Goal: Task Accomplishment & Management: Manage account settings

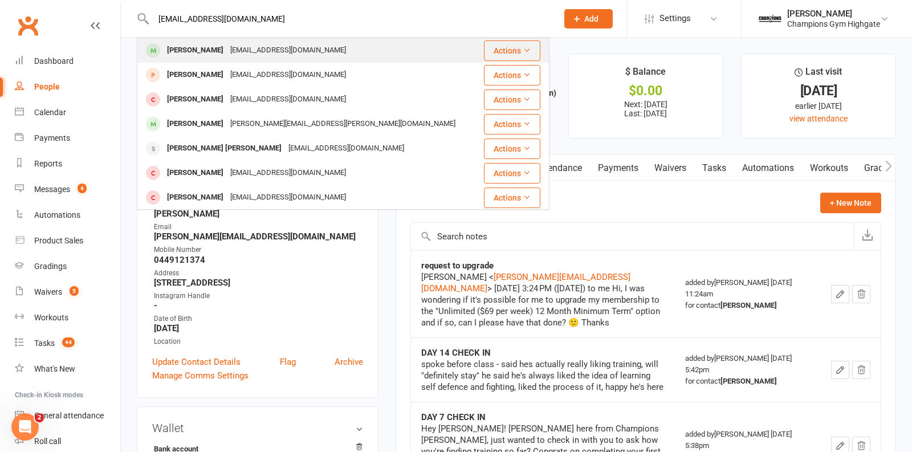
type input "[EMAIL_ADDRESS][DOMAIN_NAME]"
click at [271, 54] on div "[EMAIL_ADDRESS][DOMAIN_NAME]" at bounding box center [288, 50] width 123 height 17
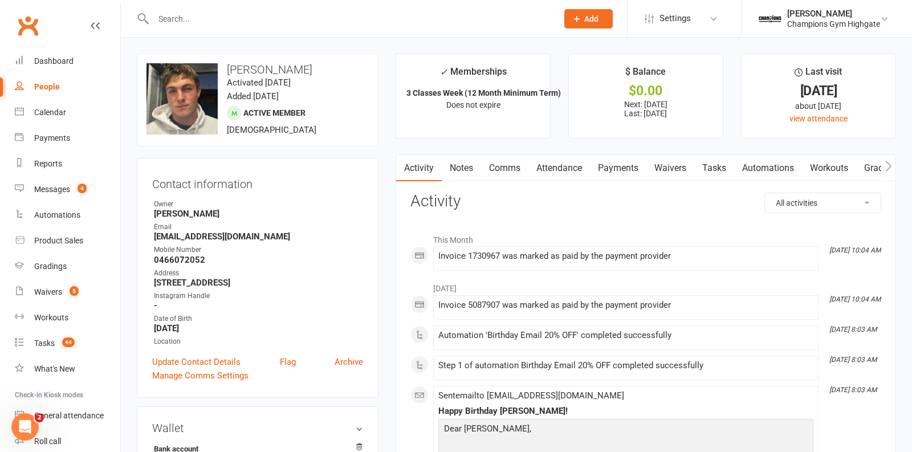
click at [456, 167] on link "Notes" at bounding box center [461, 168] width 39 height 26
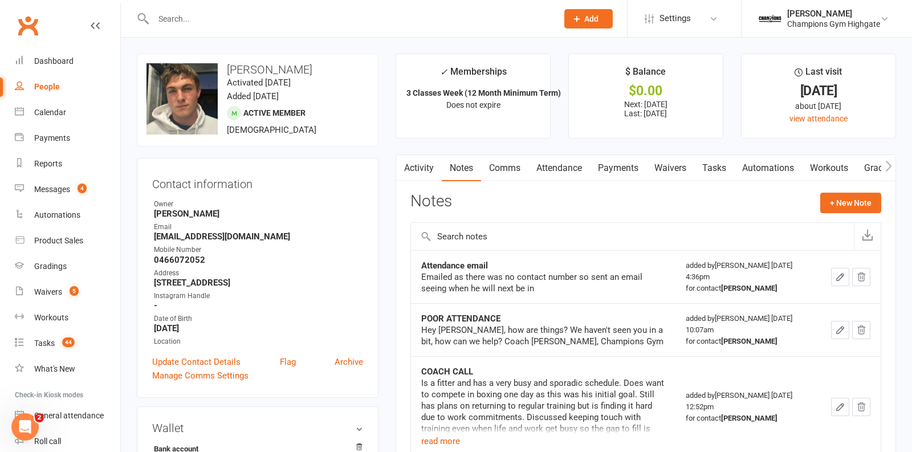
click at [609, 169] on link "Payments" at bounding box center [618, 168] width 56 height 26
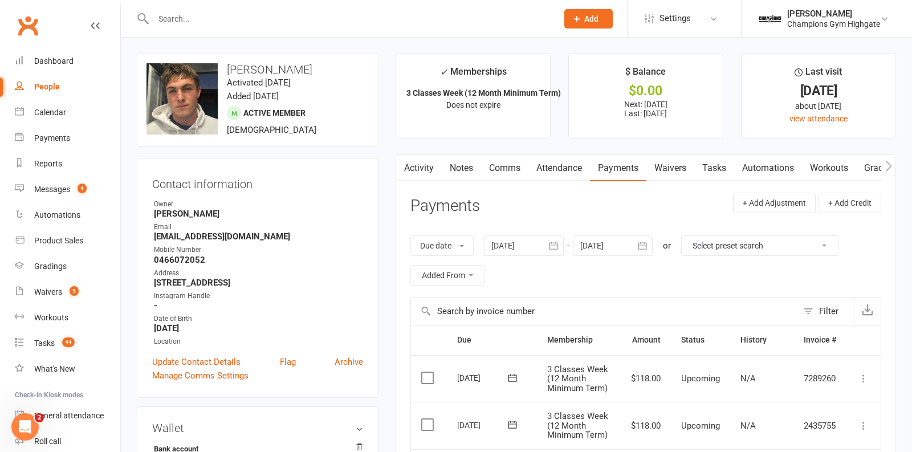
click at [449, 168] on link "Notes" at bounding box center [461, 168] width 39 height 26
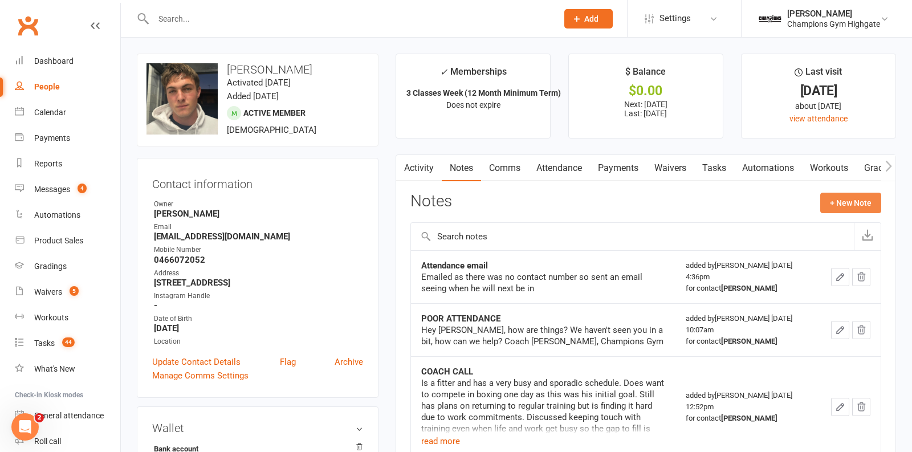
click at [864, 198] on button "+ New Note" at bounding box center [850, 203] width 61 height 21
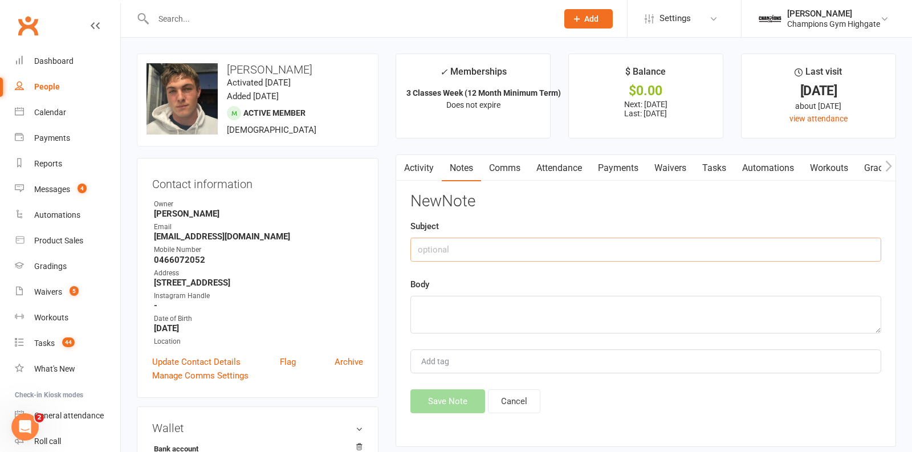
click at [470, 257] on input "text" at bounding box center [645, 250] width 471 height 24
type input "Emailed to cancel"
click at [431, 325] on textarea at bounding box center [645, 315] width 471 height 38
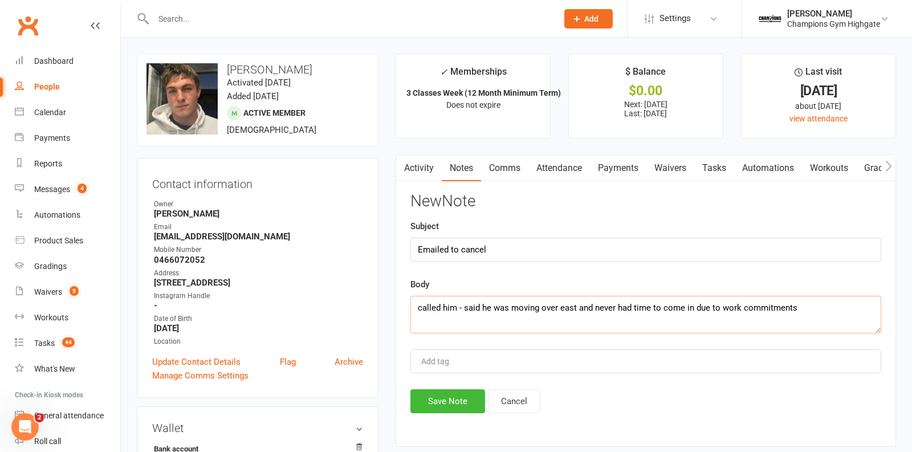
click at [417, 306] on textarea "called him - said he was moving over east and never had time to come in due to …" at bounding box center [645, 315] width 471 height 38
type textarea "NON ATTENDING FOR 1 YEAR called him - said he was moving over east and never ha…"
click at [427, 404] on button "Save Note" at bounding box center [447, 401] width 75 height 24
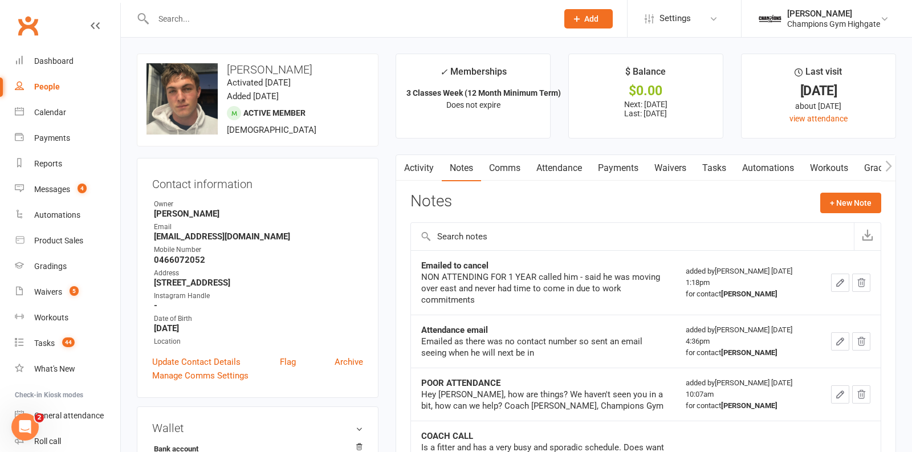
click at [621, 169] on link "Payments" at bounding box center [618, 168] width 56 height 26
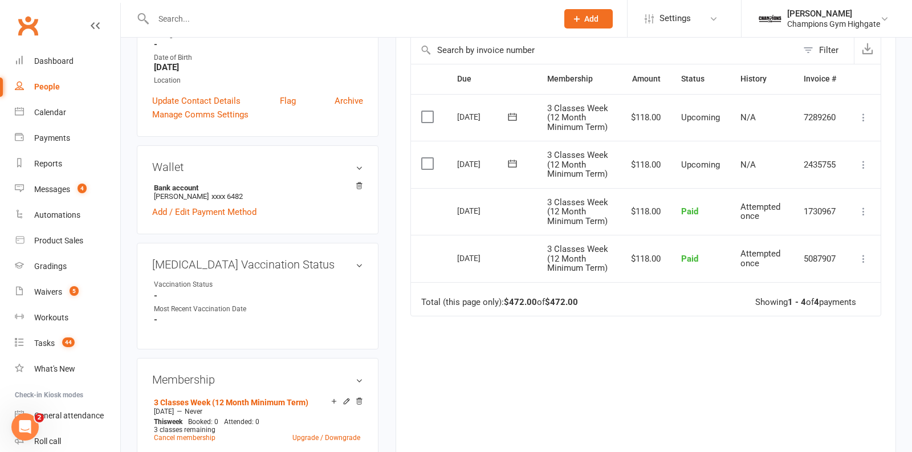
scroll to position [309, 0]
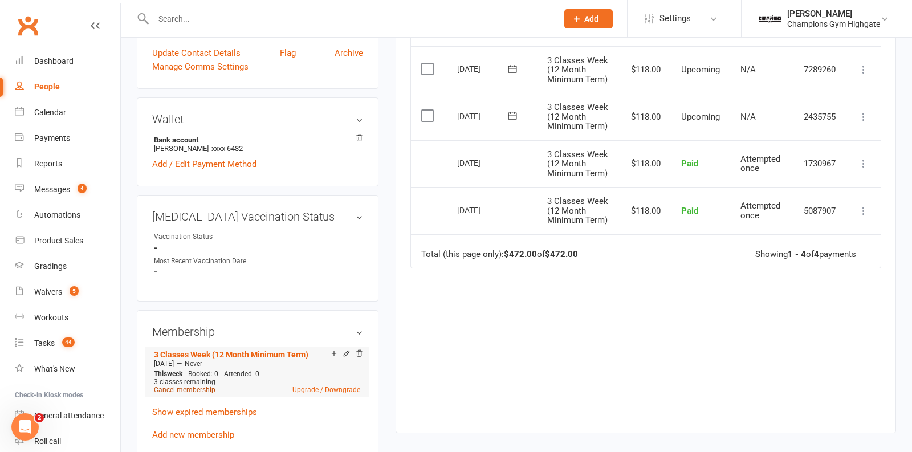
click at [187, 389] on link "Cancel membership" at bounding box center [185, 390] width 62 height 8
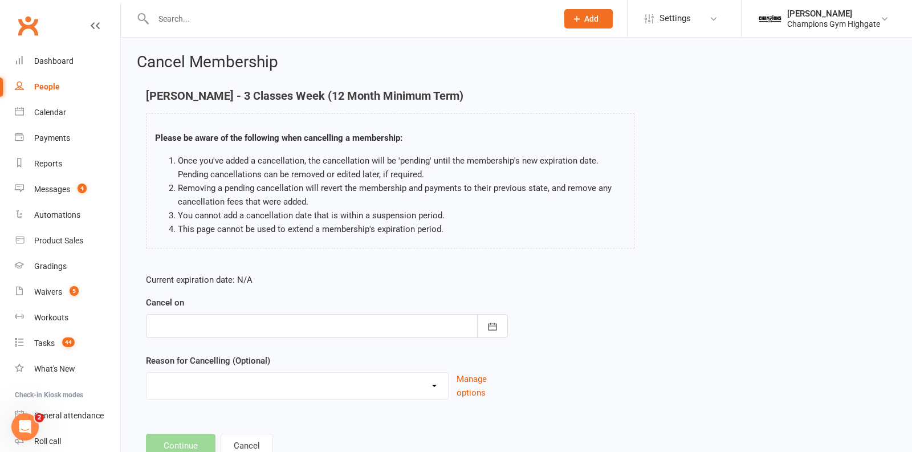
click at [491, 312] on div "Cancel on October 2025 Sun Mon Tue Wed Thu Fri Sat 40 28 29 30 01 02 03 04 41 0…" at bounding box center [327, 317] width 362 height 42
click at [487, 323] on icon "button" at bounding box center [492, 326] width 11 height 11
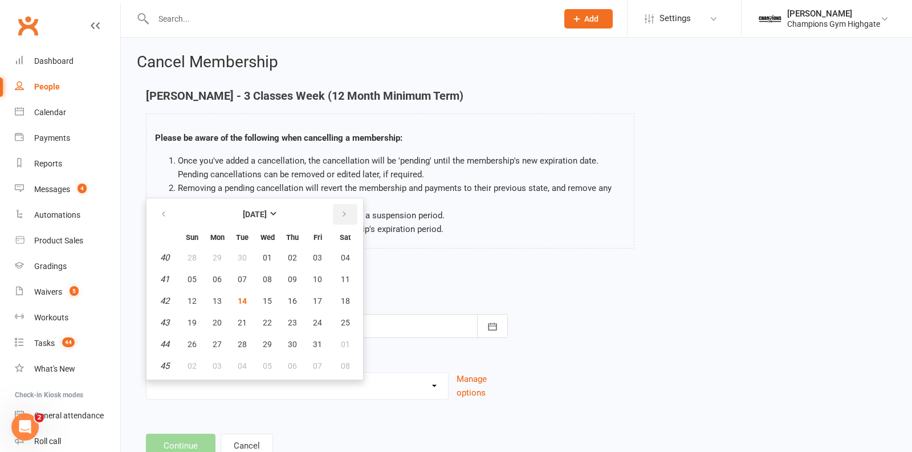
click at [347, 208] on button "button" at bounding box center [345, 214] width 25 height 21
click at [291, 296] on span "13" at bounding box center [292, 300] width 9 height 9
type input "13 Nov 2025"
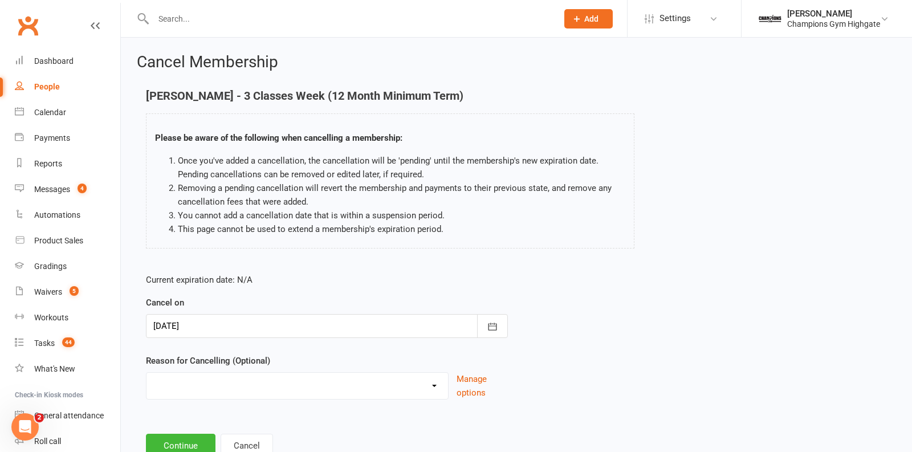
click at [290, 388] on select "Club Transfer Cooling off Period (within 7 days) Debt Collection Downgrading Me…" at bounding box center [297, 384] width 302 height 23
click at [146, 373] on select "Club Transfer Cooling off Period (within 7 days) Debt Collection Downgrading Me…" at bounding box center [297, 384] width 302 height 23
click at [237, 392] on select "Club Transfer Cooling off Period (within 7 days) Debt Collection Downgrading Me…" at bounding box center [297, 384] width 302 height 23
select select "10"
click at [146, 373] on select "Club Transfer Cooling off Period (within 7 days) Debt Collection Downgrading Me…" at bounding box center [297, 384] width 302 height 23
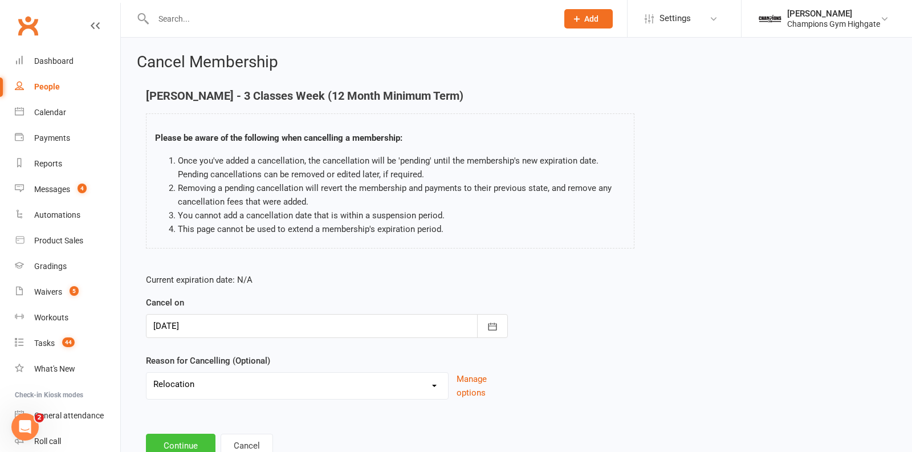
click at [194, 439] on button "Continue" at bounding box center [181, 446] width 70 height 24
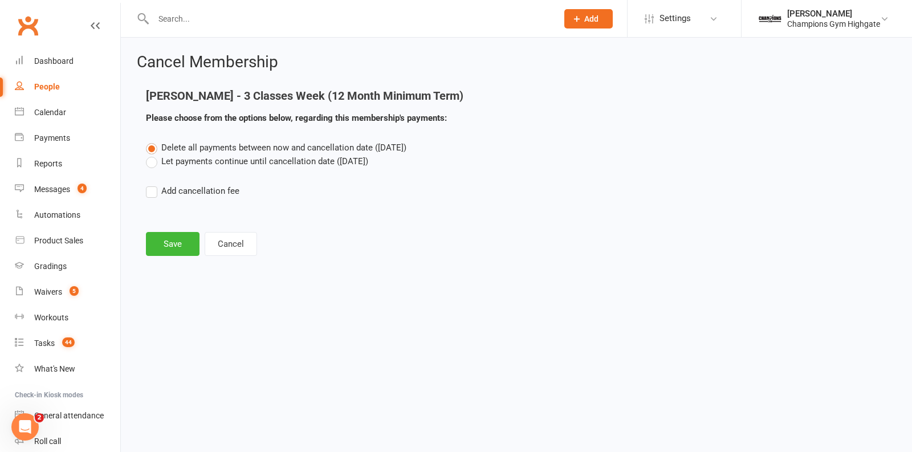
click at [153, 164] on label "Let payments continue until cancellation date (Nov 13, 2025)" at bounding box center [257, 161] width 222 height 14
click at [153, 154] on input "Let payments continue until cancellation date (Nov 13, 2025)" at bounding box center [149, 154] width 7 height 0
click at [178, 236] on button "Save" at bounding box center [173, 244] width 54 height 24
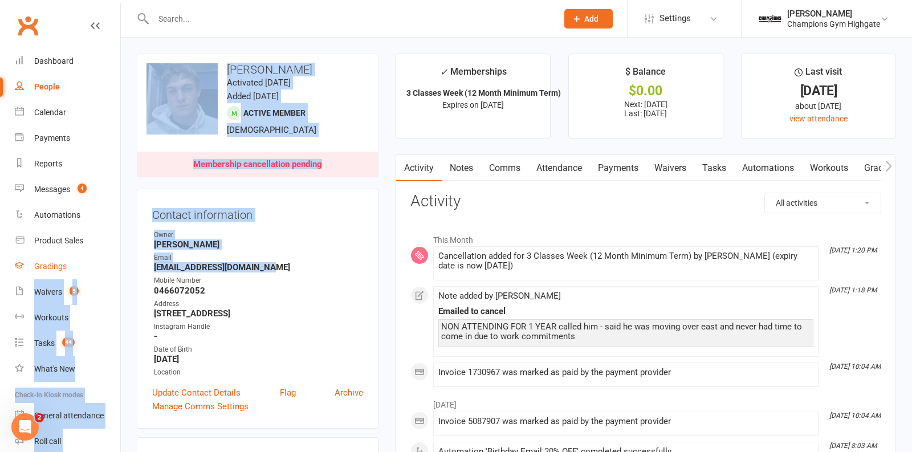
drag, startPoint x: 278, startPoint y: 265, endPoint x: 118, endPoint y: 265, distance: 160.2
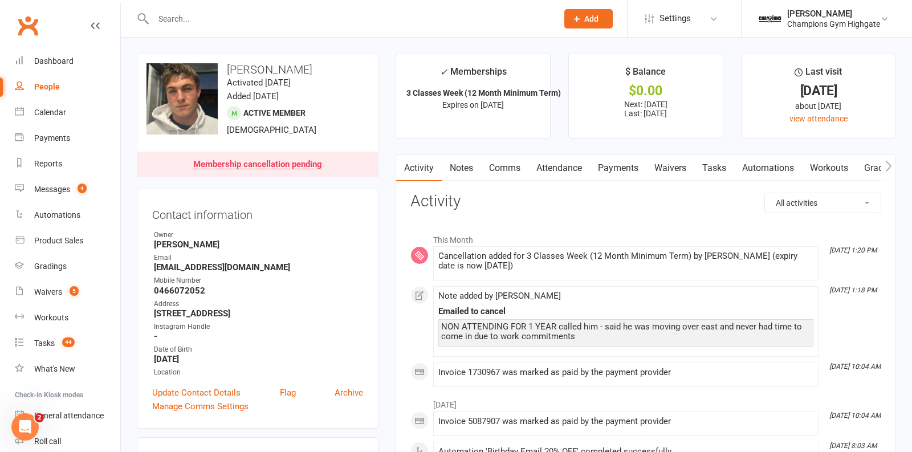
click at [278, 275] on div "Mobile Number" at bounding box center [258, 280] width 209 height 11
drag, startPoint x: 272, startPoint y: 264, endPoint x: 144, endPoint y: 264, distance: 127.7
click at [144, 264] on div "Contact information Owner Zoe Snell Email joshfreeman2005@gmail.com Mobile Numb…" at bounding box center [258, 309] width 242 height 240
click at [56, 292] on div "Waivers" at bounding box center [48, 291] width 28 height 9
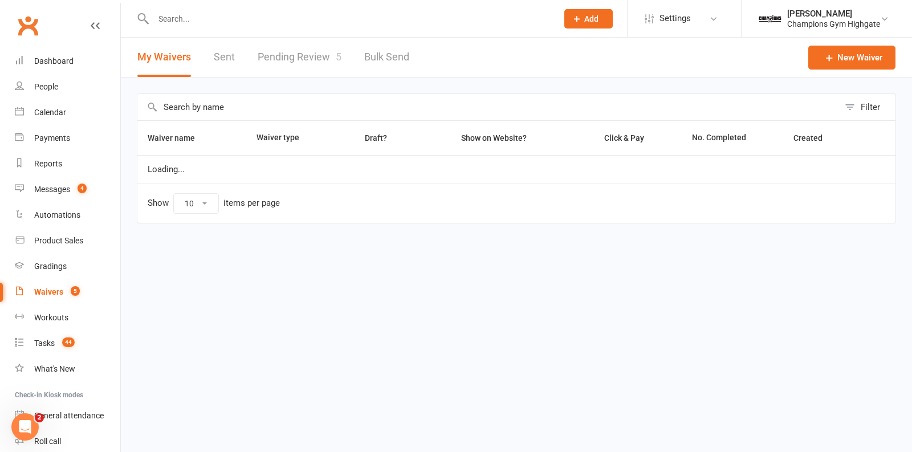
click at [279, 66] on link "Pending Review 5" at bounding box center [300, 57] width 84 height 39
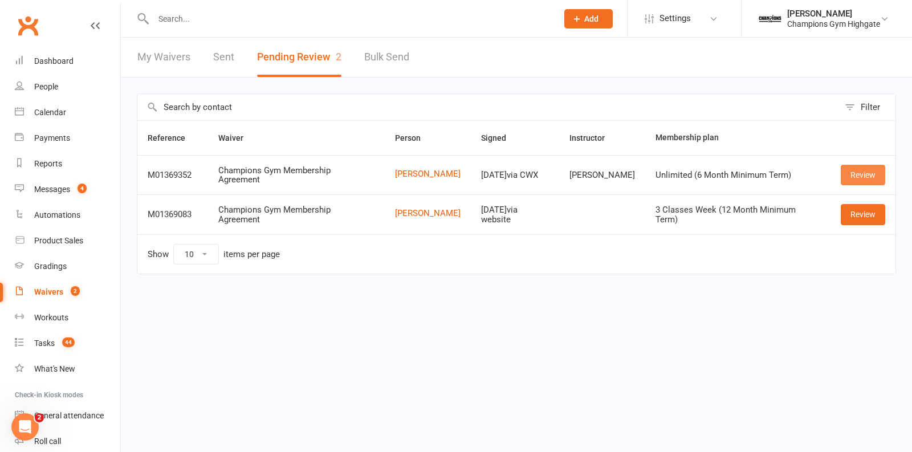
click at [849, 174] on link "Review" at bounding box center [863, 175] width 44 height 21
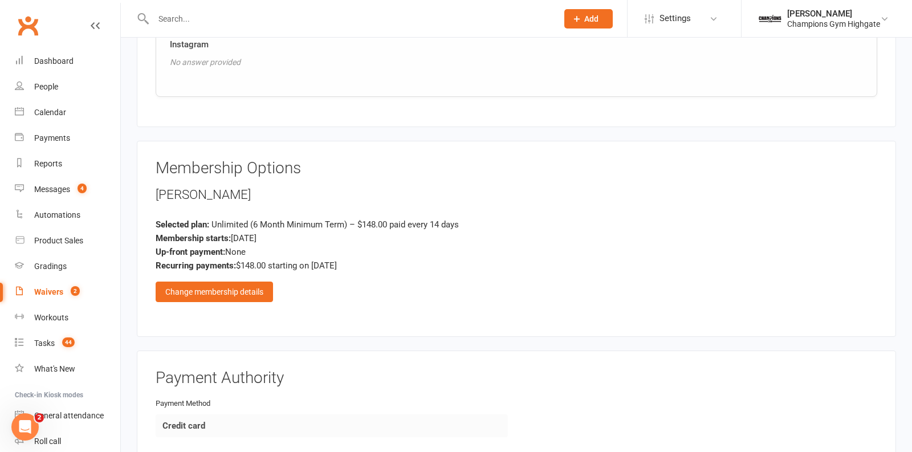
scroll to position [943, 0]
click at [225, 280] on div "Change membership details" at bounding box center [214, 290] width 117 height 21
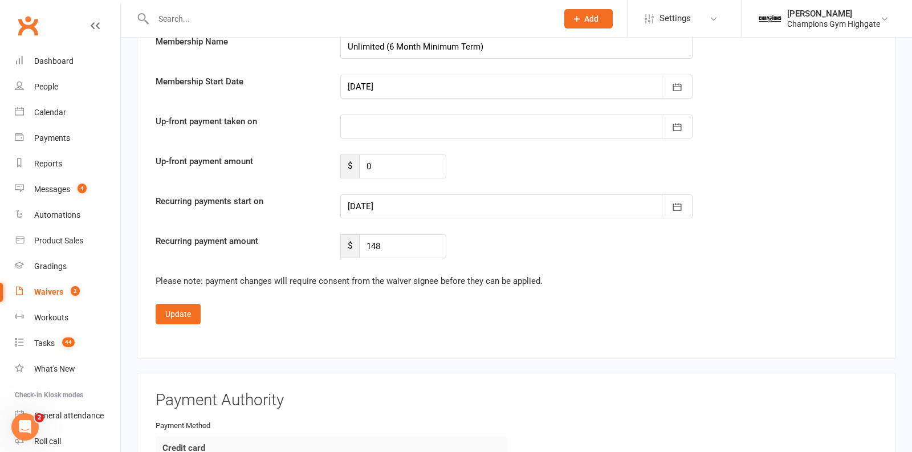
scroll to position [2118, 0]
click at [679, 202] on icon "button" at bounding box center [676, 207] width 11 height 11
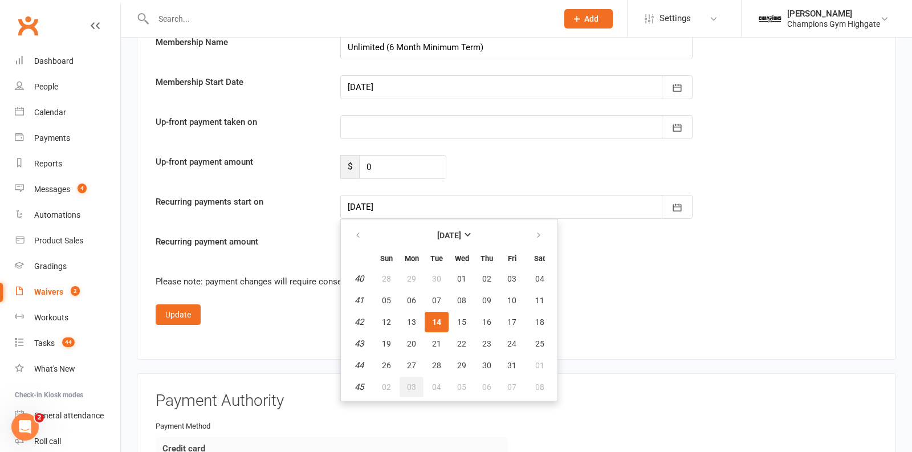
click at [415, 377] on button "03" at bounding box center [412, 387] width 24 height 21
type input "03 Nov 2025"
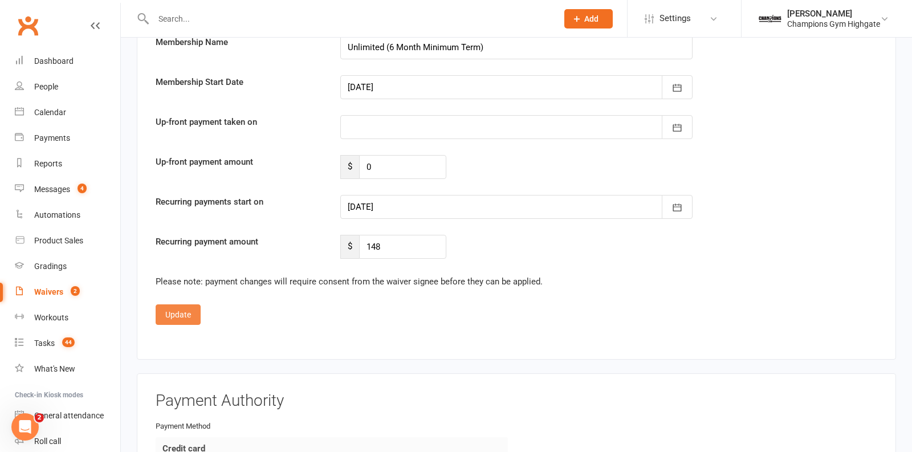
click at [186, 304] on button "Update" at bounding box center [178, 314] width 45 height 21
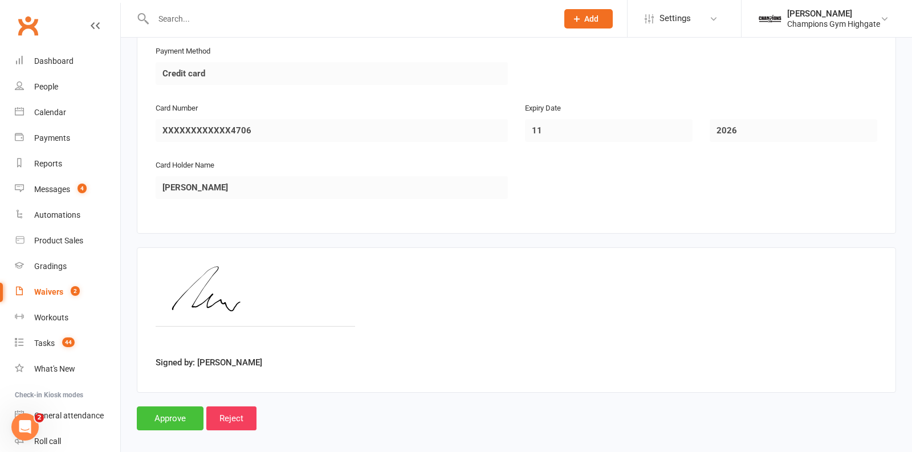
click at [161, 410] on input "Approve" at bounding box center [170, 418] width 67 height 24
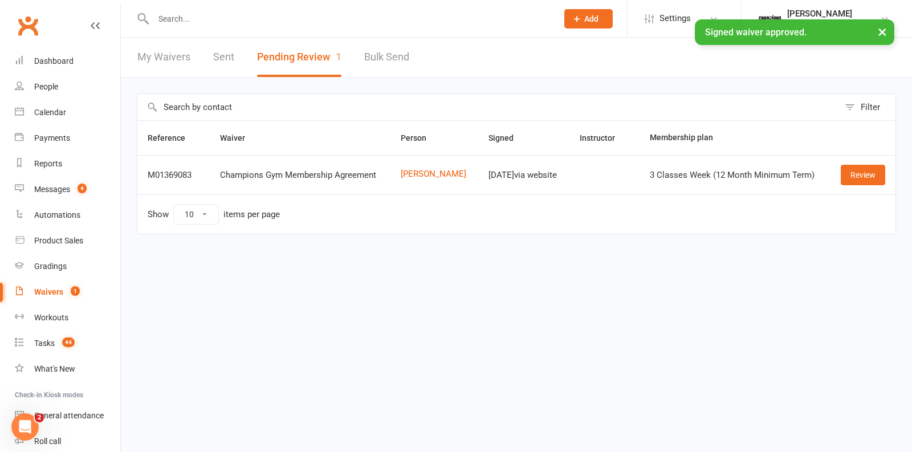
click at [243, 13] on input "text" at bounding box center [350, 19] width 400 height 16
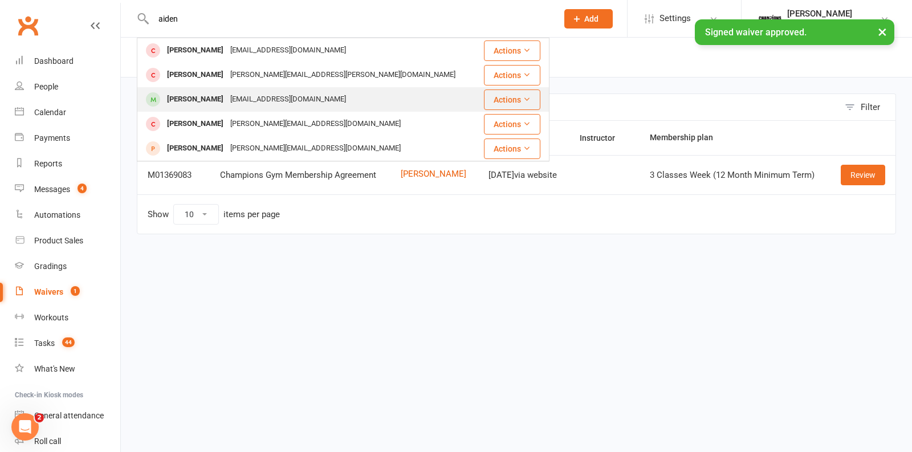
type input "aiden"
click at [253, 99] on div "AidanMurphy-21@hotmail.com" at bounding box center [288, 99] width 123 height 17
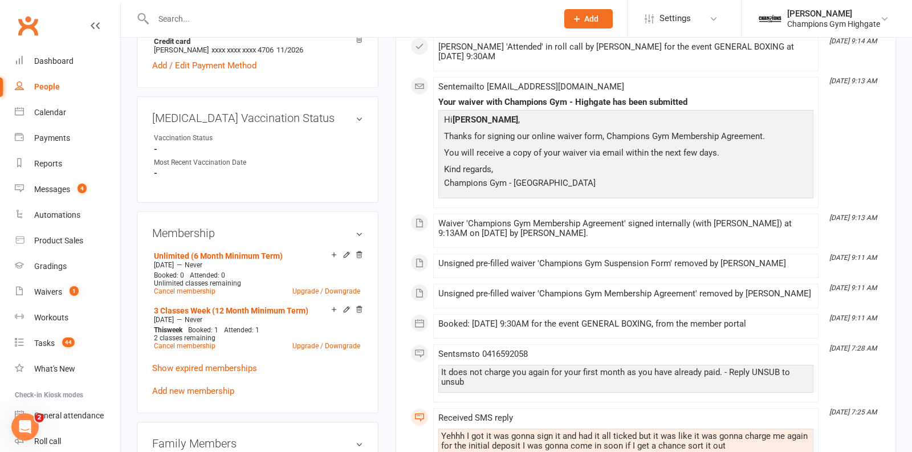
scroll to position [408, 0]
click at [358, 305] on icon at bounding box center [359, 309] width 8 height 8
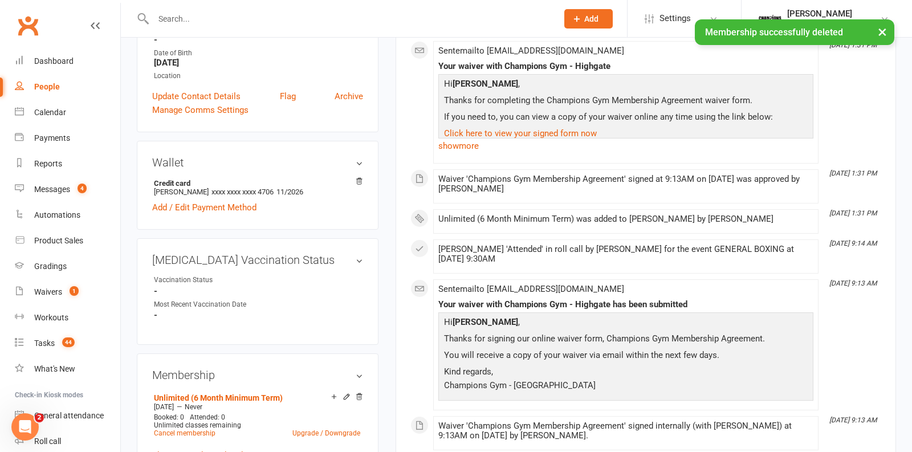
scroll to position [0, 0]
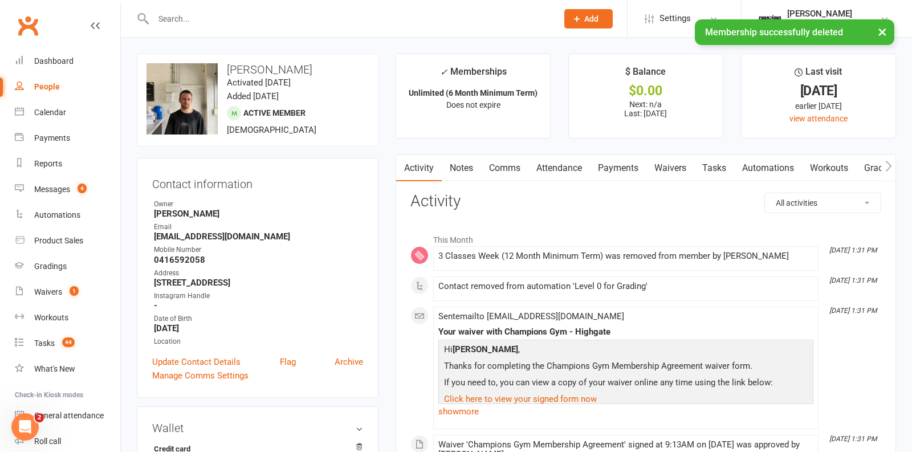
click at [458, 162] on link "Notes" at bounding box center [461, 168] width 39 height 26
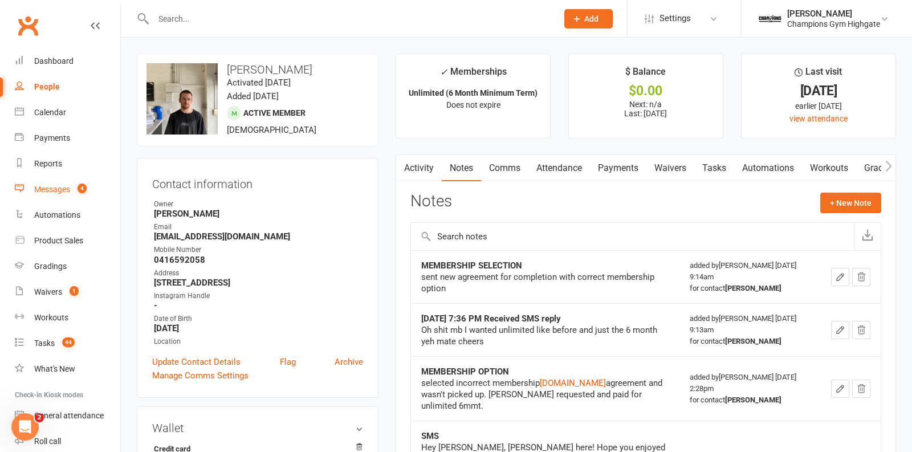
click at [66, 189] on div "Messages" at bounding box center [52, 189] width 36 height 9
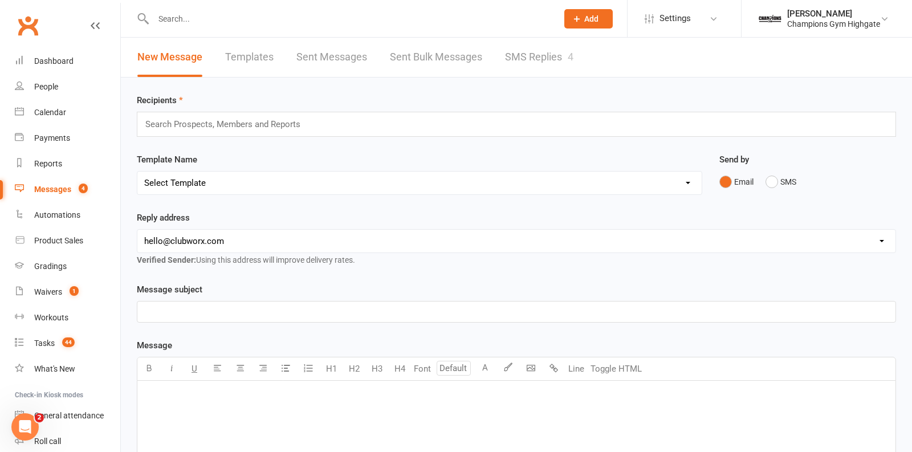
click at [565, 55] on link "SMS Replies 4" at bounding box center [539, 57] width 68 height 39
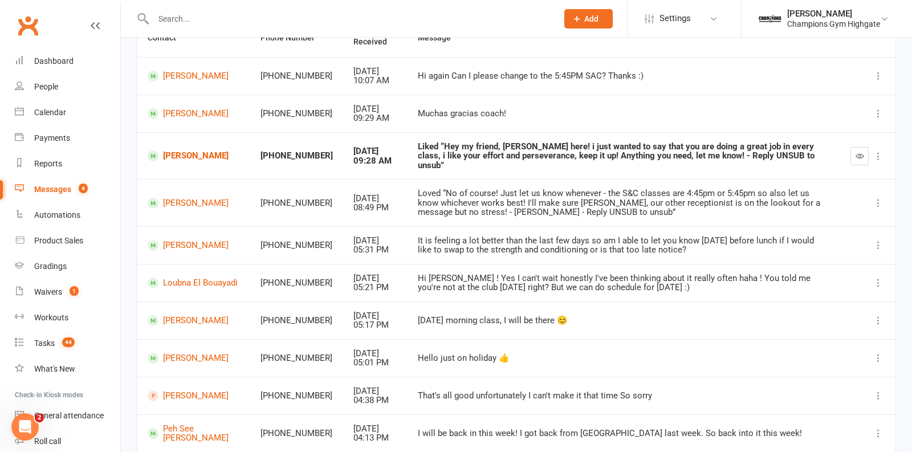
scroll to position [201, 0]
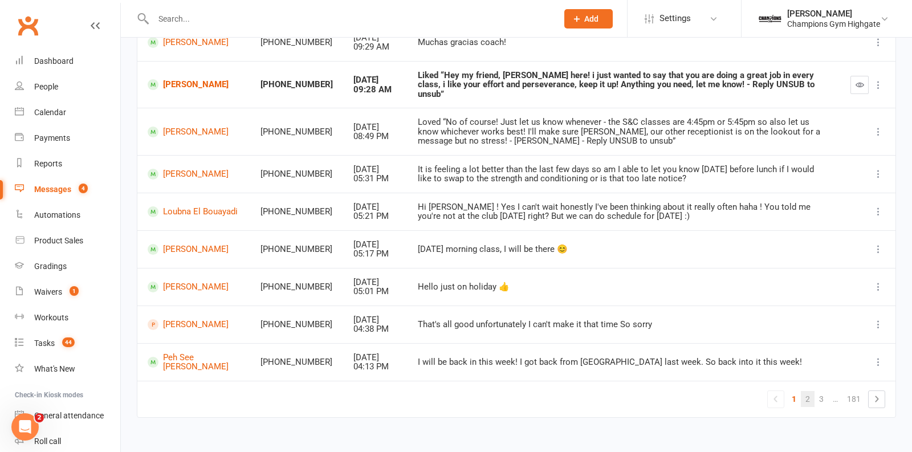
click at [812, 391] on link "2" at bounding box center [808, 399] width 14 height 16
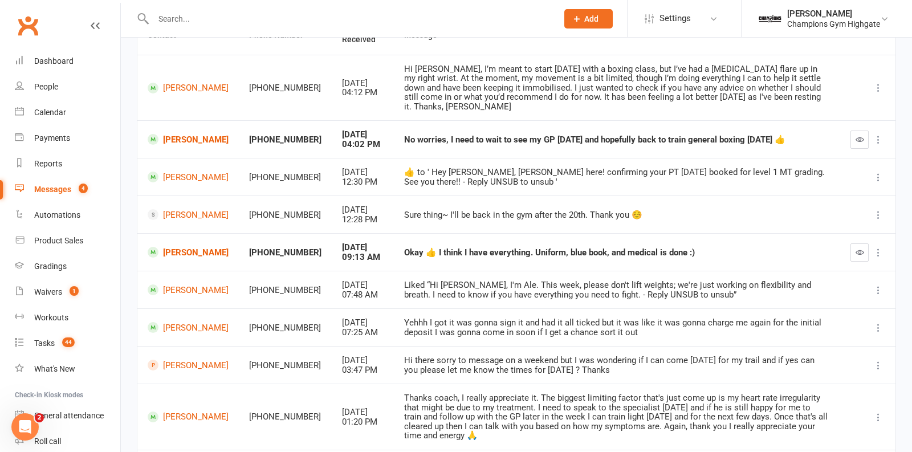
scroll to position [229, 0]
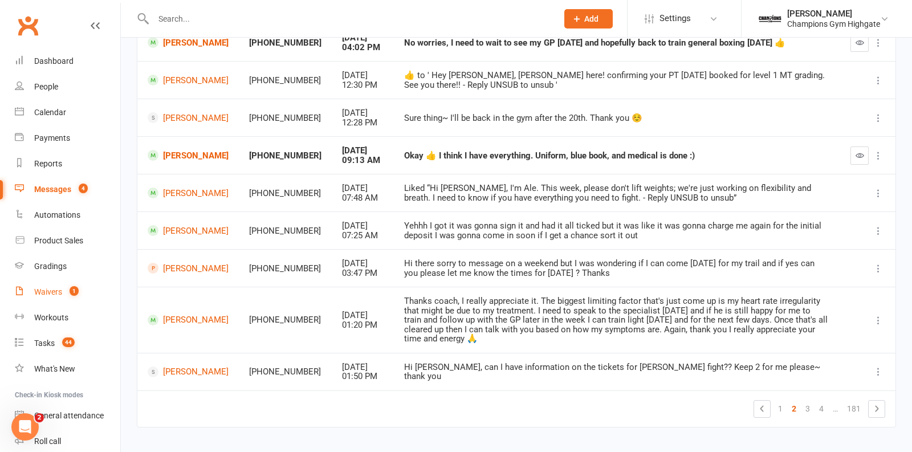
click at [56, 289] on div "Waivers" at bounding box center [48, 291] width 28 height 9
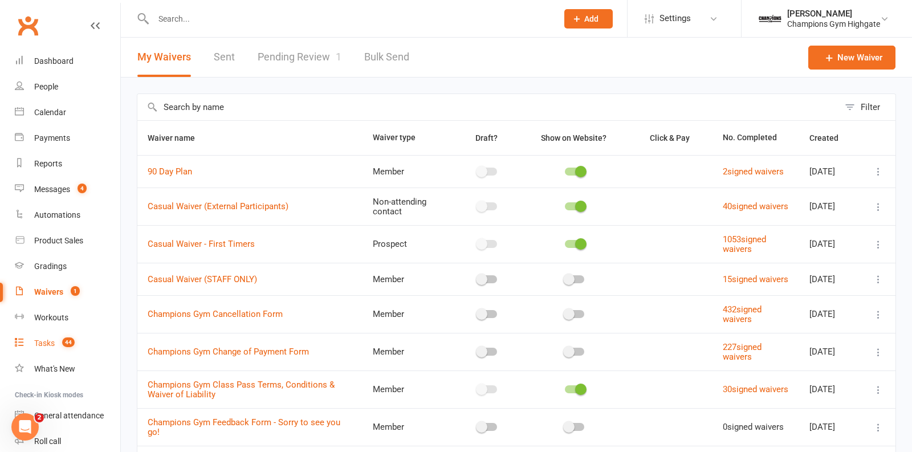
click at [55, 345] on link "Tasks 44" at bounding box center [67, 344] width 105 height 26
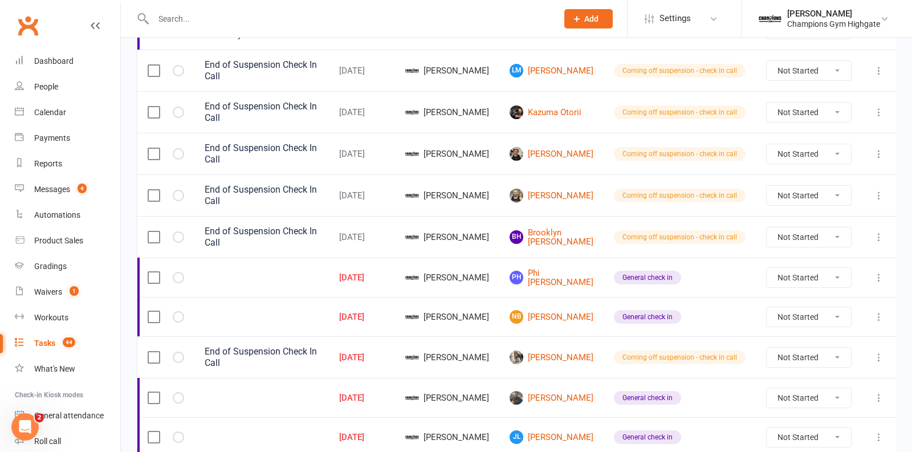
scroll to position [275, 0]
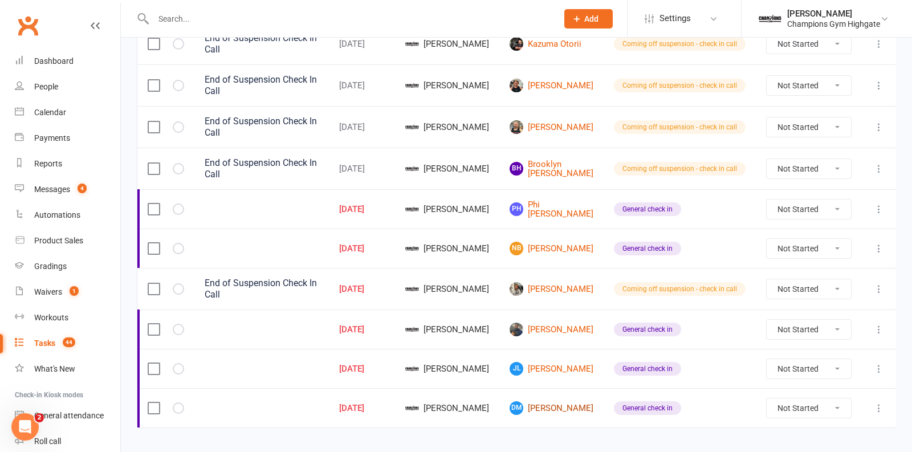
click at [559, 401] on link "DM David Mouchiroud" at bounding box center [552, 408] width 84 height 14
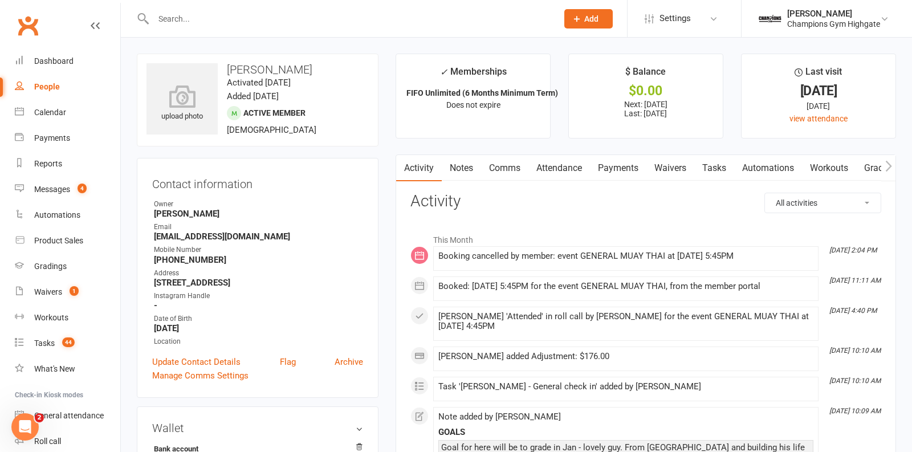
click at [512, 169] on link "Comms" at bounding box center [504, 168] width 47 height 26
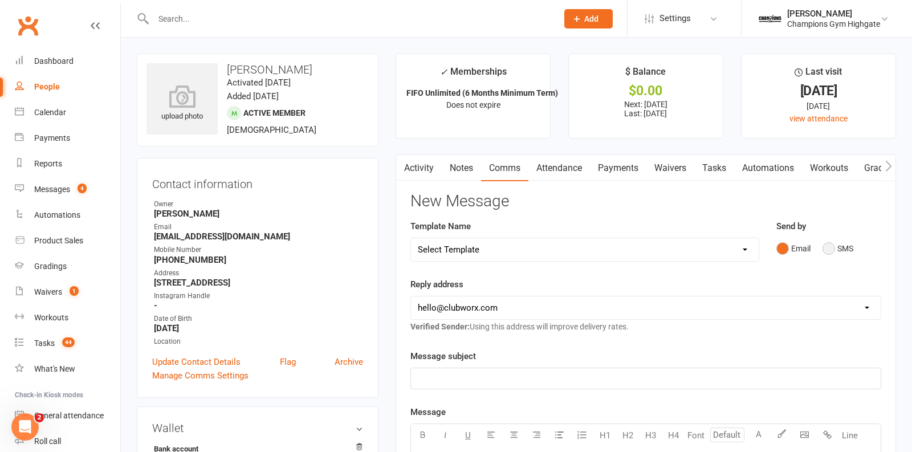
click at [839, 245] on button "SMS" at bounding box center [838, 249] width 31 height 22
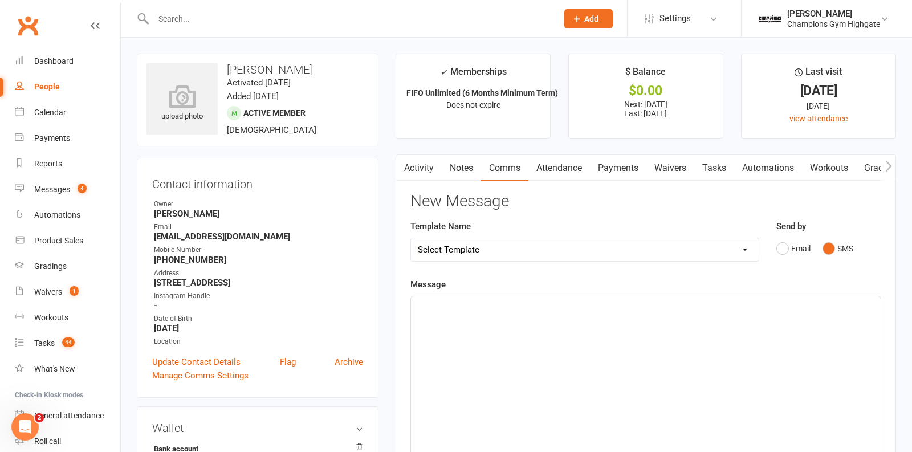
click at [610, 344] on div "﻿" at bounding box center [646, 381] width 470 height 171
click at [526, 306] on span "Hi David, how are you nejoyin gtraining iwth us so far!? Hanythin gmore we can …" at bounding box center [612, 307] width 389 height 10
click at [540, 310] on p "Hi David, how are you enjoying gtraining iwth us so far!? Hanythin gmore we can…" at bounding box center [646, 307] width 456 height 14
click at [573, 304] on span "Hi David, how are you enjoying training iwth us so far!? Hanythin gmore we can …" at bounding box center [612, 307] width 389 height 10
click at [630, 307] on span "Hi David, how are you enjoying training with us so far!? Hanythin gmore we can …" at bounding box center [612, 307] width 389 height 10
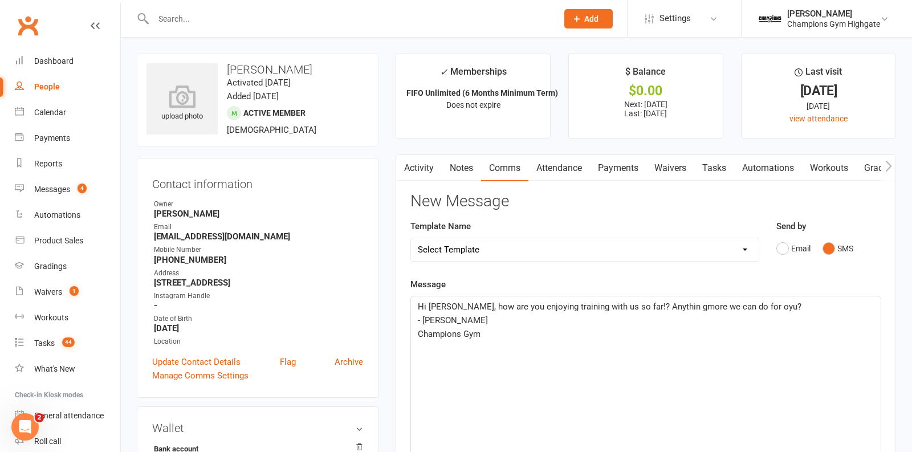
click at [561, 334] on p "Champions Gym" at bounding box center [646, 334] width 456 height 14
click at [660, 306] on span "Hi David, how are you enjoying training with us so far!? Anythin gmore we can d…" at bounding box center [610, 307] width 384 height 10
click at [749, 303] on span "Hi David, how are you enjoying training with us so far!? Anything more we can d…" at bounding box center [610, 307] width 384 height 10
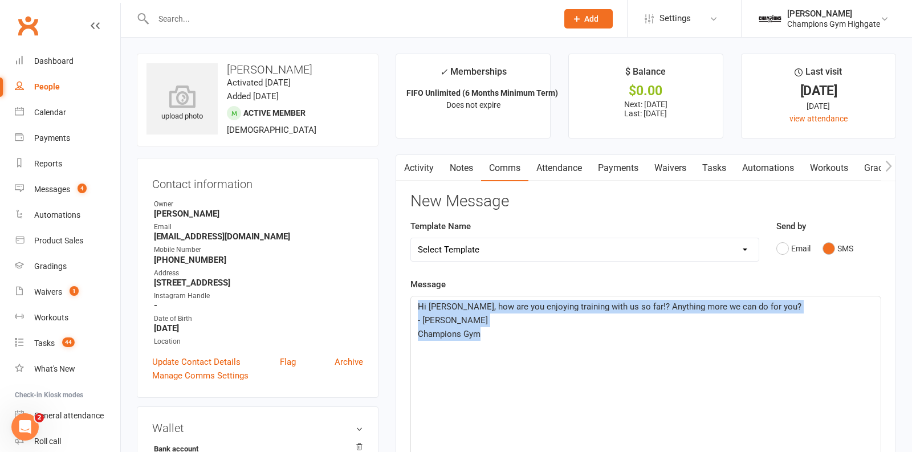
drag, startPoint x: 506, startPoint y: 341, endPoint x: 354, endPoint y: 272, distance: 167.1
copy div "Hi David, how are you enjoying training with us so far!? Anything more we can d…"
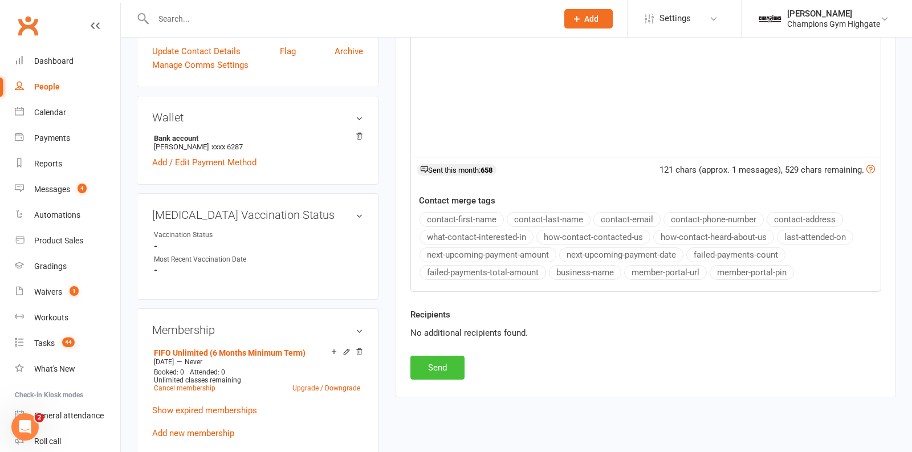
click at [439, 357] on button "Send" at bounding box center [437, 368] width 54 height 24
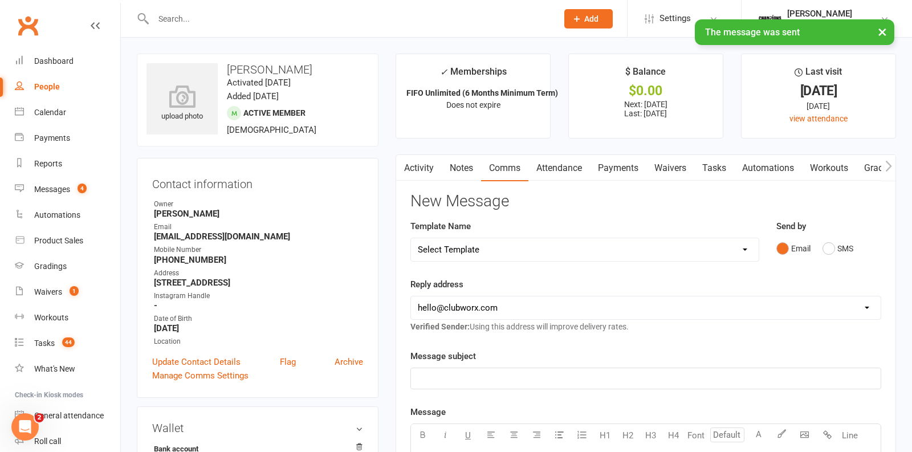
click at [464, 171] on link "Notes" at bounding box center [461, 168] width 39 height 26
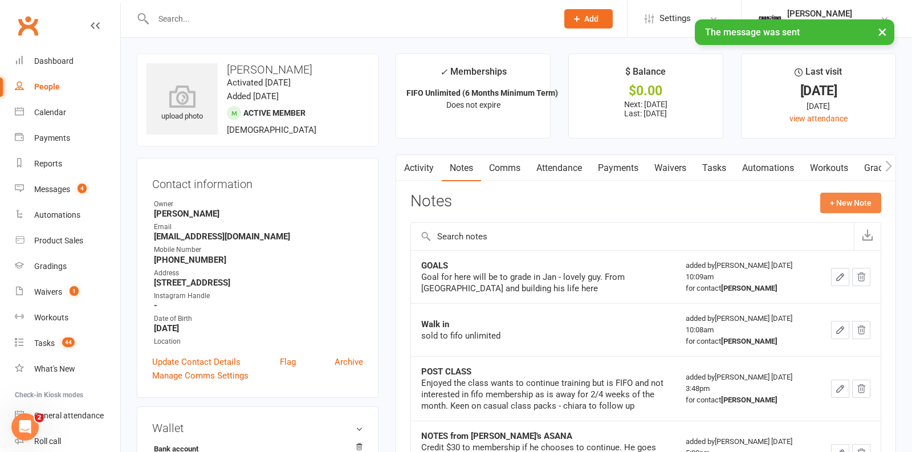
click at [836, 197] on button "+ New Note" at bounding box center [850, 203] width 61 height 21
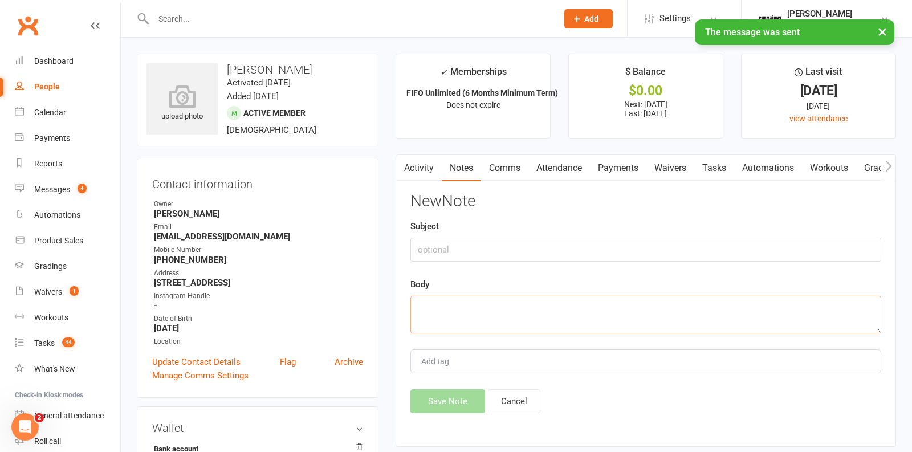
click at [560, 331] on textarea at bounding box center [645, 315] width 471 height 38
paste textarea "Hi David, how are you enjoying training with us so far!? Anything more we can d…"
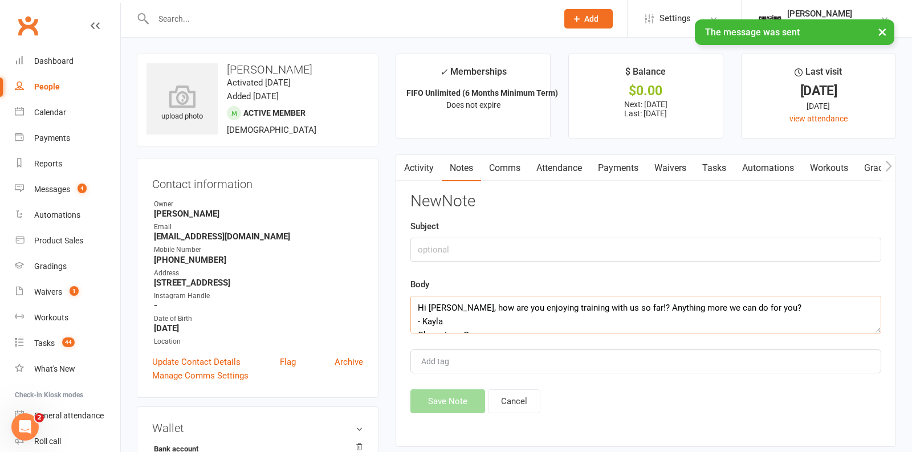
scroll to position [21, 0]
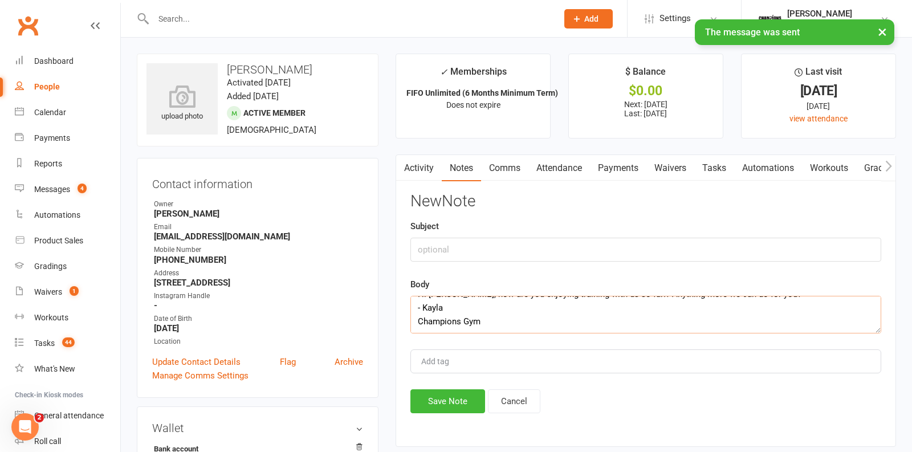
type textarea "Hi David, how are you enjoying training with us so far!? Anything more we can d…"
click at [477, 258] on input "text" at bounding box center [645, 250] width 471 height 24
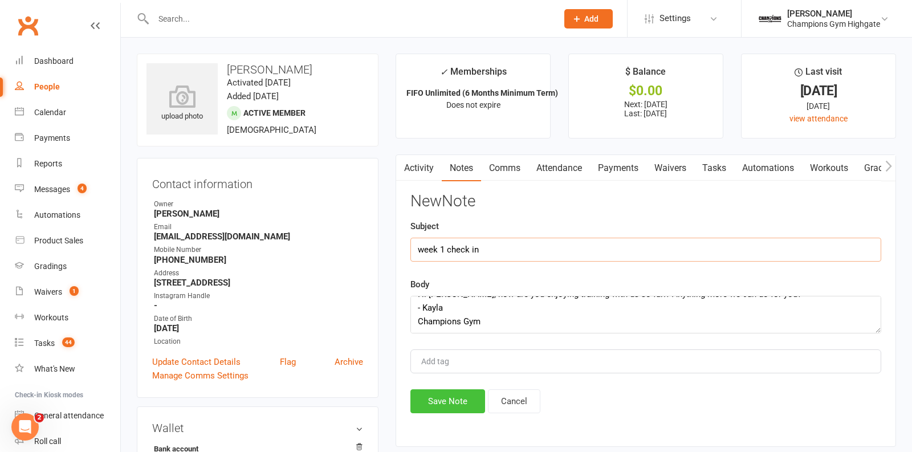
type input "week 1 check in"
click at [430, 402] on button "Save Note" at bounding box center [447, 401] width 75 height 24
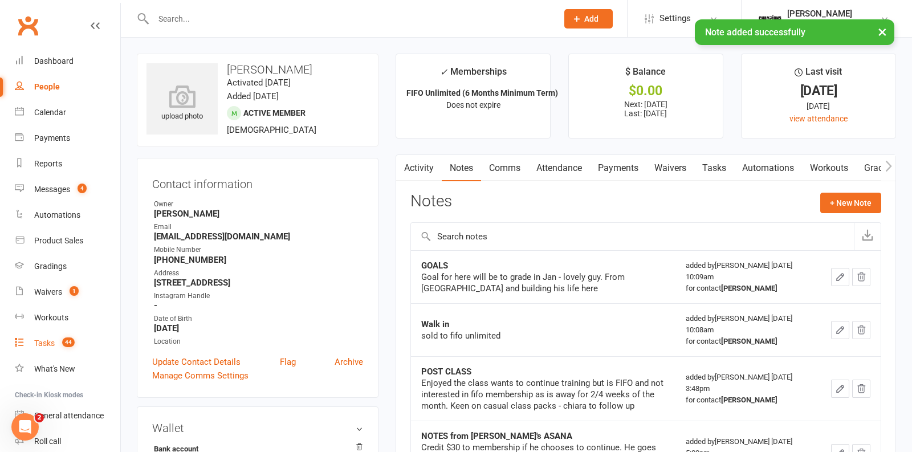
click at [64, 343] on span "44" at bounding box center [68, 342] width 13 height 10
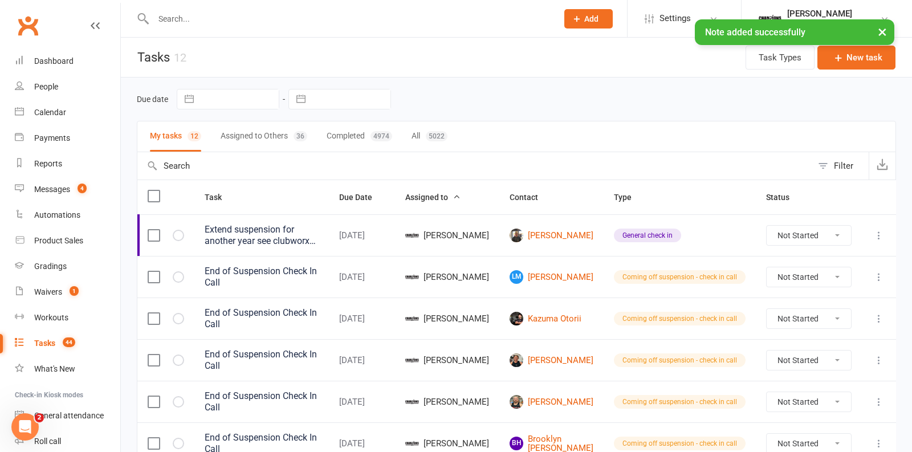
scroll to position [275, 0]
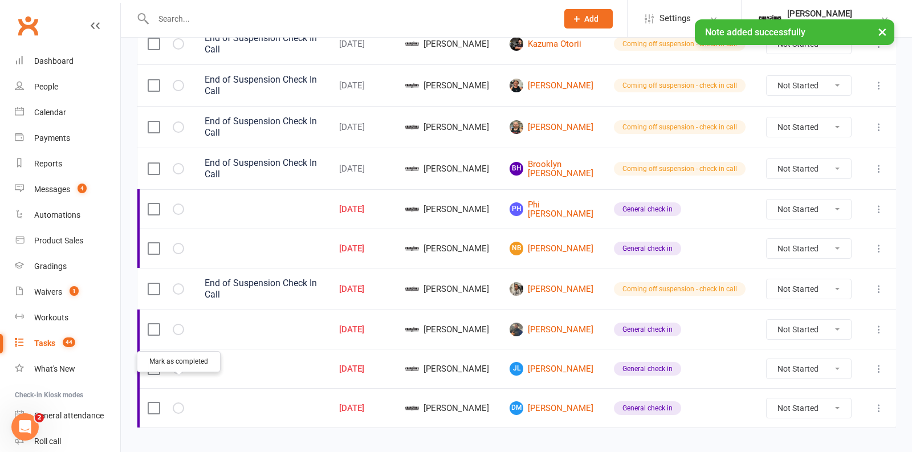
click at [0, 0] on icon "button" at bounding box center [0, 0] width 0 height 0
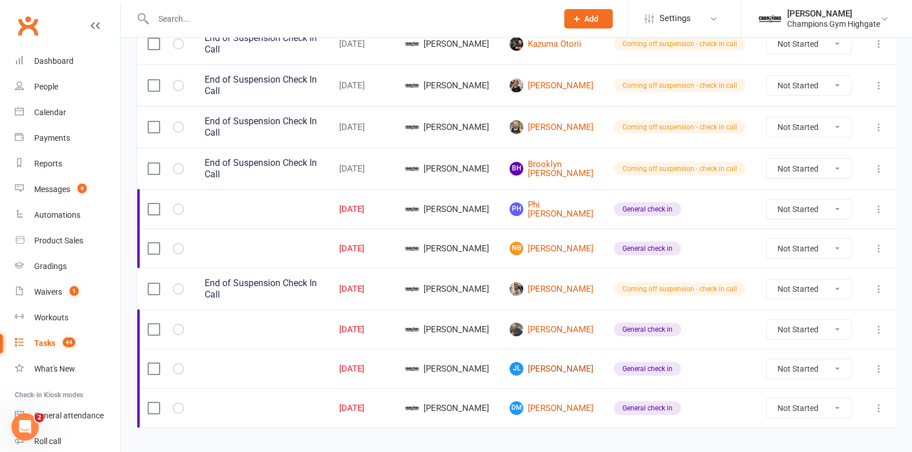
click at [578, 362] on link "JL Joel Logan" at bounding box center [552, 369] width 84 height 14
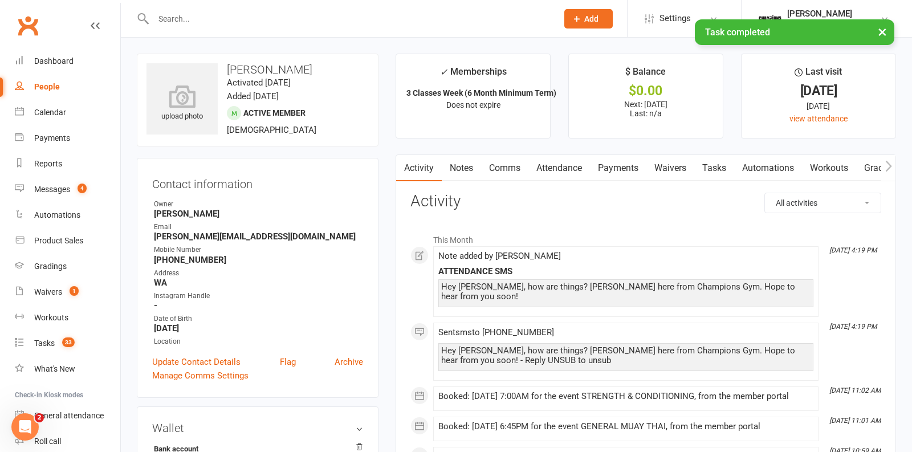
click at [464, 161] on link "Notes" at bounding box center [461, 168] width 39 height 26
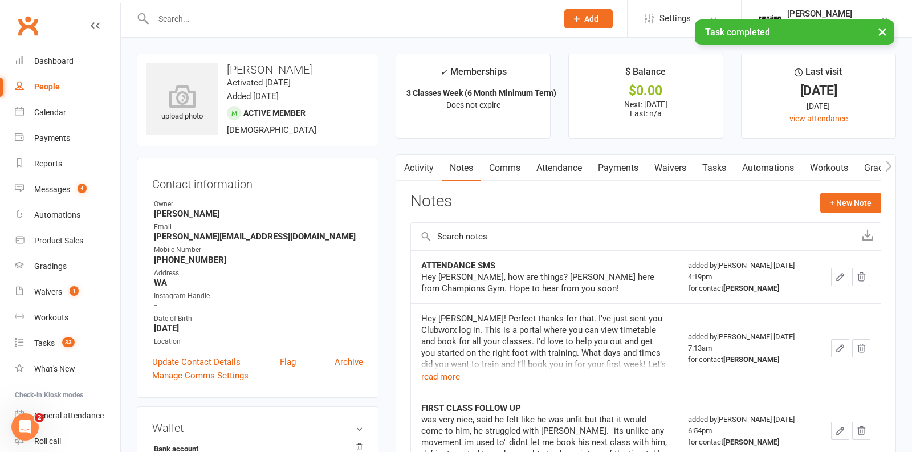
click at [506, 162] on link "Comms" at bounding box center [504, 168] width 47 height 26
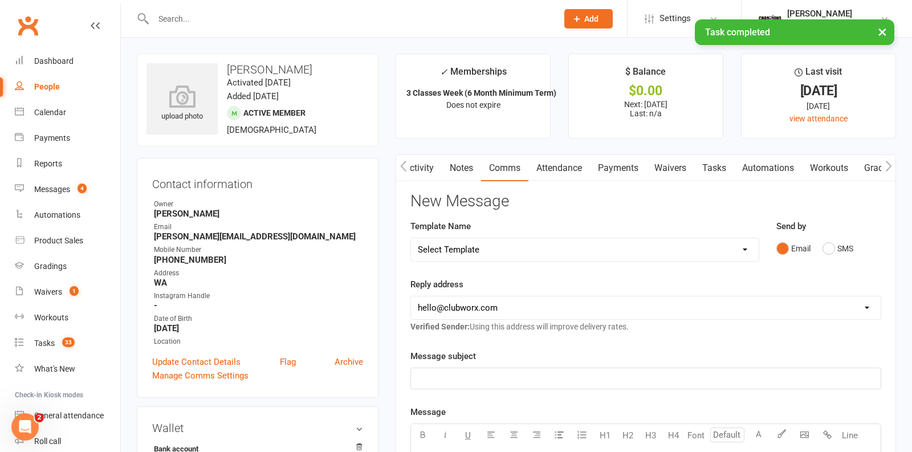
click at [471, 162] on link "Notes" at bounding box center [461, 168] width 39 height 26
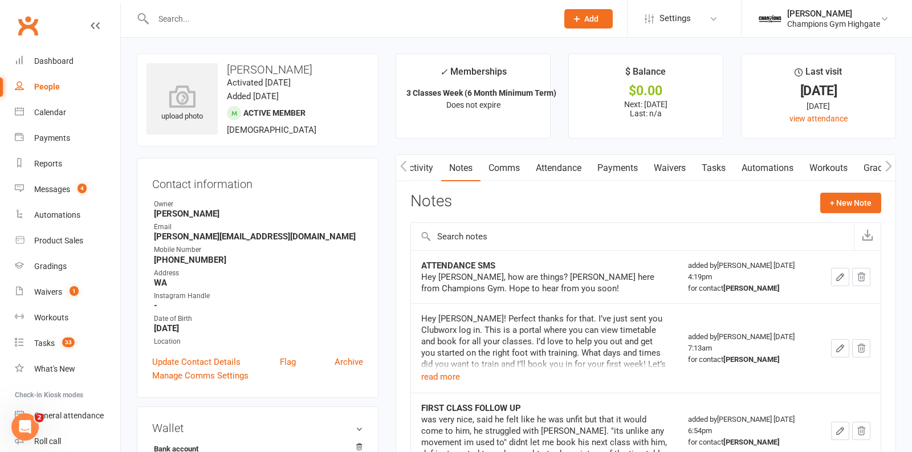
click at [500, 166] on link "Comms" at bounding box center [504, 168] width 47 height 26
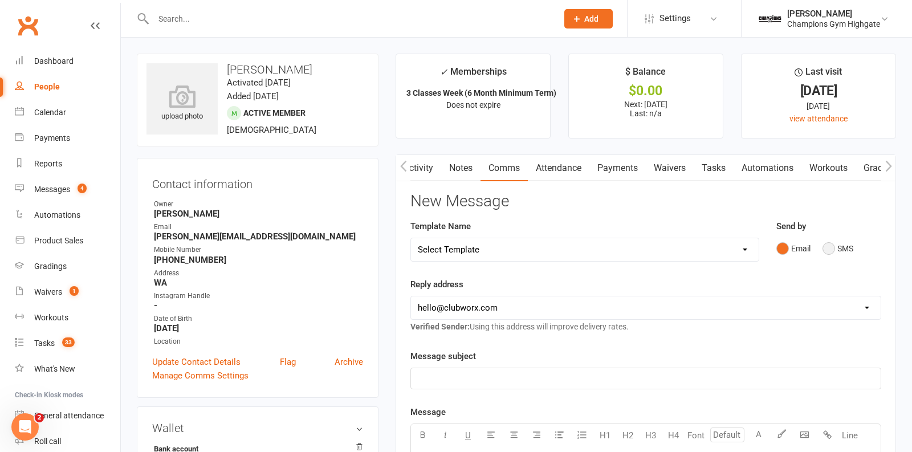
click at [826, 253] on button "SMS" at bounding box center [838, 249] width 31 height 22
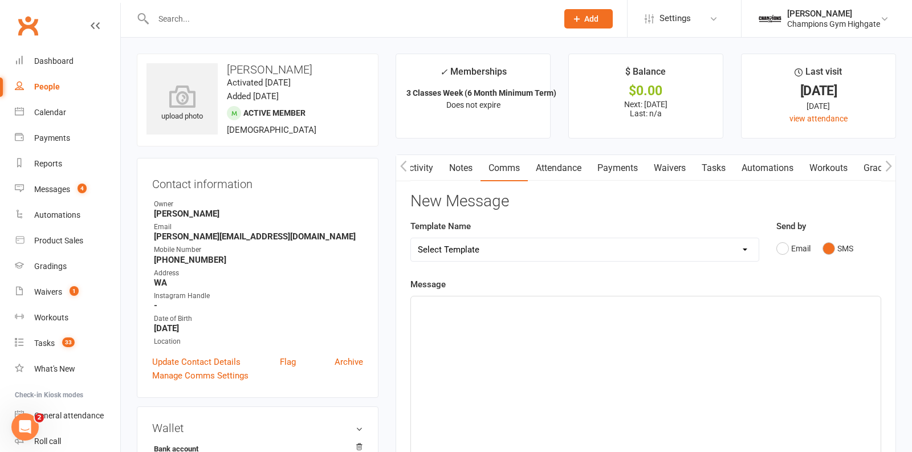
click at [518, 317] on div "﻿" at bounding box center [646, 381] width 470 height 171
drag, startPoint x: 451, startPoint y: 307, endPoint x: 429, endPoint y: 305, distance: 21.8
click at [429, 305] on span "Hi David, how are you enjoying training with us so far!? Anything more we can d…" at bounding box center [610, 307] width 384 height 10
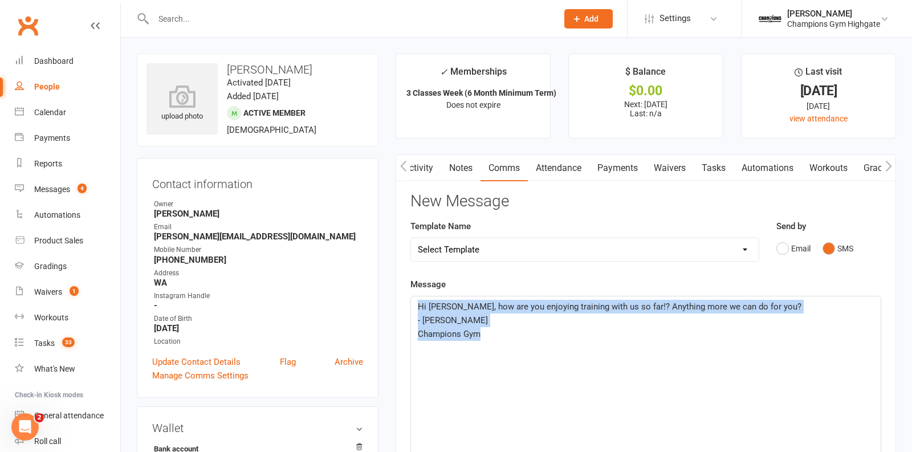
drag, startPoint x: 506, startPoint y: 336, endPoint x: 383, endPoint y: 271, distance: 139.5
copy div "Hi Joel, how are you enjoying training with us so far!? Anything more we can do…"
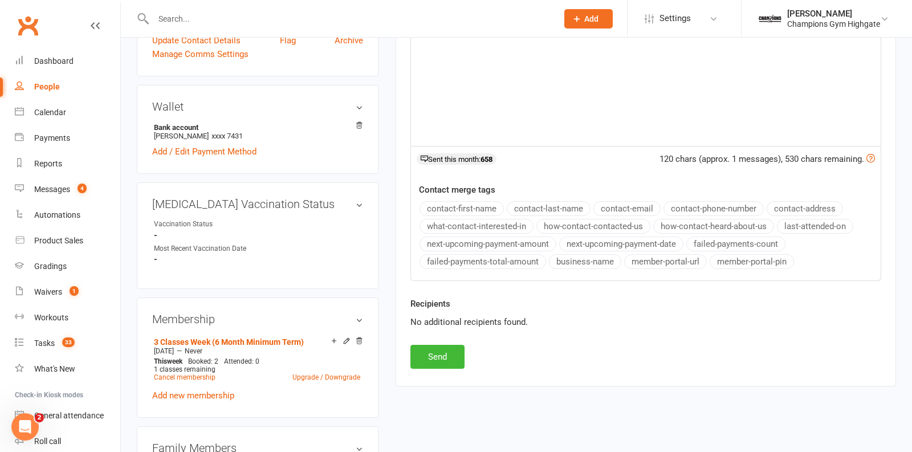
scroll to position [323, 0]
click at [453, 347] on button "Send" at bounding box center [437, 356] width 54 height 24
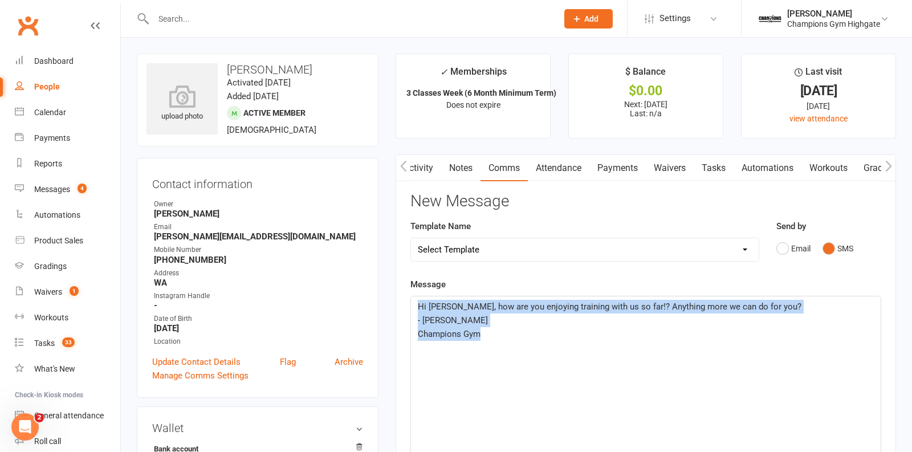
click at [466, 176] on link "Notes" at bounding box center [460, 168] width 39 height 26
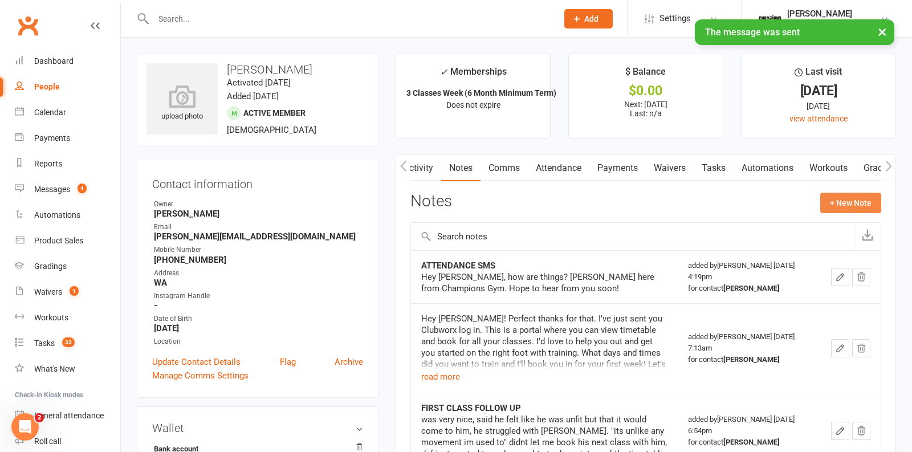
click at [848, 198] on button "+ New Note" at bounding box center [850, 203] width 61 height 21
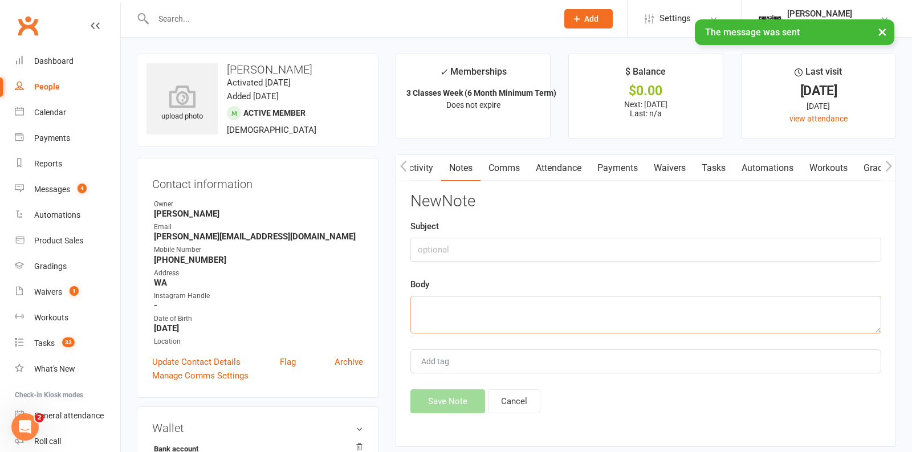
click at [434, 324] on textarea at bounding box center [645, 315] width 471 height 38
paste textarea "Hi Joel, how are you enjoying training with us so far!? Anything more we can do…"
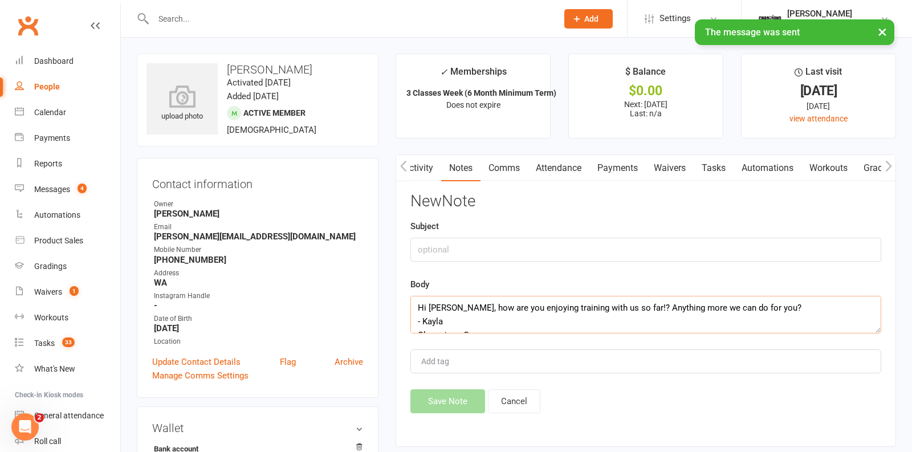
scroll to position [21, 0]
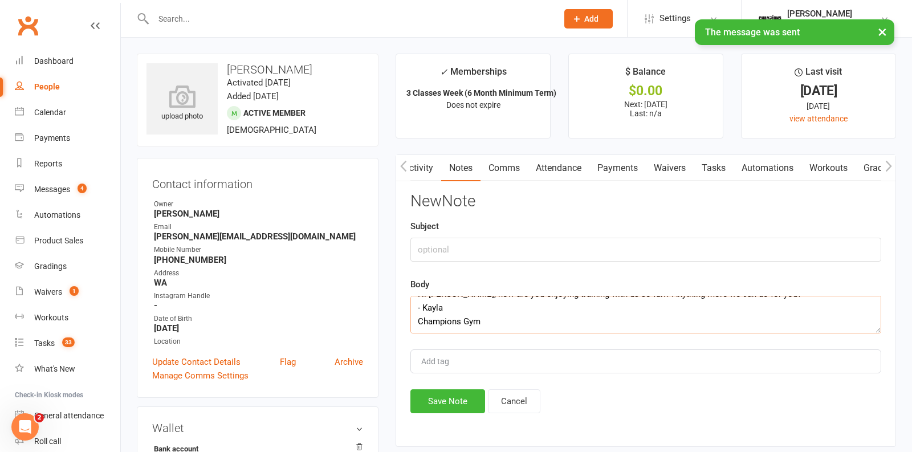
type textarea "Hi Joel, how are you enjoying training with us so far!? Anything more we can do…"
click at [430, 238] on input "text" at bounding box center [645, 250] width 471 height 24
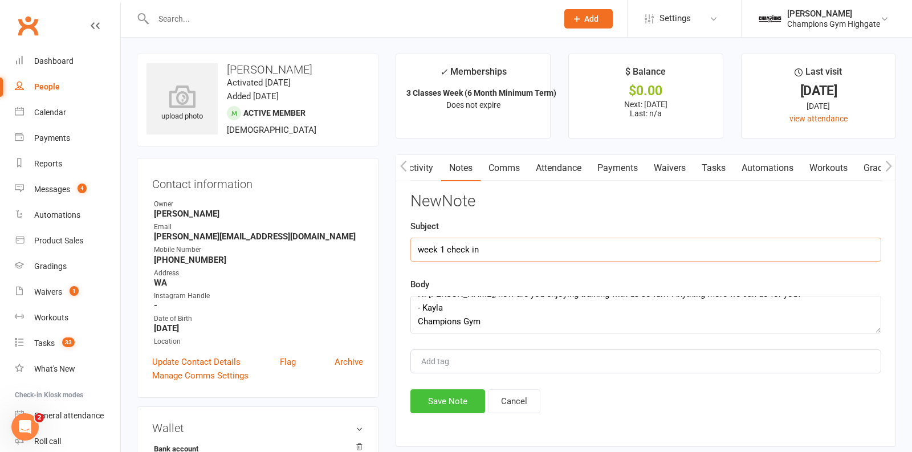
type input "week 1 check in"
click at [439, 405] on button "Save Note" at bounding box center [447, 401] width 75 height 24
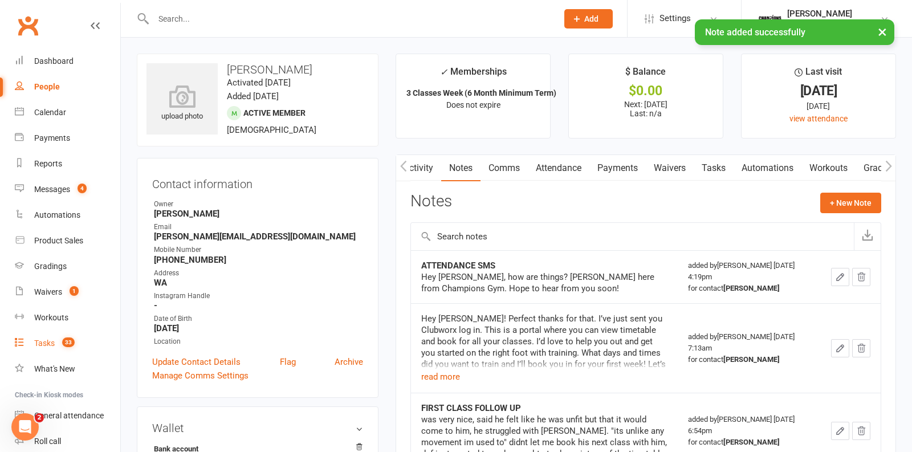
click at [67, 343] on span "33" at bounding box center [68, 342] width 13 height 10
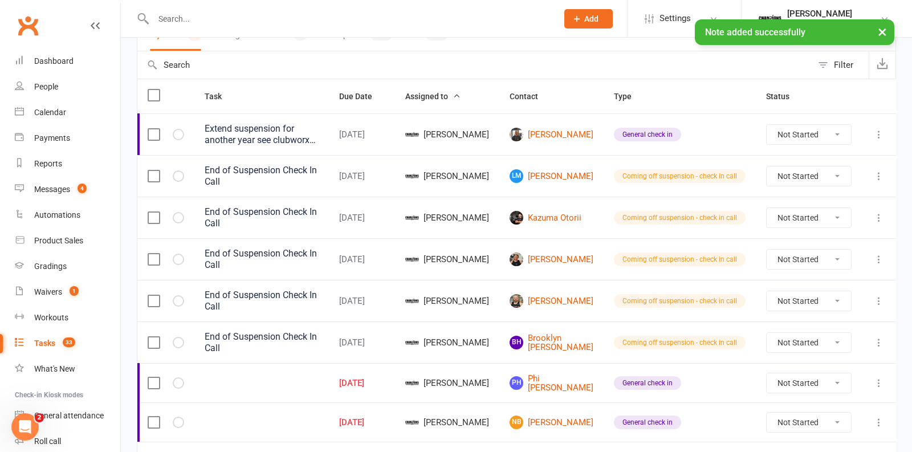
scroll to position [237, 0]
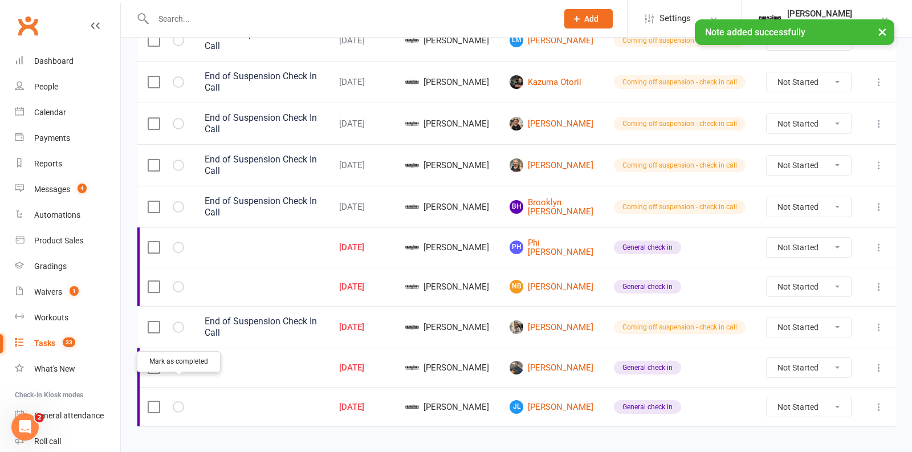
click at [0, 0] on icon "button" at bounding box center [0, 0] width 0 height 0
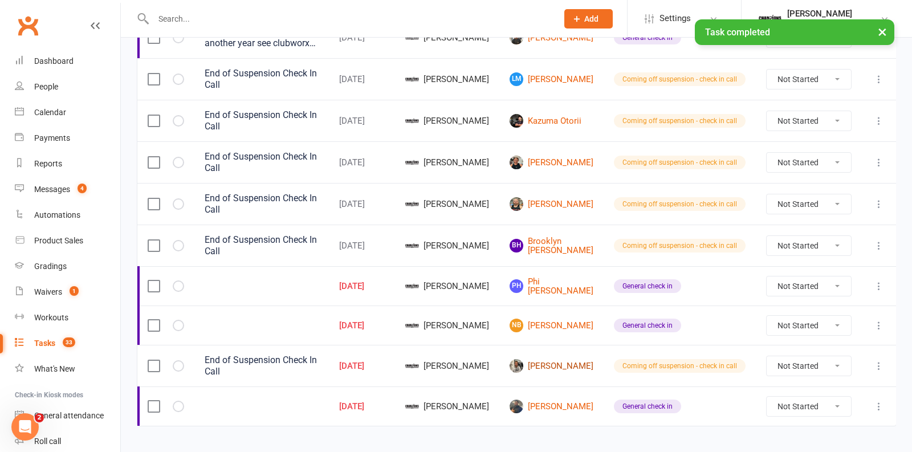
click at [573, 359] on link "quentin siegwalt" at bounding box center [552, 366] width 84 height 14
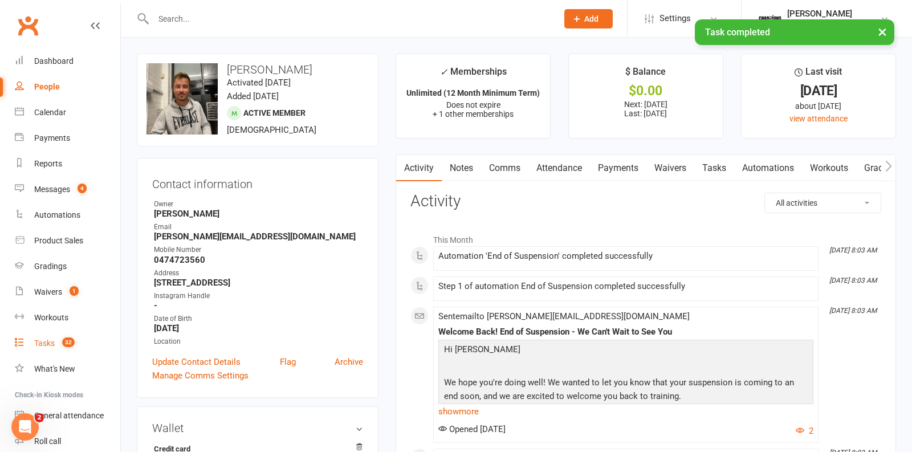
click at [52, 343] on div "Tasks" at bounding box center [44, 343] width 21 height 9
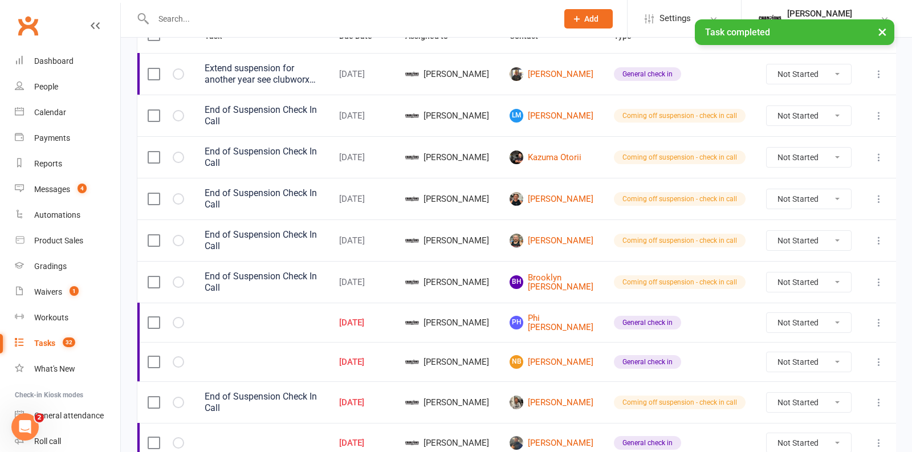
scroll to position [198, 0]
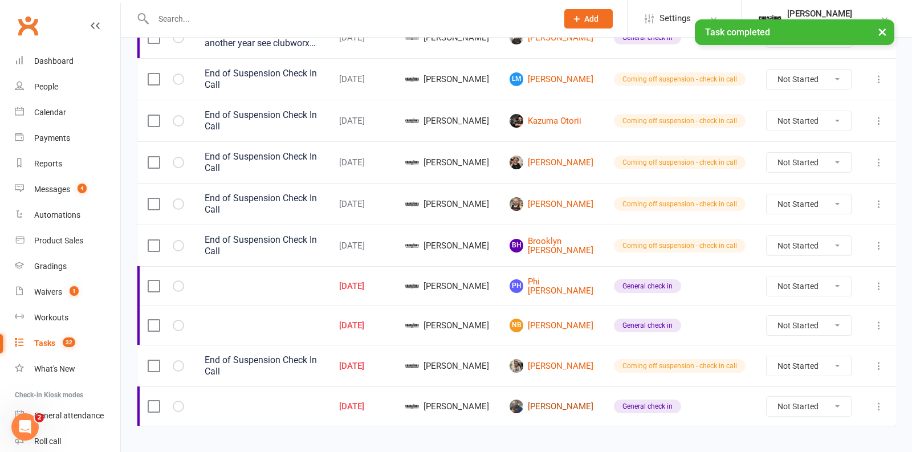
click at [565, 400] on link "Tane Abbott" at bounding box center [552, 407] width 84 height 14
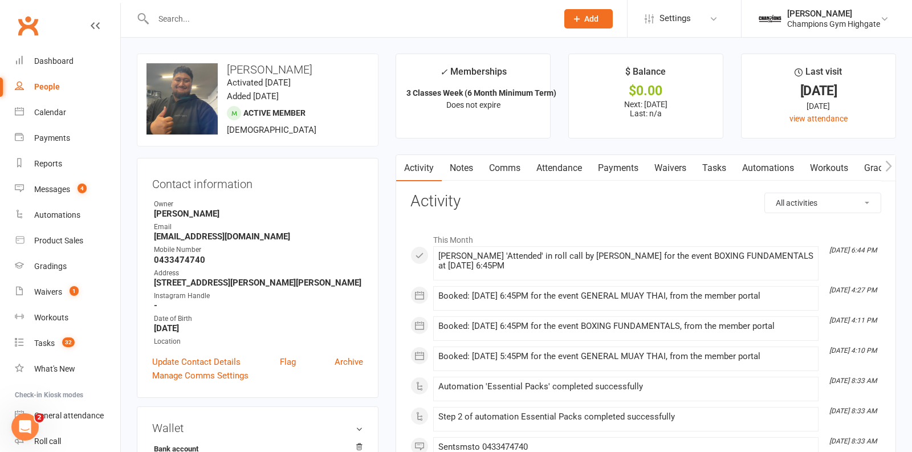
click at [462, 165] on link "Notes" at bounding box center [461, 168] width 39 height 26
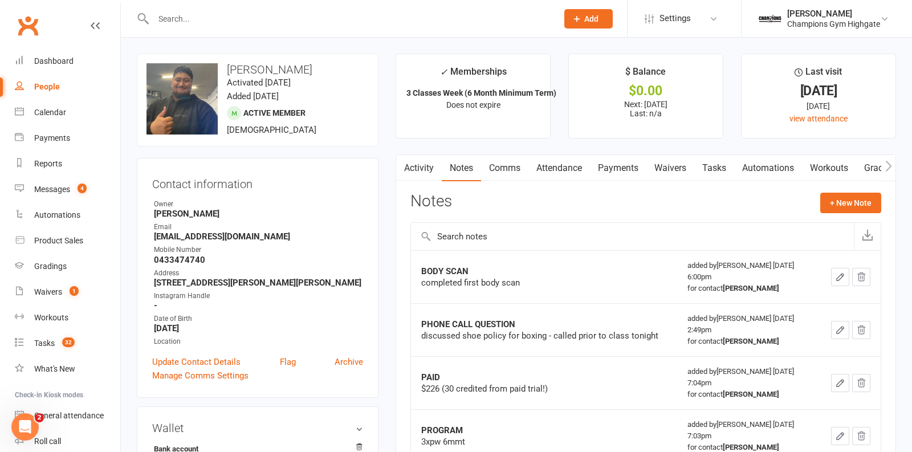
click at [514, 170] on link "Comms" at bounding box center [504, 168] width 47 height 26
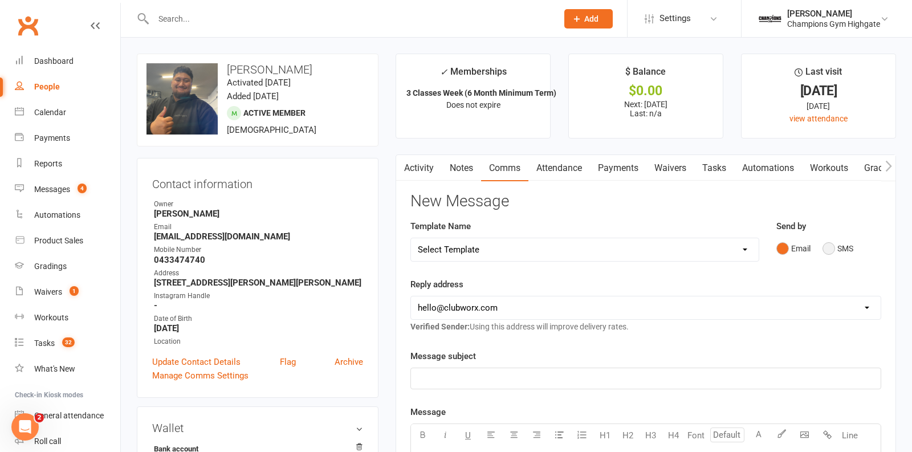
click at [824, 246] on button "SMS" at bounding box center [838, 249] width 31 height 22
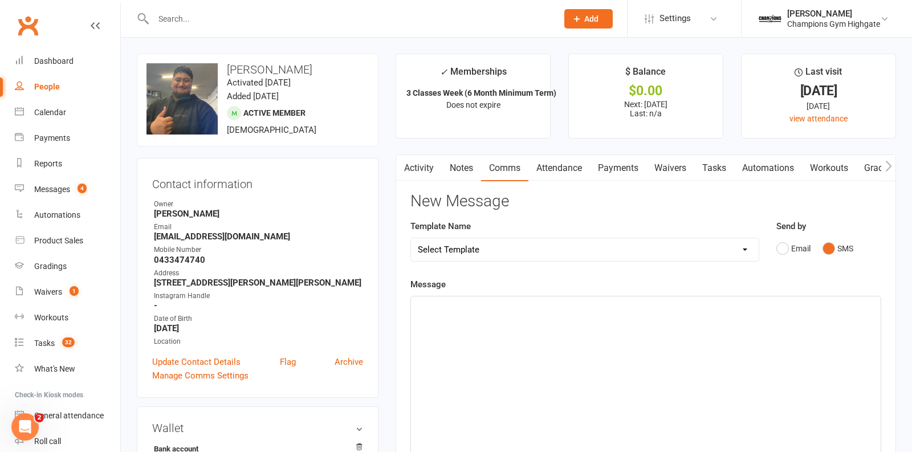
click at [560, 322] on div "﻿" at bounding box center [646, 381] width 470 height 171
click at [446, 307] on span "Hi Joel, how are you enjoying training with us so far!? Anything more we can do…" at bounding box center [610, 307] width 384 height 10
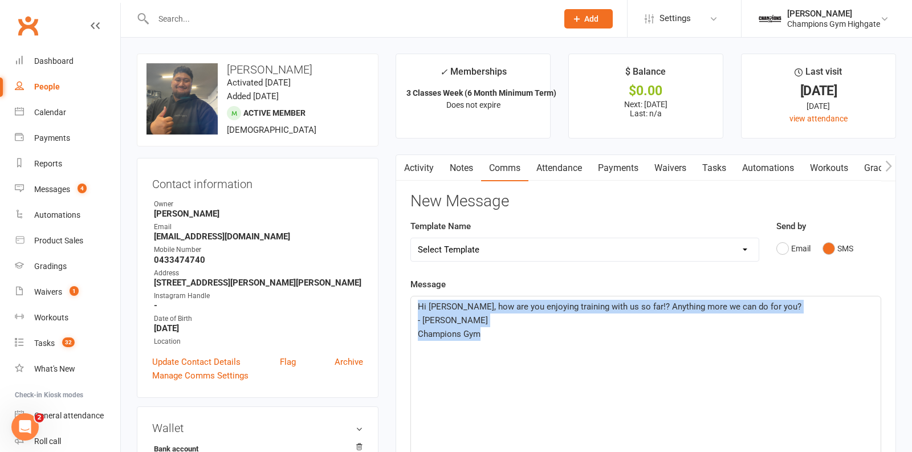
drag, startPoint x: 511, startPoint y: 338, endPoint x: 359, endPoint y: 279, distance: 163.3
copy div "Hi Tane, how are you enjoying training with us so far!? Anything more we can do…"
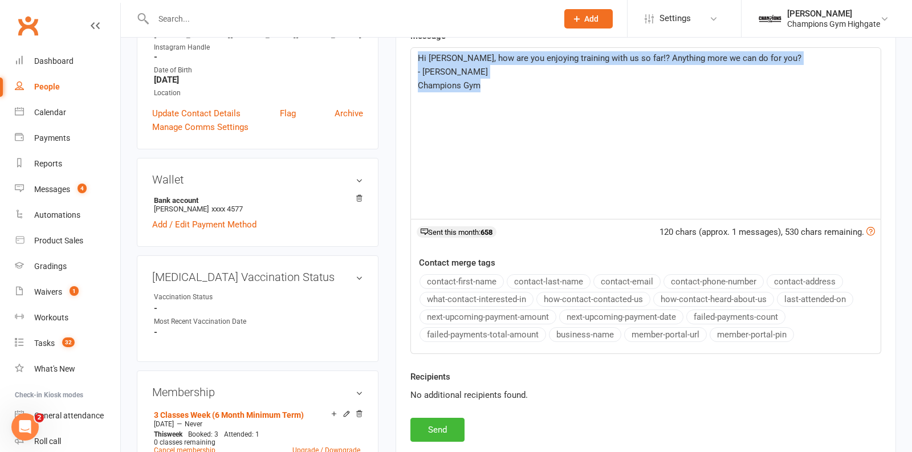
scroll to position [260, 0]
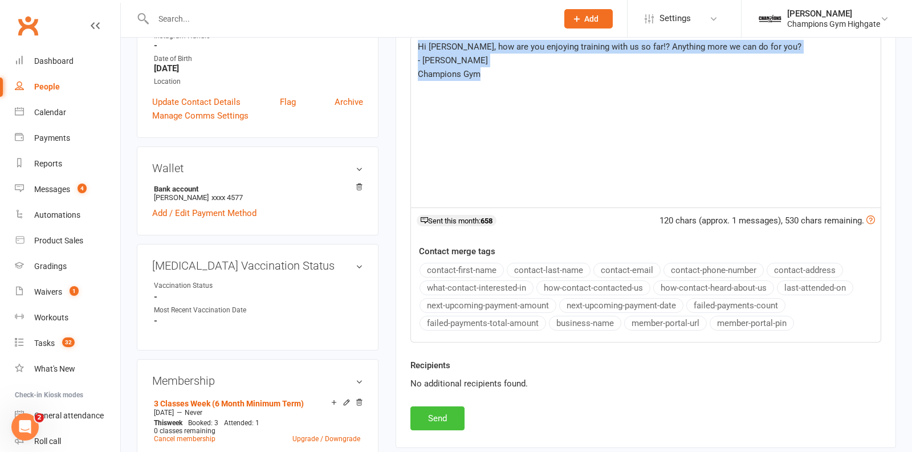
click at [445, 408] on button "Send" at bounding box center [437, 418] width 54 height 24
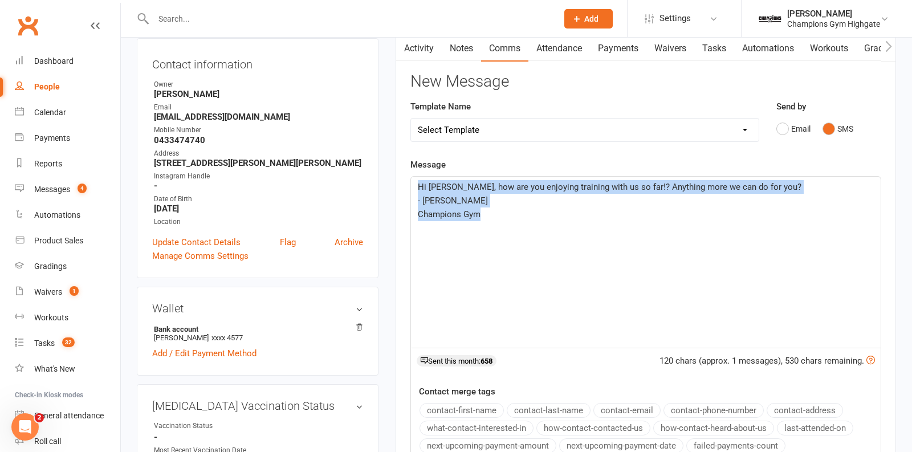
scroll to position [0, 0]
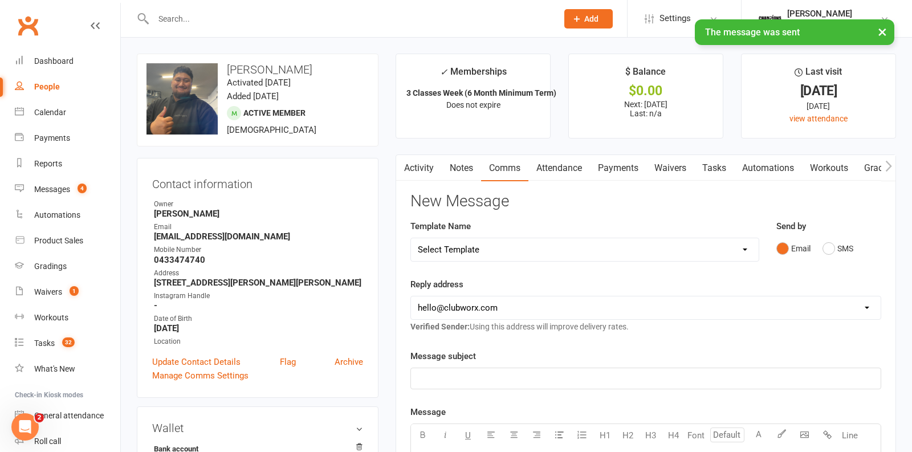
click at [465, 165] on link "Notes" at bounding box center [461, 168] width 39 height 26
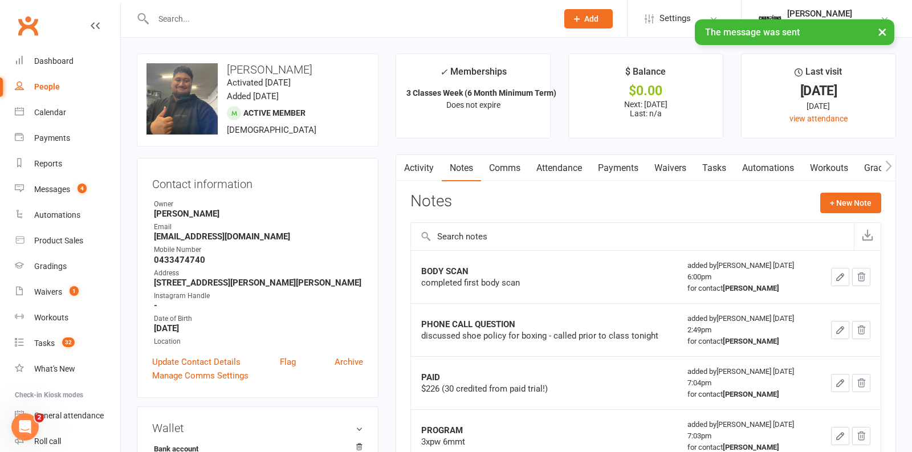
click at [845, 200] on button "+ New Note" at bounding box center [850, 203] width 61 height 21
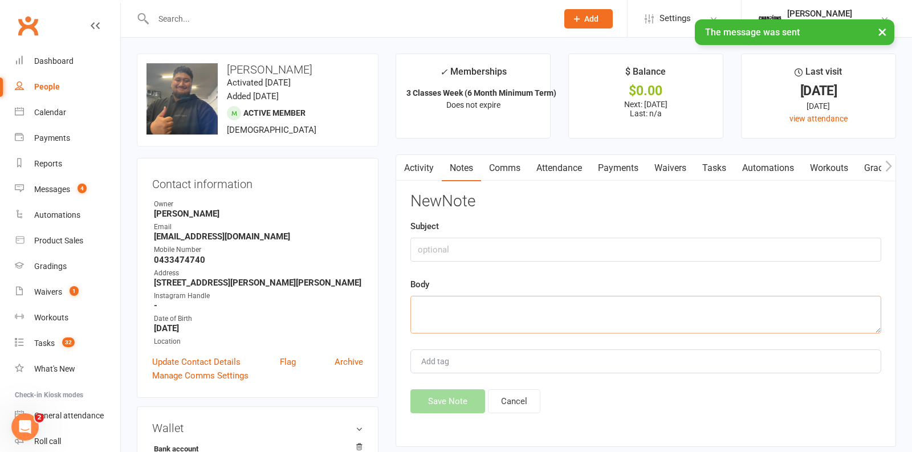
click at [481, 307] on textarea at bounding box center [645, 315] width 471 height 38
paste textarea "Hi Tane, how are you enjoying training with us so far!? Anything more we can do…"
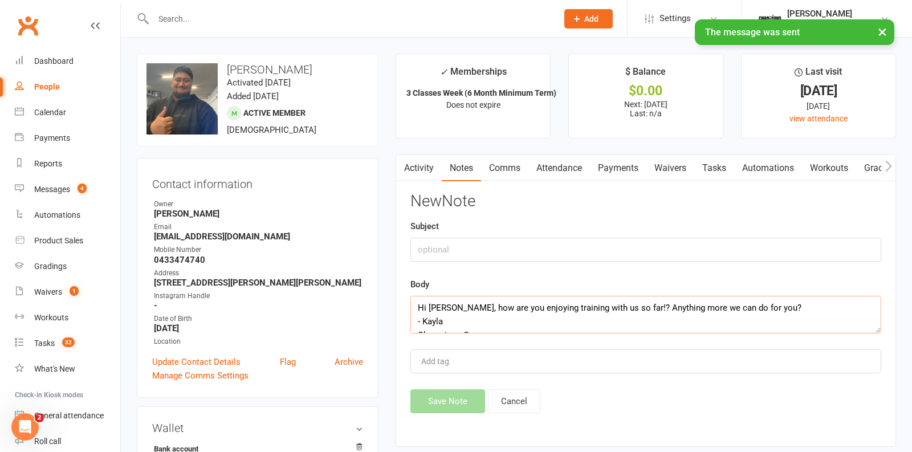
scroll to position [21, 0]
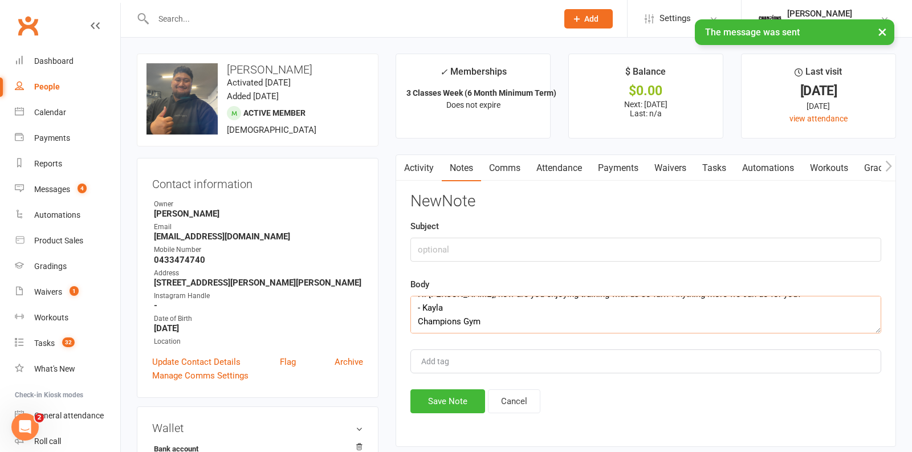
type textarea "Hi Tane, how are you enjoying training with us so far!? Anything more we can do…"
click at [445, 252] on input "text" at bounding box center [645, 250] width 471 height 24
type input "q"
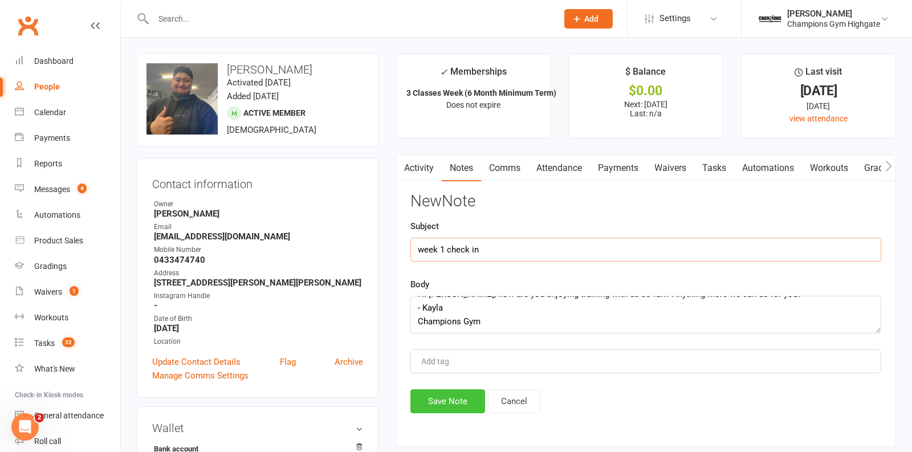
type input "week 1 check in"
click at [447, 400] on button "Save Note" at bounding box center [447, 401] width 75 height 24
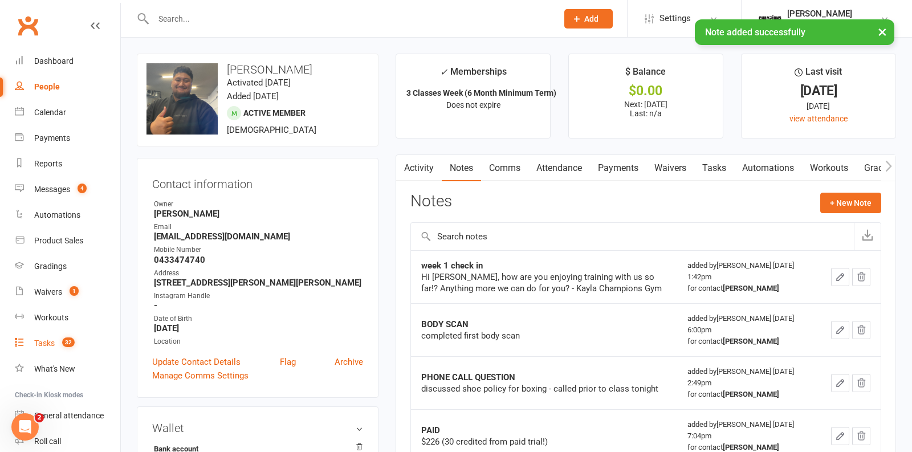
click at [43, 345] on div "Tasks" at bounding box center [44, 343] width 21 height 9
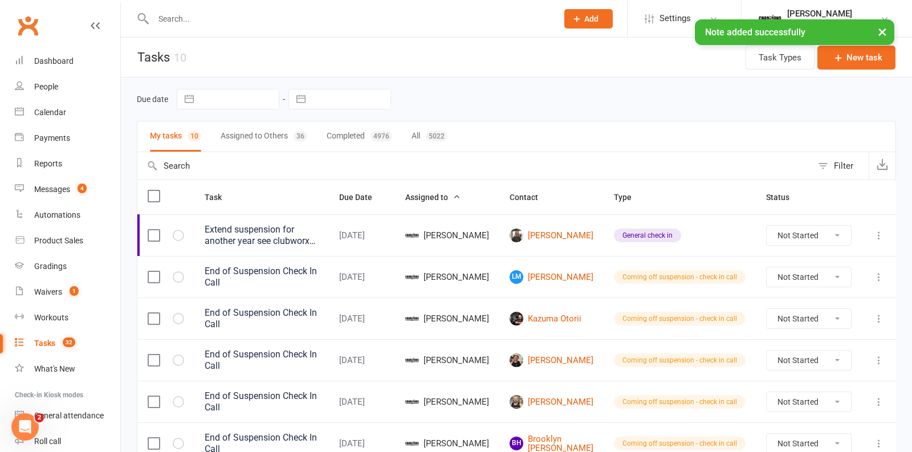
scroll to position [198, 0]
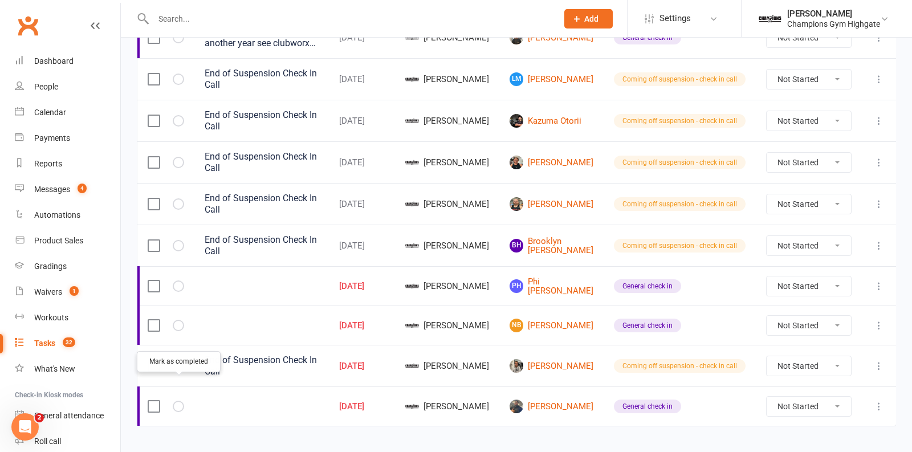
click at [0, 0] on icon "button" at bounding box center [0, 0] width 0 height 0
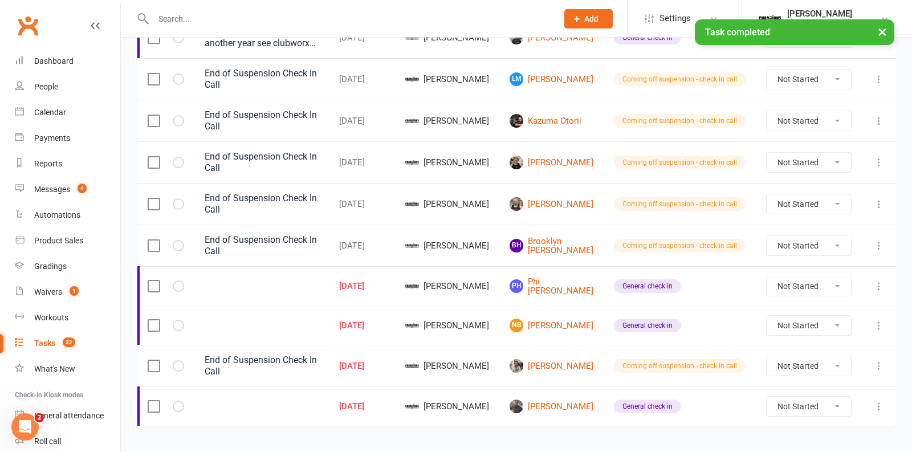
scroll to position [159, 0]
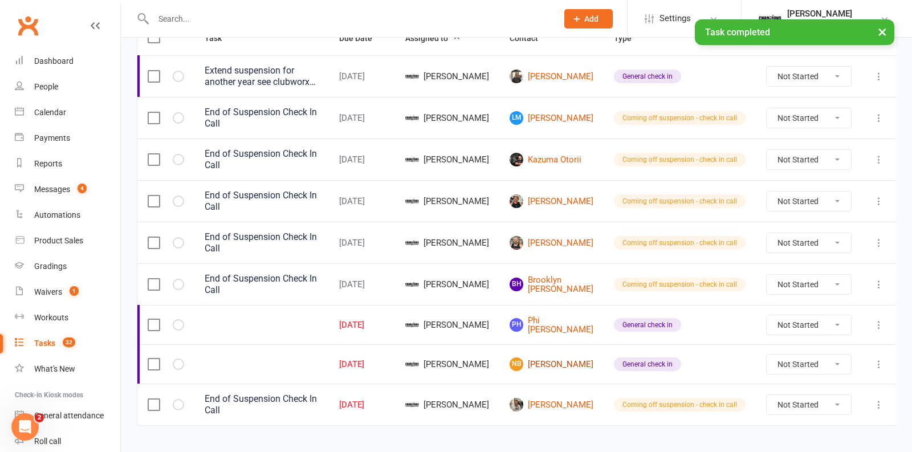
click at [580, 357] on link "NB Nahom Belihu" at bounding box center [552, 364] width 84 height 14
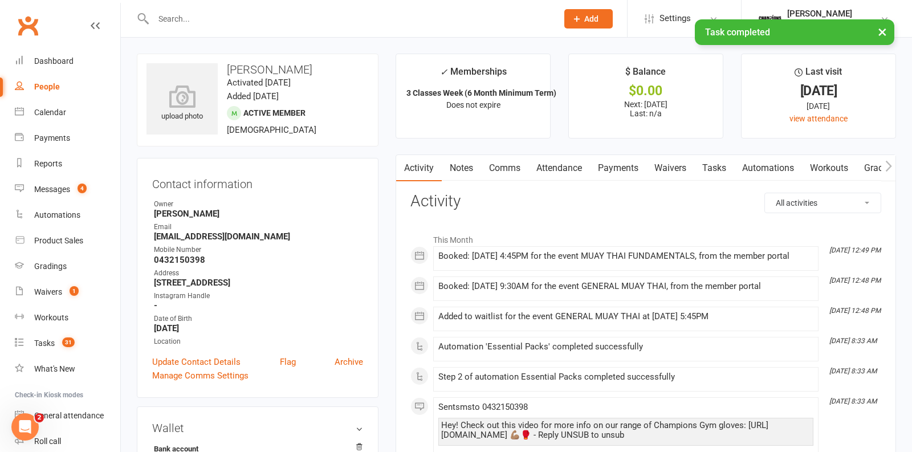
click at [505, 171] on link "Comms" at bounding box center [504, 168] width 47 height 26
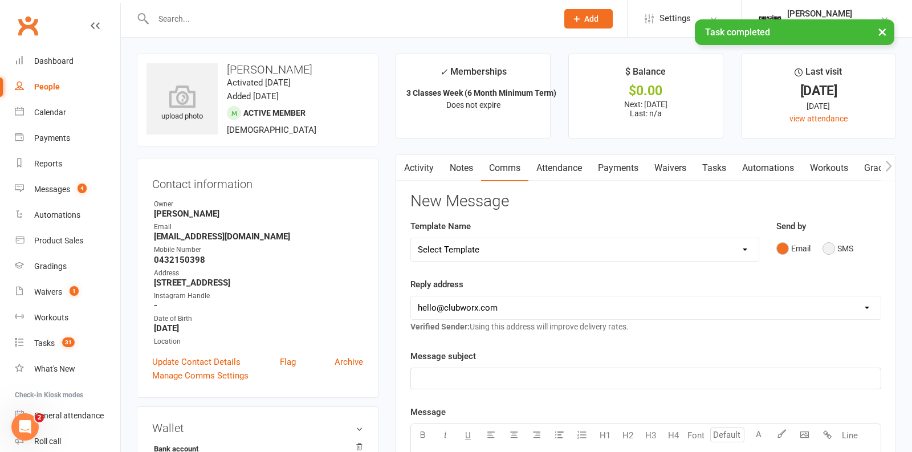
click at [834, 248] on button "SMS" at bounding box center [838, 249] width 31 height 22
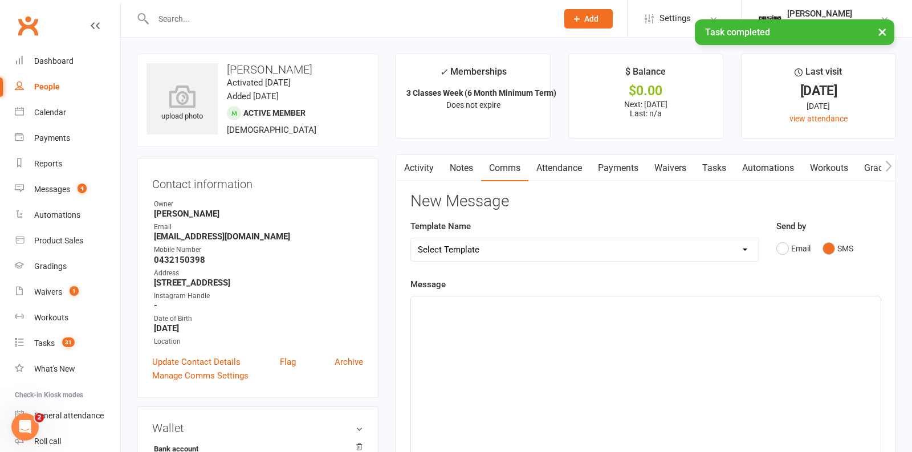
click at [580, 312] on div "﻿" at bounding box center [646, 381] width 470 height 171
paste div
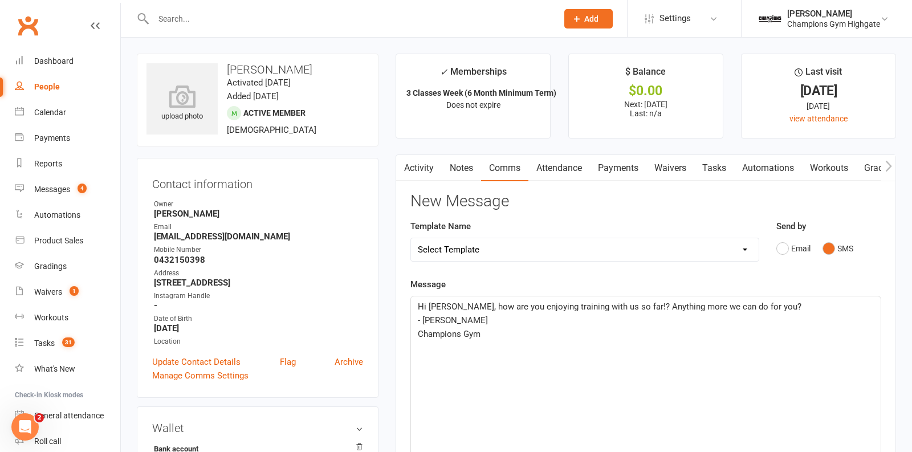
click at [447, 302] on span "Hi Tane, how are you enjoying training with us so far!? Anything more we can do…" at bounding box center [610, 307] width 384 height 10
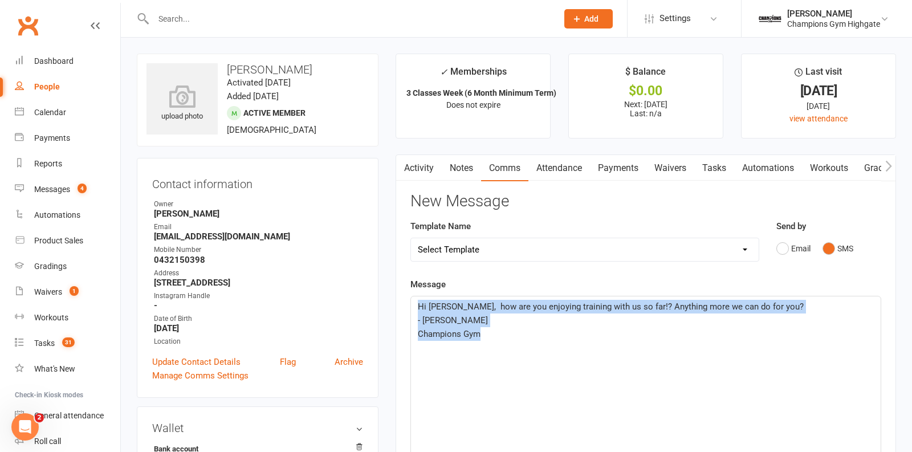
drag, startPoint x: 496, startPoint y: 338, endPoint x: 388, endPoint y: 286, distance: 120.3
click at [388, 286] on main "✓ Memberships 3 Classes Week (6 Month Minimum Term) Does not expire $ Balance $…" at bounding box center [646, 387] width 518 height 666
copy div "Hi Nahom, how are you enjoying training with us so far!? Anything more we can d…"
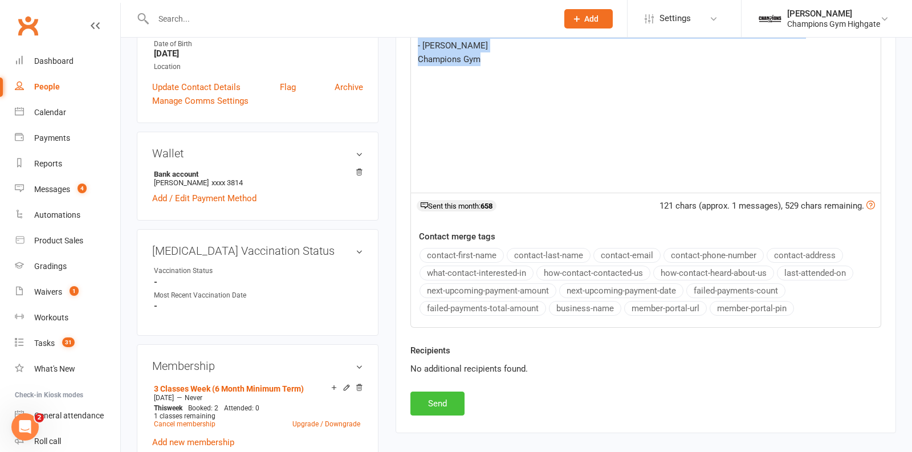
click at [438, 392] on button "Send" at bounding box center [437, 404] width 54 height 24
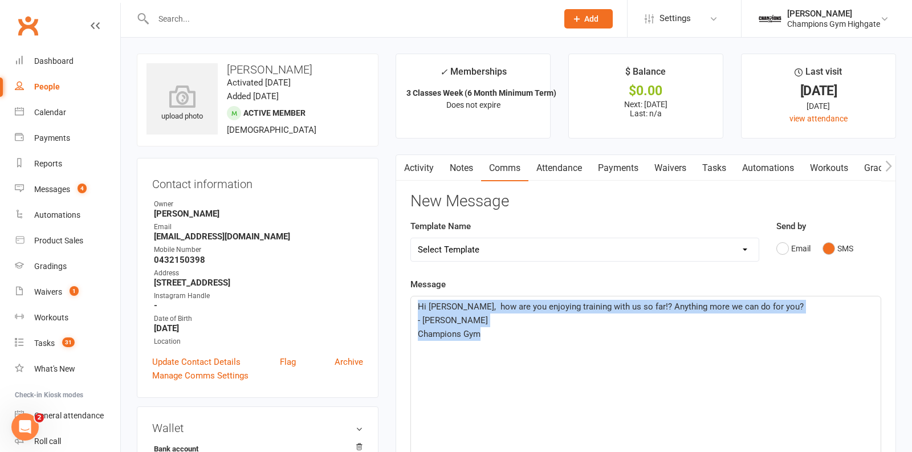
click at [457, 159] on link "Notes" at bounding box center [461, 168] width 39 height 26
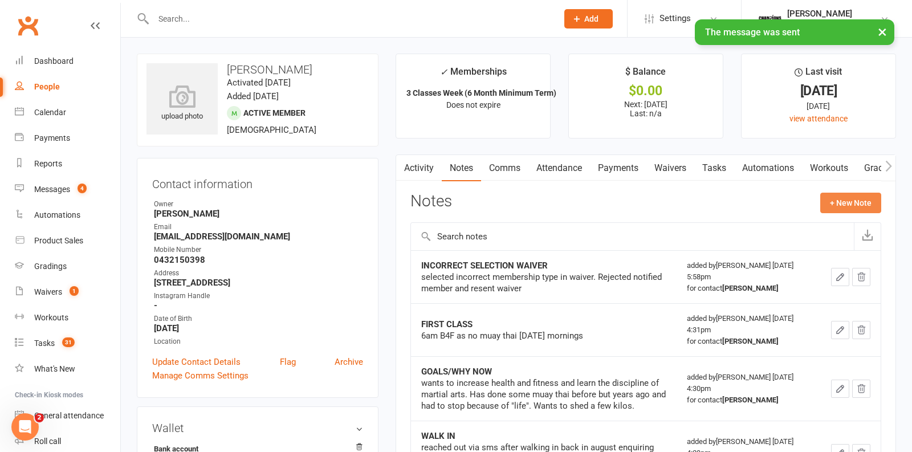
click at [867, 197] on button "+ New Note" at bounding box center [850, 203] width 61 height 21
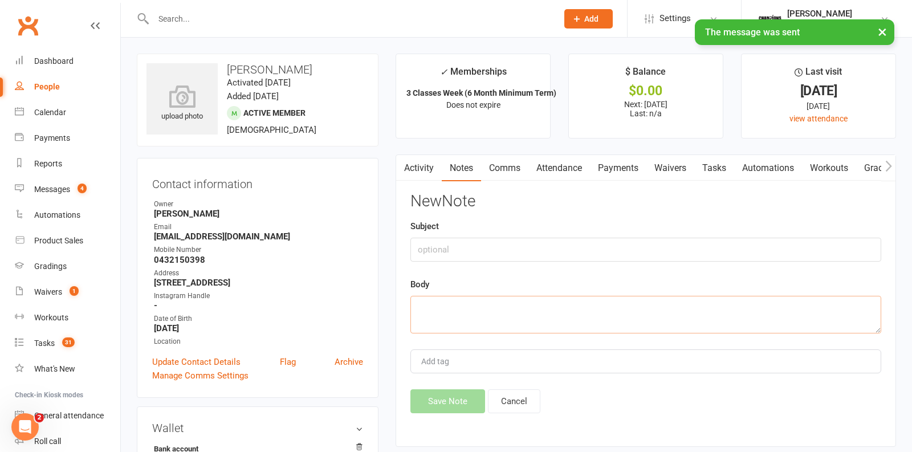
click at [496, 317] on textarea at bounding box center [645, 315] width 471 height 38
paste textarea "Hi Nahom, how are you enjoying training with us so far!? Anything more we can d…"
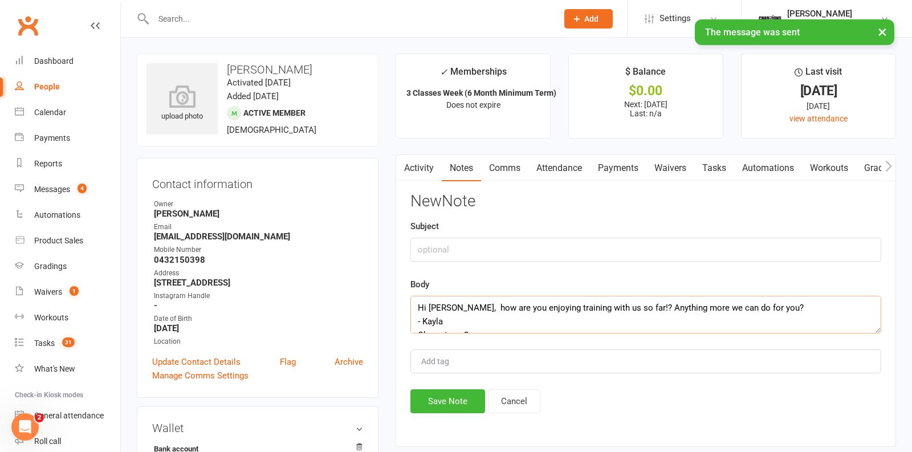
scroll to position [21, 0]
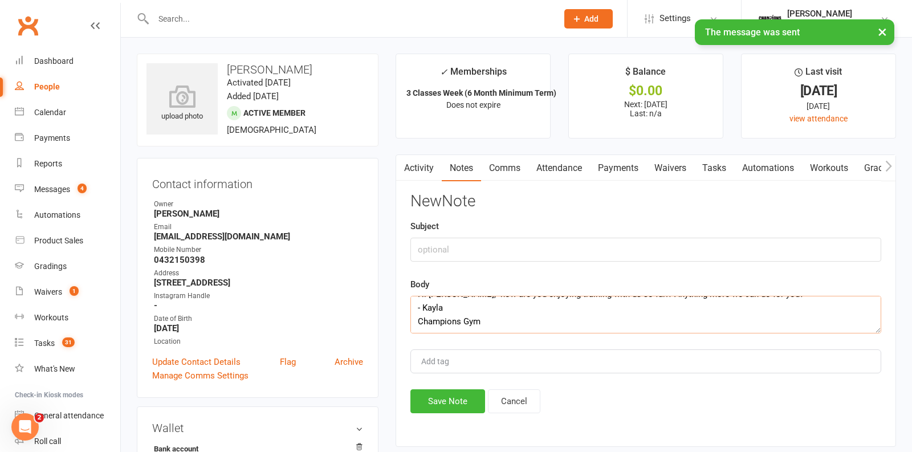
type textarea "Hi Nahom, how are you enjoying training with us so far!? Anything more we can d…"
click at [441, 253] on input "text" at bounding box center [645, 250] width 471 height 24
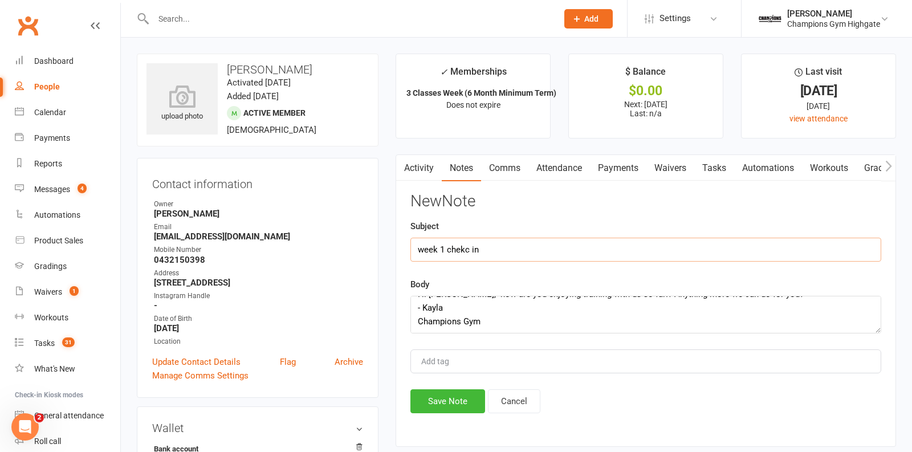
type input "week 1 chekc in"
click at [449, 383] on div "New Note Subject week 1 chekc in Body Hi Nahom, how are you enjoying training w…" at bounding box center [645, 303] width 471 height 221
click at [447, 400] on button "Save Note" at bounding box center [447, 401] width 75 height 24
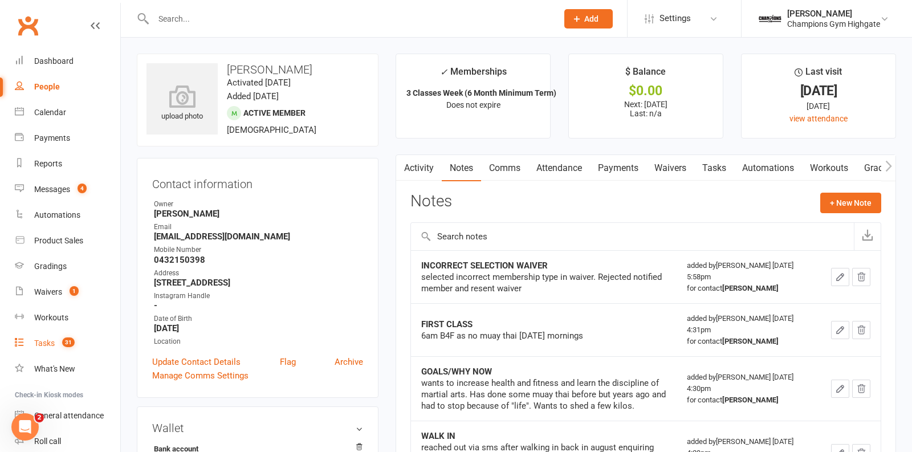
click at [55, 351] on link "Tasks 31" at bounding box center [67, 344] width 105 height 26
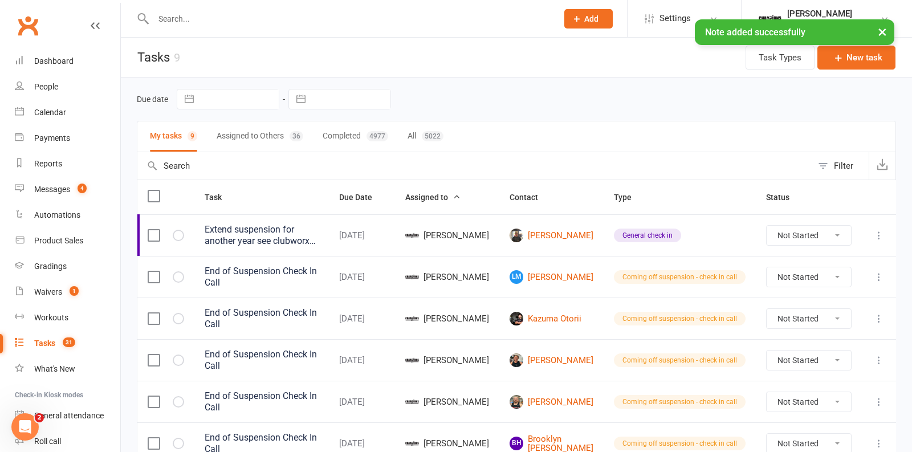
scroll to position [159, 0]
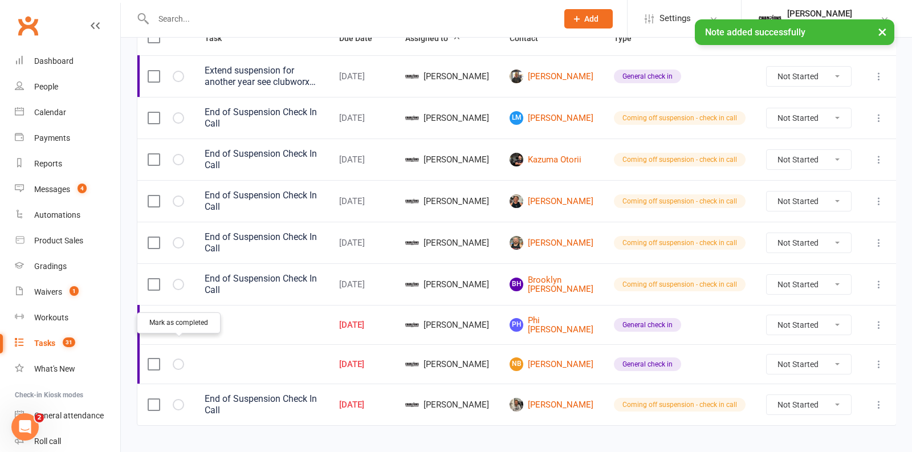
click at [0, 0] on icon "button" at bounding box center [0, 0] width 0 height 0
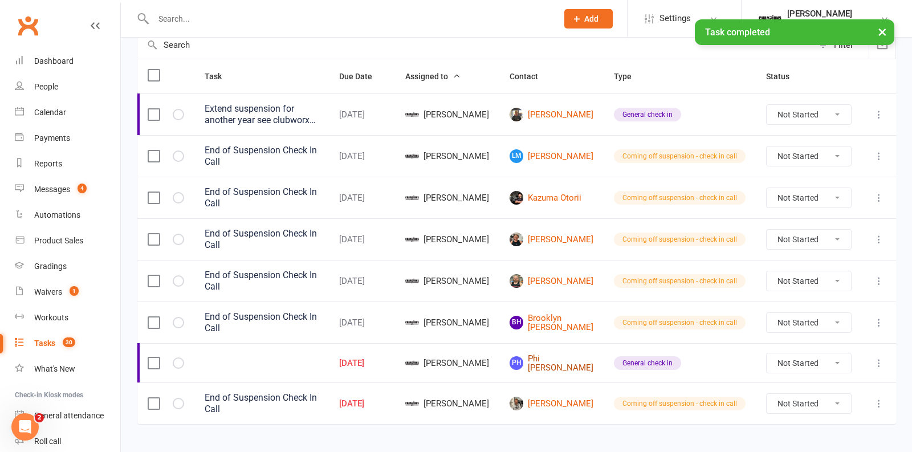
click at [559, 354] on link "PH Phi Huynh" at bounding box center [552, 363] width 84 height 19
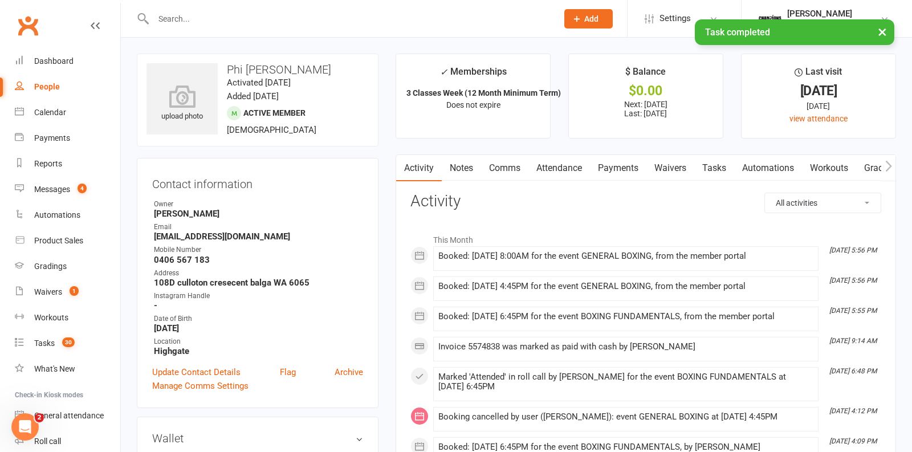
click at [467, 170] on link "Notes" at bounding box center [461, 168] width 39 height 26
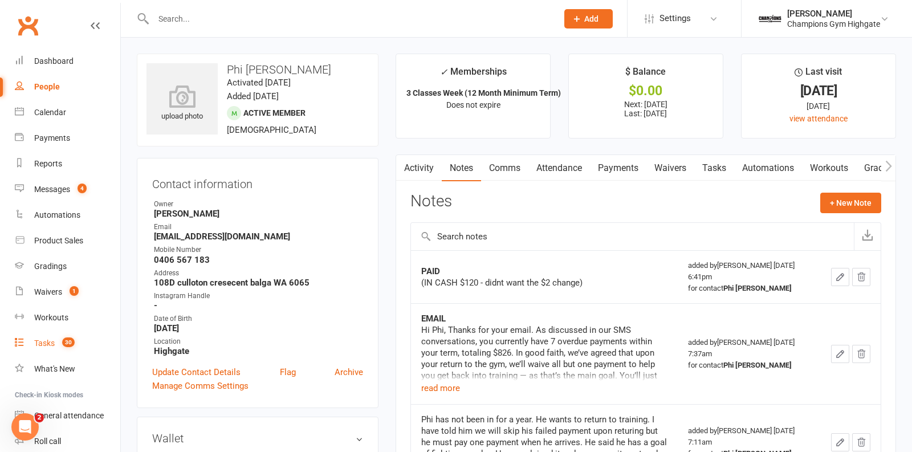
click at [53, 344] on div "Tasks" at bounding box center [44, 343] width 21 height 9
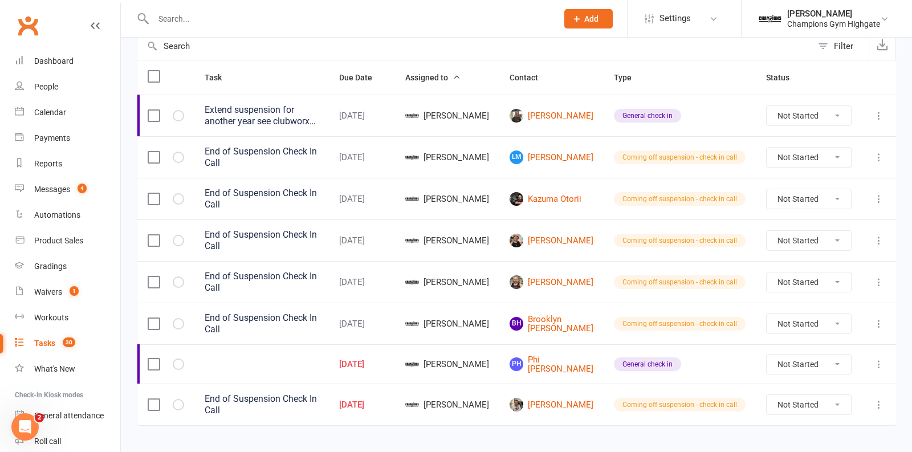
scroll to position [119, 0]
click at [385, 361] on div "Oct 14, 2025" at bounding box center [362, 366] width 46 height 10
click at [0, 0] on icon "button" at bounding box center [0, 0] width 0 height 0
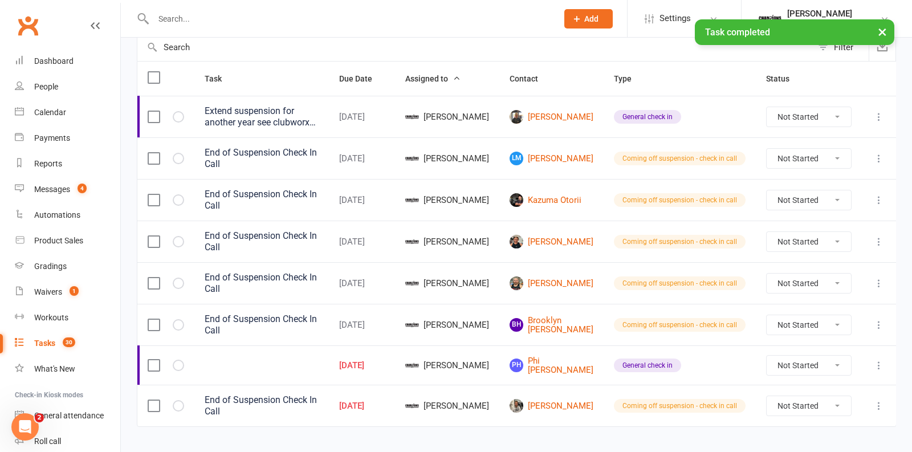
scroll to position [82, 0]
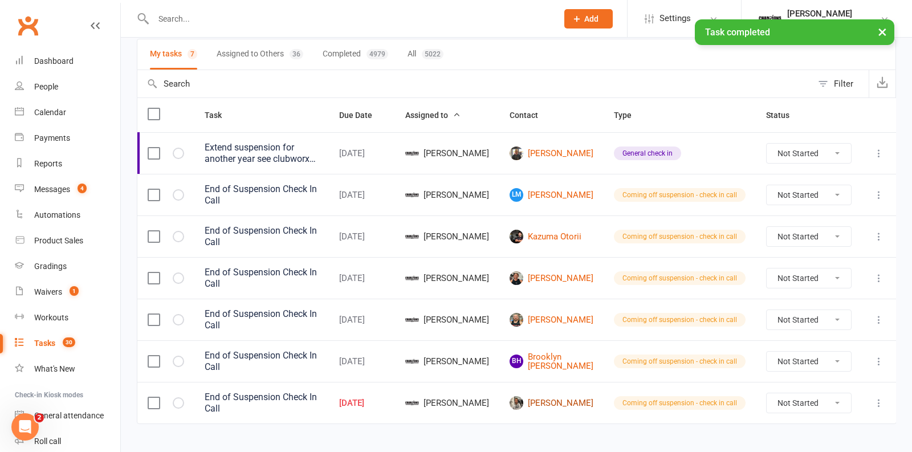
click at [573, 396] on link "quentin siegwalt" at bounding box center [552, 403] width 84 height 14
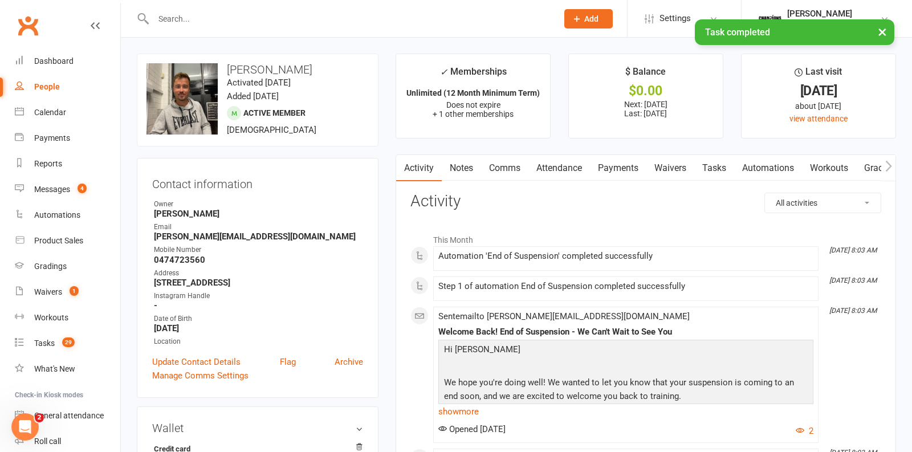
click at [504, 166] on link "Comms" at bounding box center [504, 168] width 47 height 26
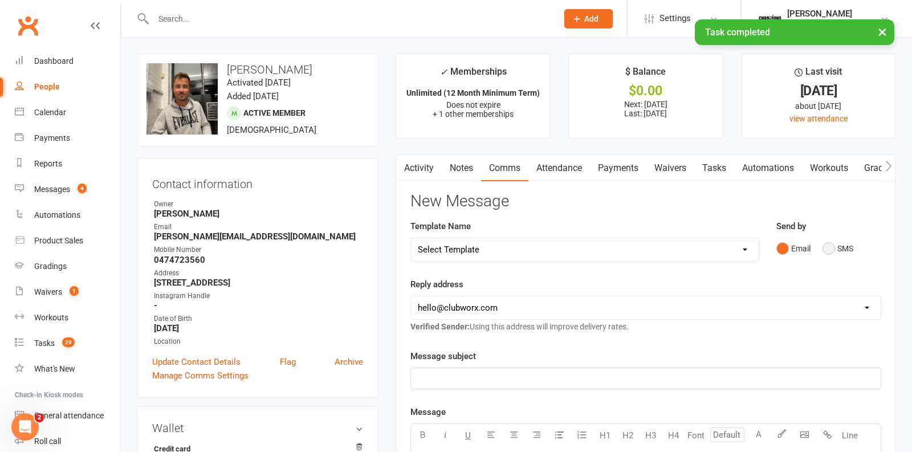
click at [827, 246] on button "SMS" at bounding box center [838, 249] width 31 height 22
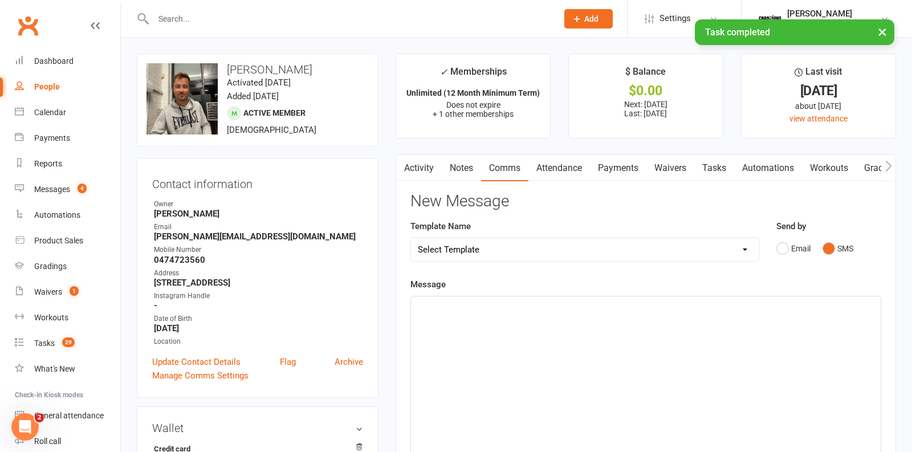
click at [593, 324] on div "﻿" at bounding box center [646, 381] width 470 height 171
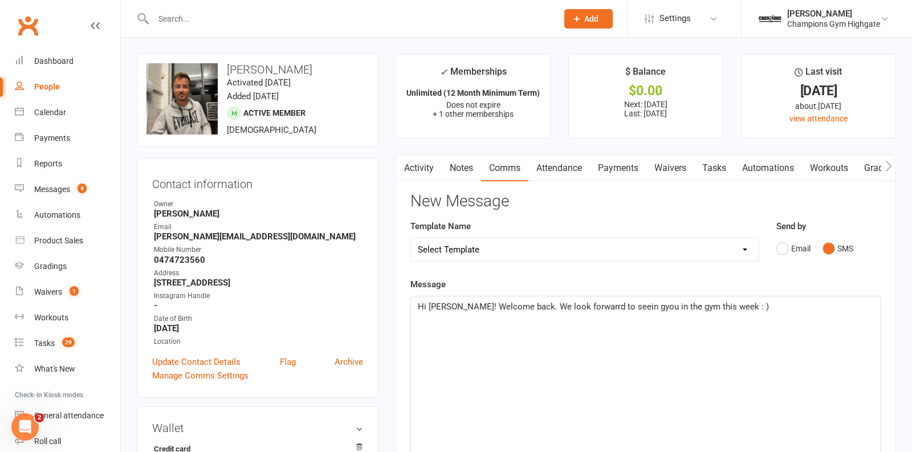
click at [581, 307] on span "Hi Quentin! Welcome back. We look forwarrd to seein gyou in the gym this week :…" at bounding box center [593, 307] width 351 height 10
click at [622, 305] on span "Hi Quentin! Welcome back. We look forward to seein gyou in the gym this week : )" at bounding box center [592, 307] width 348 height 10
click at [576, 340] on div "Hi Quentin! Welcome back. We look forward to seeing you in the gym this week : …" at bounding box center [646, 381] width 470 height 171
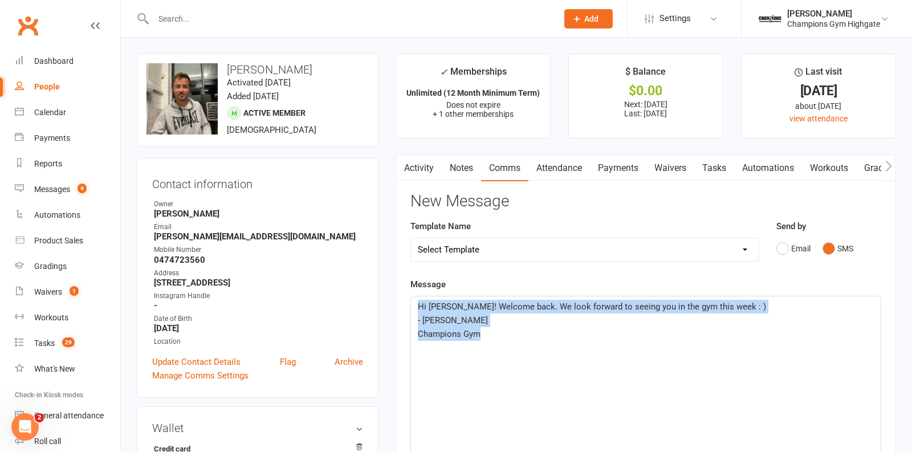
drag, startPoint x: 515, startPoint y: 335, endPoint x: 362, endPoint y: 291, distance: 159.5
copy div "Hi Quentin! Welcome back. We look forward to seeing you in the gym this week : …"
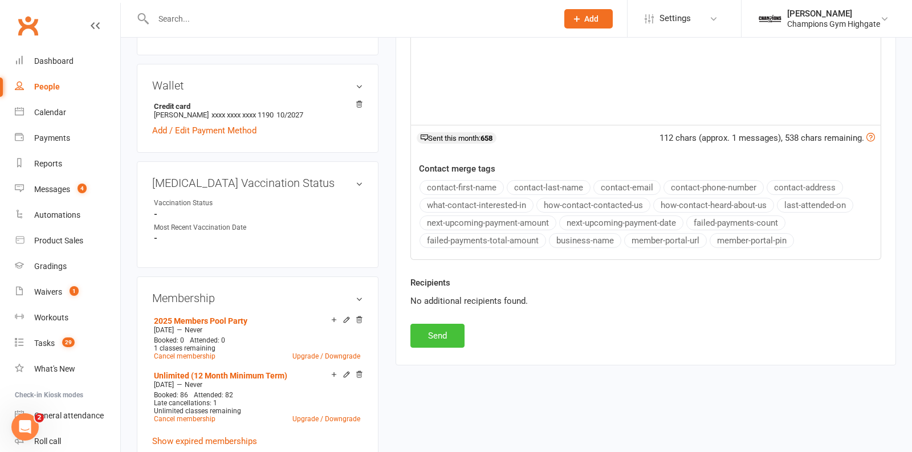
click at [442, 330] on button "Send" at bounding box center [437, 336] width 54 height 24
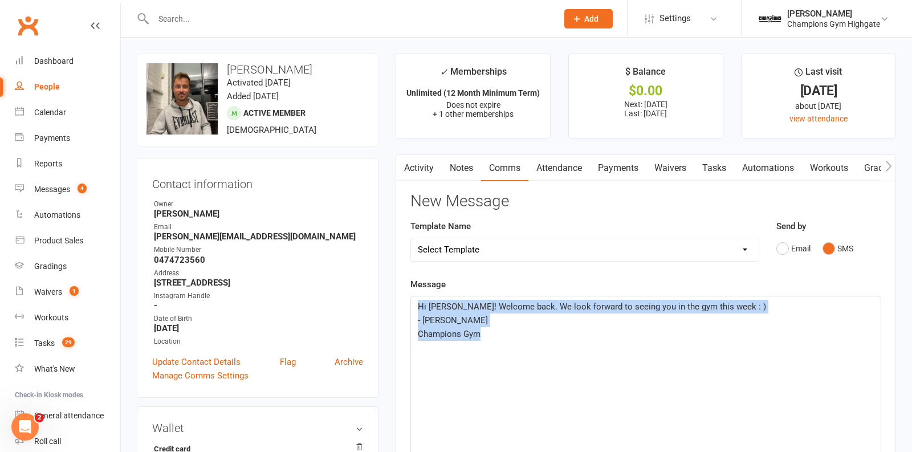
click at [462, 169] on link "Notes" at bounding box center [461, 168] width 39 height 26
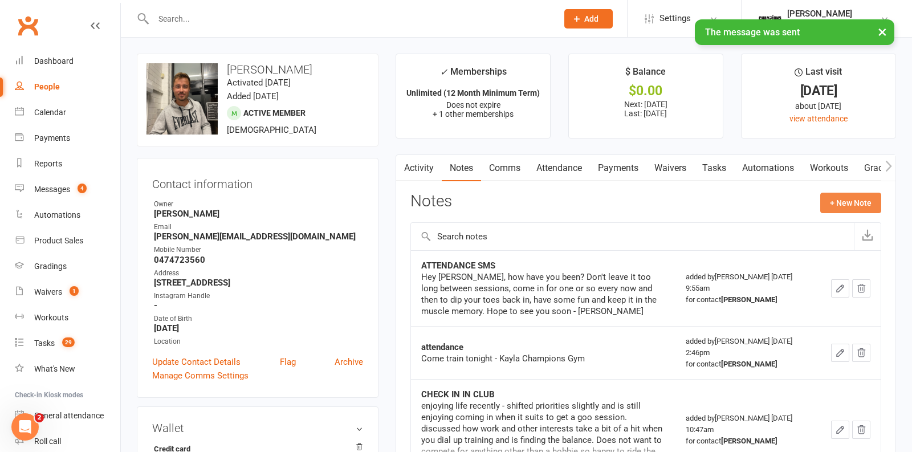
click at [846, 202] on button "+ New Note" at bounding box center [850, 203] width 61 height 21
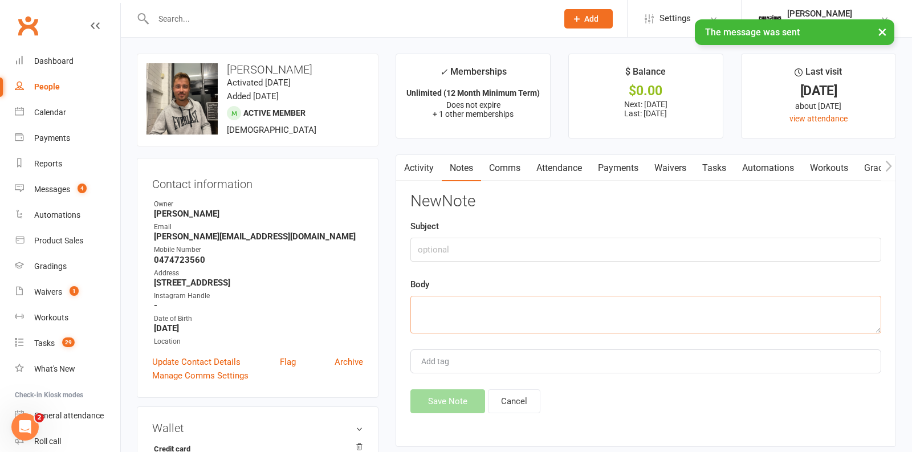
click at [503, 321] on textarea at bounding box center [645, 315] width 471 height 38
paste textarea "Hi Quentin! Welcome back. We look forward to seeing you in the gym this week : …"
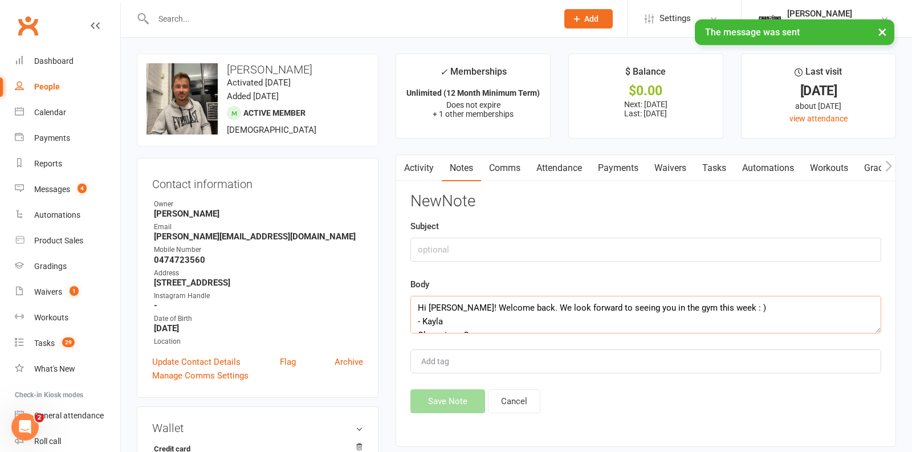
scroll to position [21, 0]
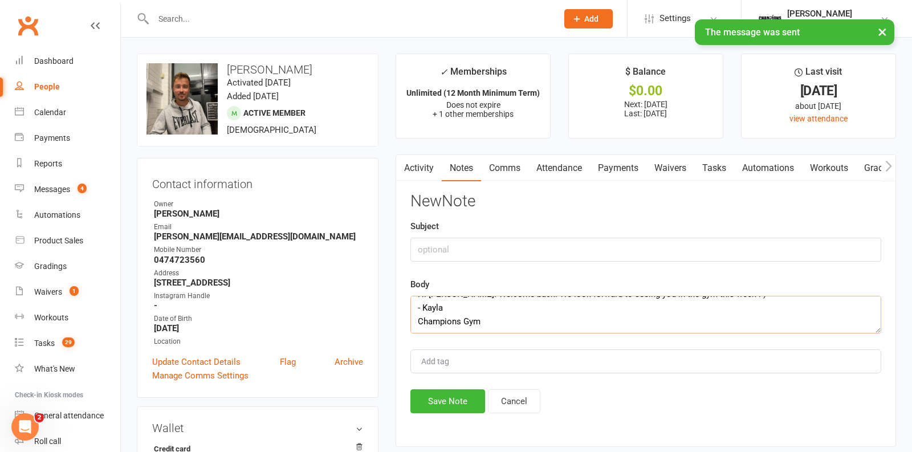
type textarea "Hi Quentin! Welcome back. We look forward to seeing you in the gym this week : …"
click at [462, 250] on input "text" at bounding box center [645, 250] width 471 height 24
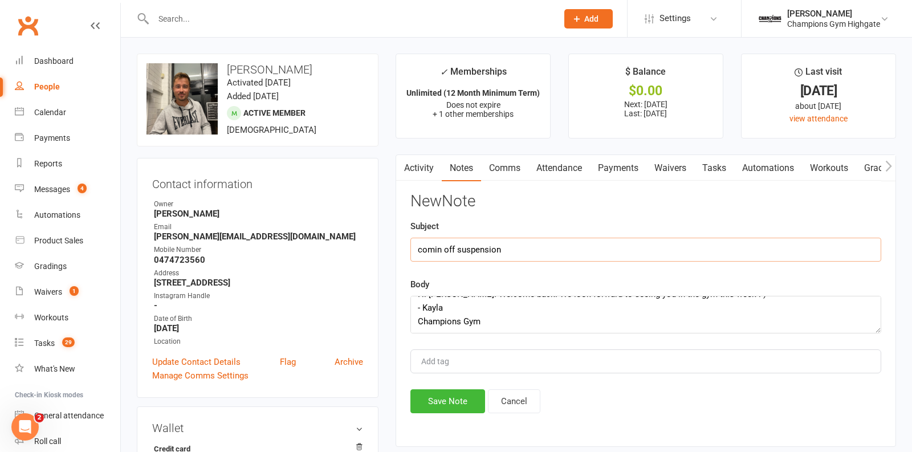
type input "comin off suspension"
click at [448, 403] on button "Save Note" at bounding box center [447, 401] width 75 height 24
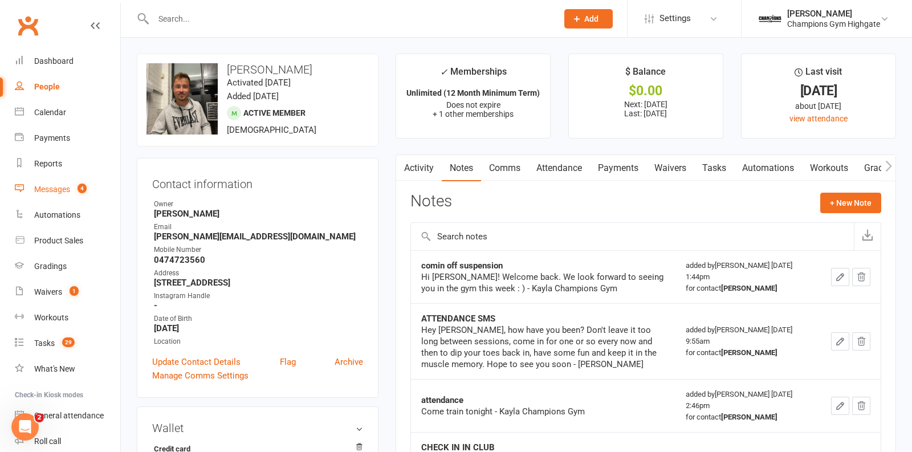
click at [64, 188] on div "Messages" at bounding box center [52, 189] width 36 height 9
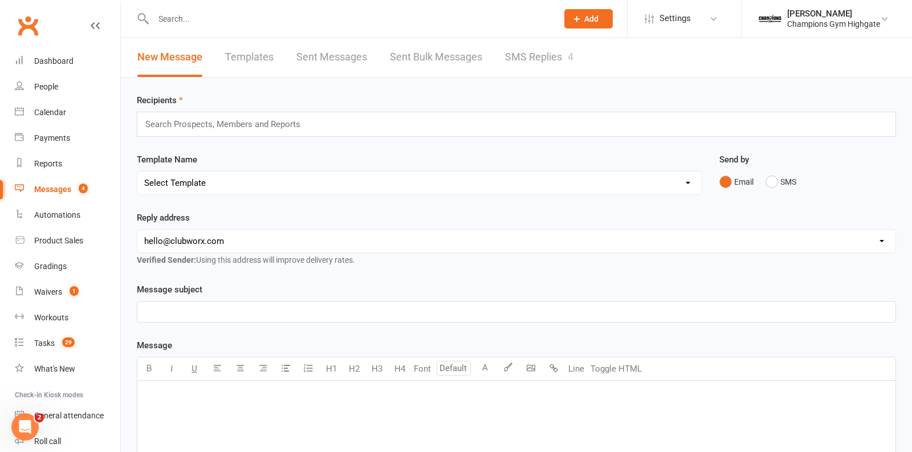
click at [539, 51] on link "SMS Replies 4" at bounding box center [539, 57] width 68 height 39
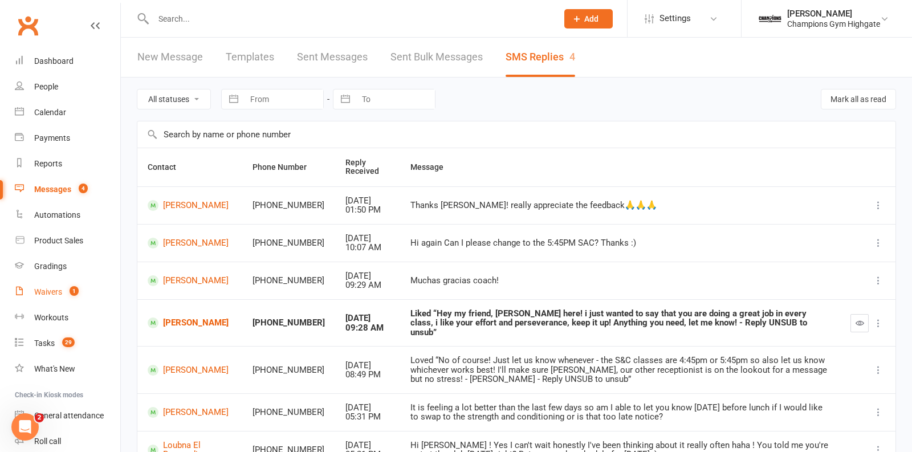
click at [30, 296] on link "Waivers 1" at bounding box center [67, 292] width 105 height 26
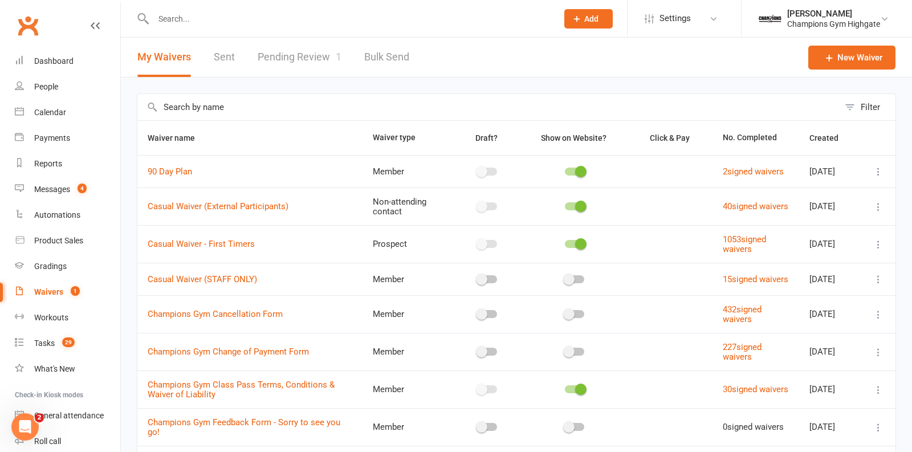
click at [317, 54] on link "Pending Review 1" at bounding box center [300, 57] width 84 height 39
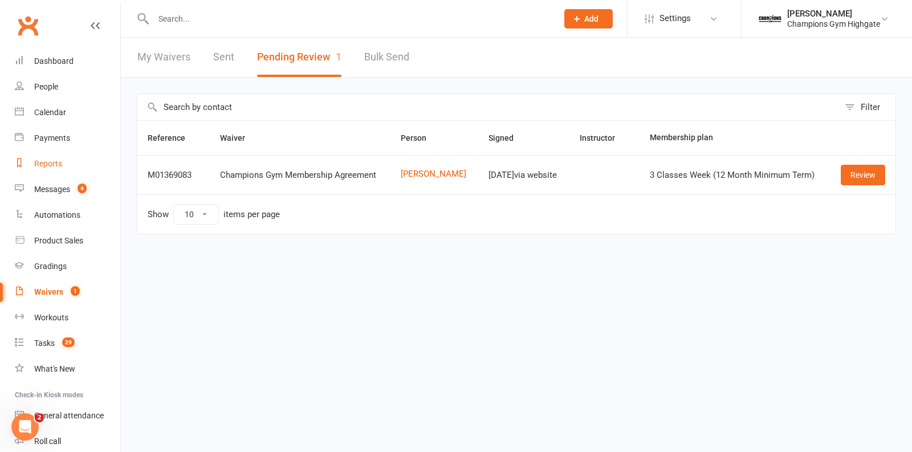
click at [39, 165] on div "Reports" at bounding box center [48, 163] width 28 height 9
select select "50"
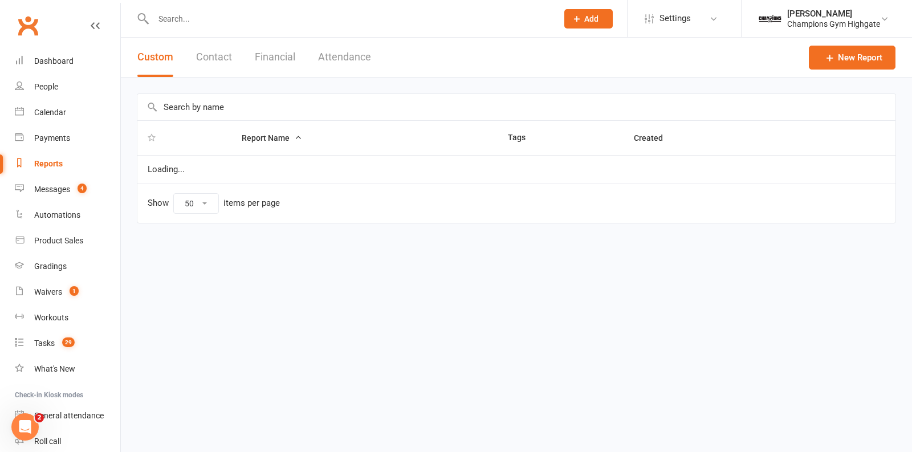
click at [275, 63] on button "Financial" at bounding box center [275, 57] width 40 height 39
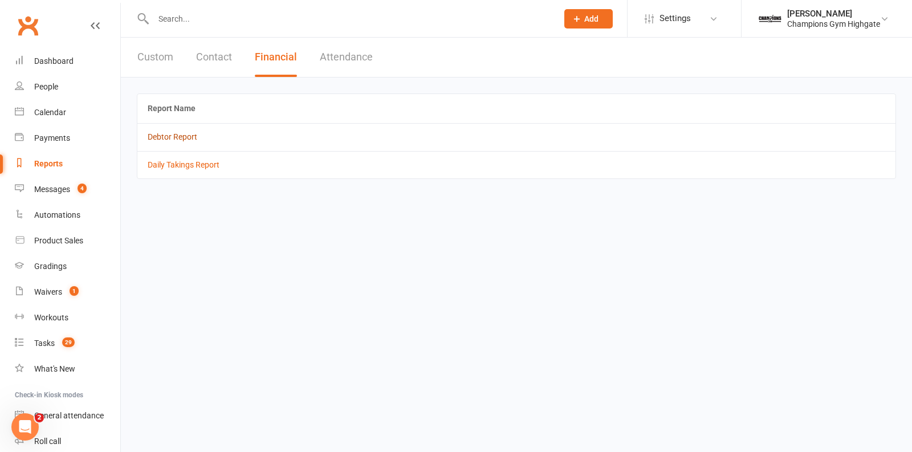
click at [172, 133] on link "Debtor Report" at bounding box center [173, 136] width 50 height 9
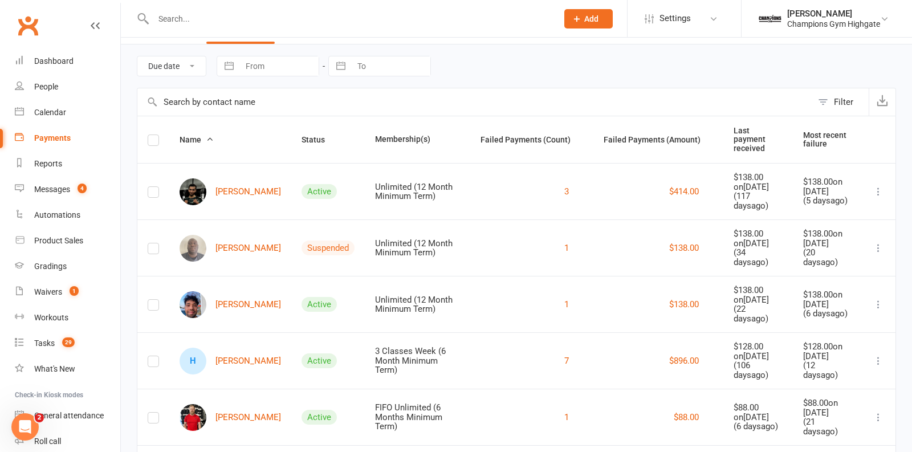
scroll to position [66, 0]
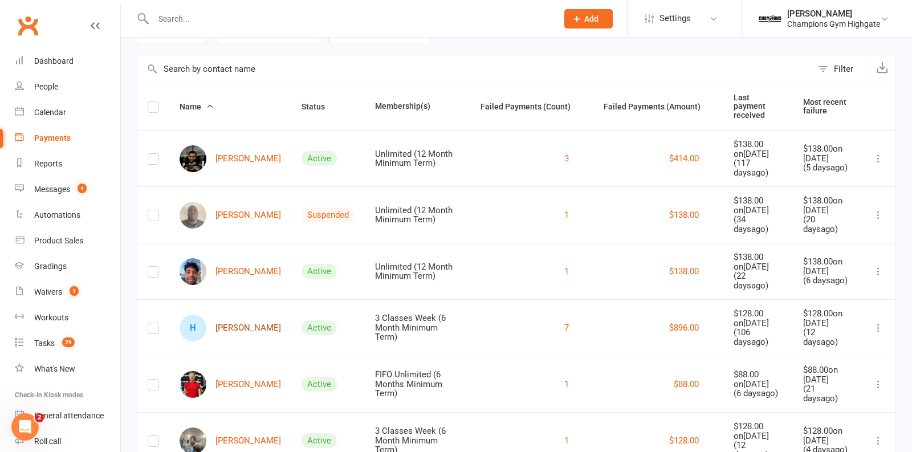
click at [220, 315] on link "H Hayden Kelly" at bounding box center [230, 328] width 101 height 27
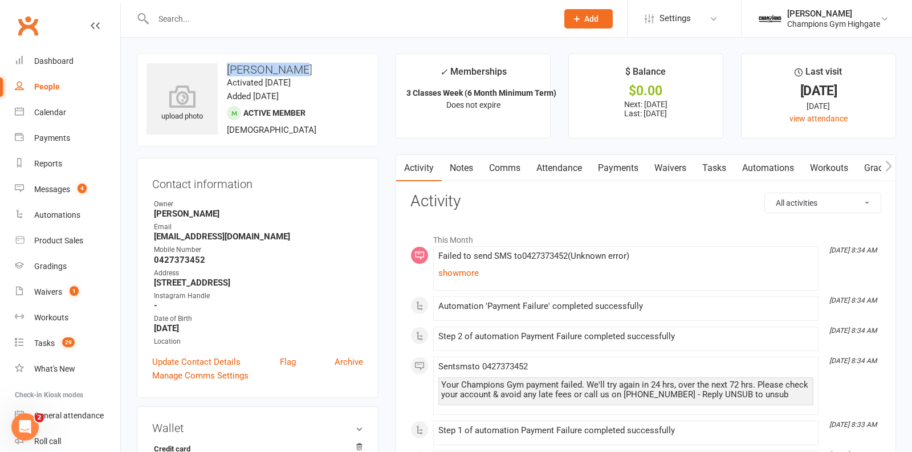
drag, startPoint x: 299, startPoint y: 75, endPoint x: 225, endPoint y: 64, distance: 74.8
click at [225, 64] on h3 "Hayden Kelly" at bounding box center [257, 69] width 222 height 13
copy h3 "Hayden Kelly"
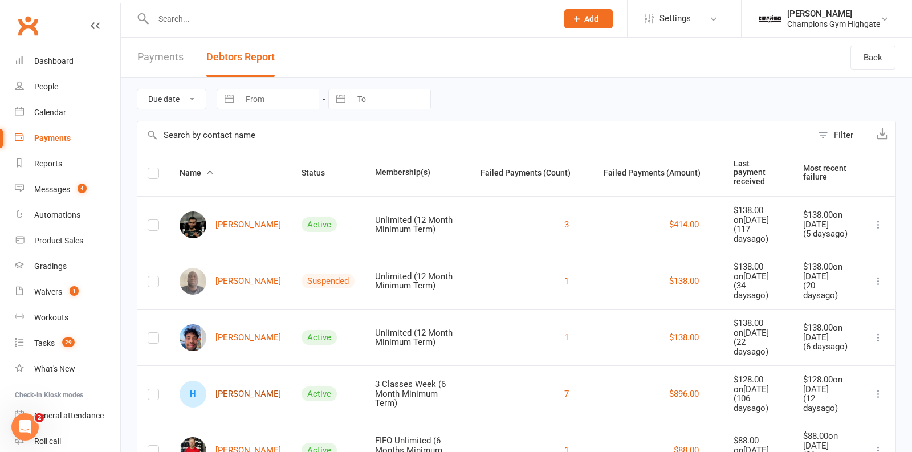
click at [230, 381] on link "H Hayden Kelly" at bounding box center [230, 394] width 101 height 27
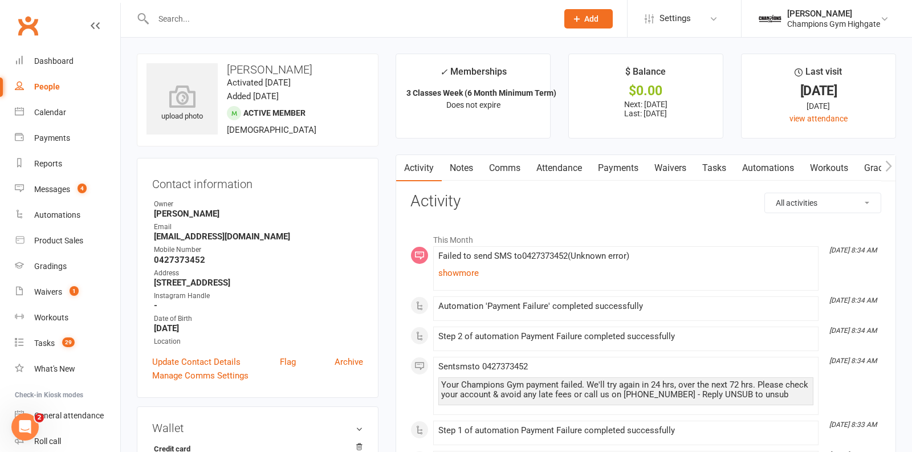
click at [270, 229] on div "Email" at bounding box center [258, 227] width 209 height 11
drag, startPoint x: 274, startPoint y: 232, endPoint x: 145, endPoint y: 237, distance: 128.9
click at [145, 237] on div "Contact information Owner Kayla Topalovic Email haydenkelly1993@gmail.com Mobil…" at bounding box center [258, 278] width 242 height 240
copy strong "haydenkelly1993@gmail.com"
click at [632, 158] on link "Payments" at bounding box center [618, 168] width 56 height 26
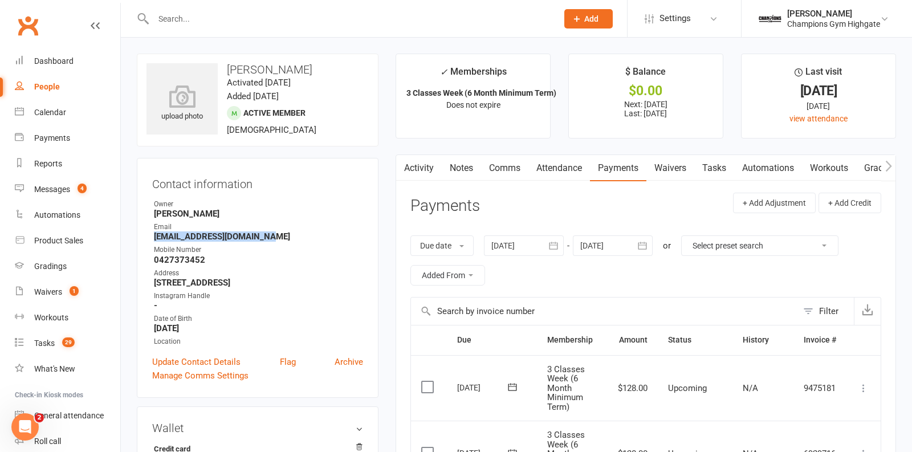
click at [547, 245] on button "button" at bounding box center [553, 245] width 21 height 21
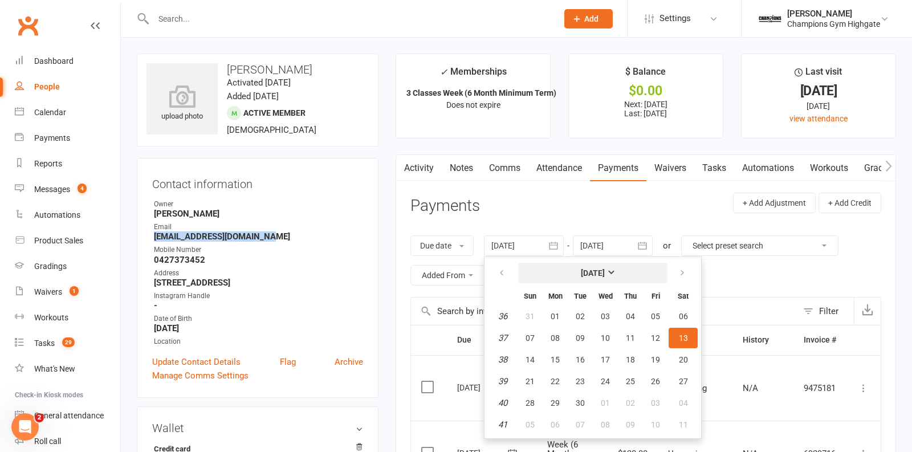
click at [575, 266] on button "September 2025" at bounding box center [592, 273] width 149 height 21
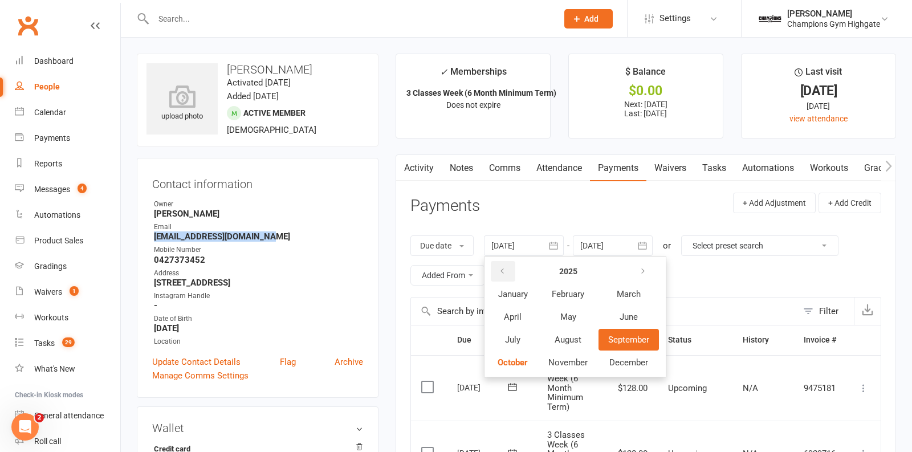
click at [504, 268] on icon "button" at bounding box center [502, 271] width 8 height 9
click at [503, 268] on icon "button" at bounding box center [502, 271] width 8 height 9
click at [511, 295] on span "January" at bounding box center [513, 294] width 30 height 10
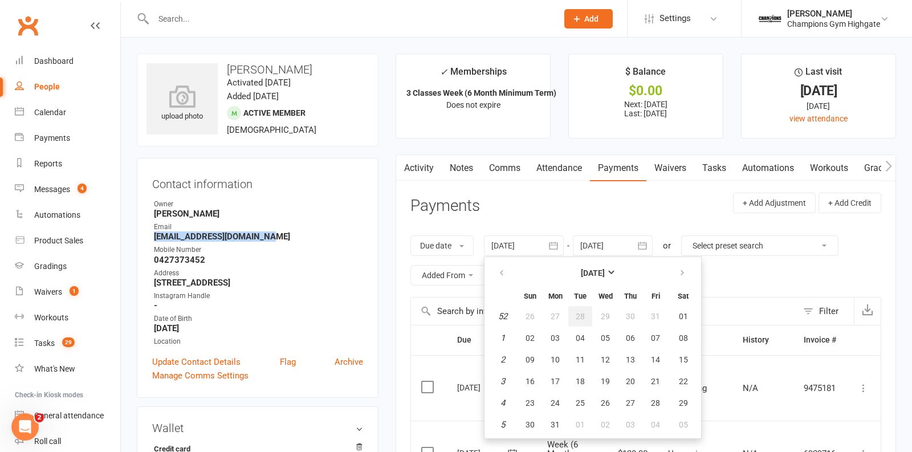
click at [585, 321] on button "28" at bounding box center [580, 316] width 24 height 21
type input "28 Dec 2021"
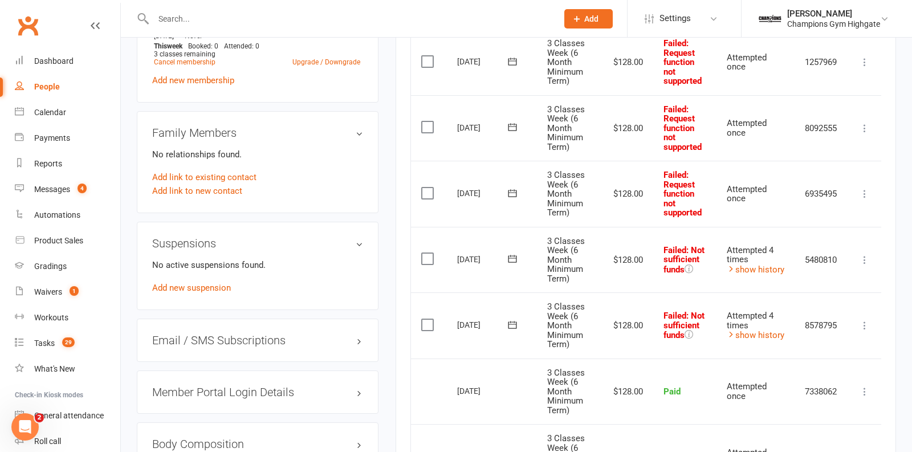
scroll to position [0, 3]
drag, startPoint x: 837, startPoint y: 317, endPoint x: 795, endPoint y: 318, distance: 42.2
click at [795, 318] on td "8578795" at bounding box center [819, 325] width 53 height 66
copy td "8578795"
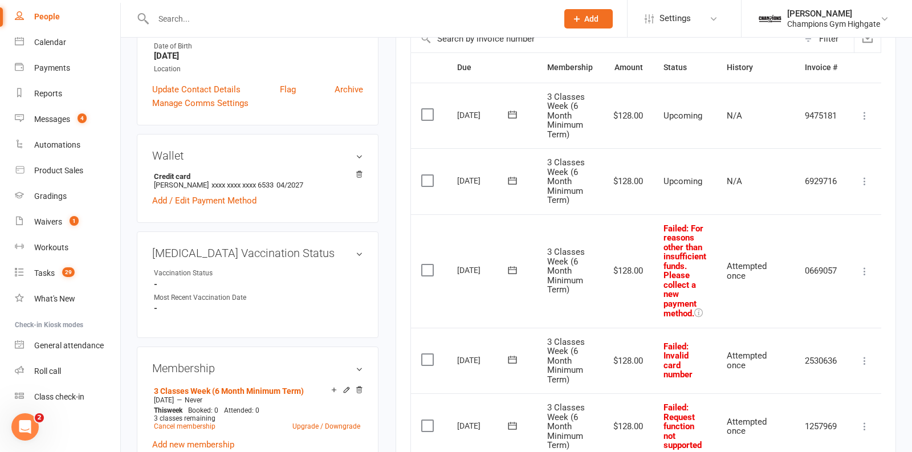
scroll to position [0, 0]
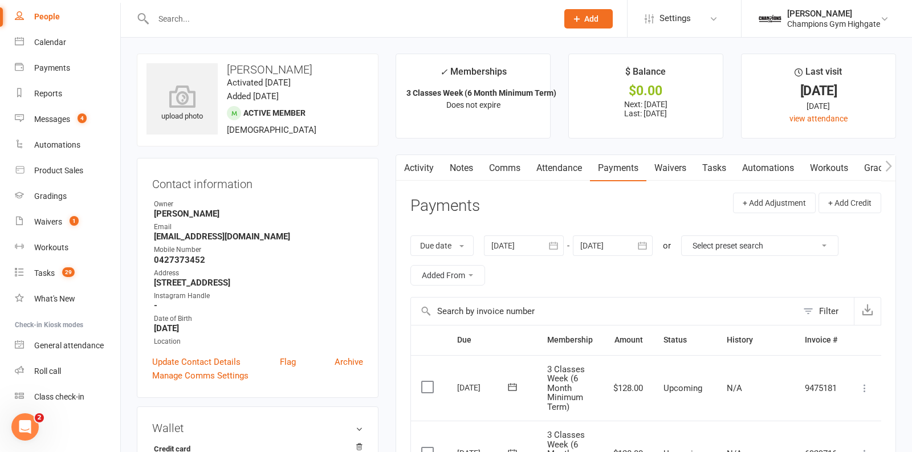
drag, startPoint x: 214, startPoint y: 330, endPoint x: 151, endPoint y: 329, distance: 63.3
click at [151, 329] on div "Contact information Owner Kayla Topalovic Email haydenkelly1993@gmail.com Mobil…" at bounding box center [258, 278] width 242 height 240
copy strong "August 1, 1993"
drag, startPoint x: 268, startPoint y: 234, endPoint x: 145, endPoint y: 237, distance: 123.2
click at [145, 237] on div "Contact information Owner Kayla Topalovic Email haydenkelly1993@gmail.com Mobil…" at bounding box center [258, 278] width 242 height 240
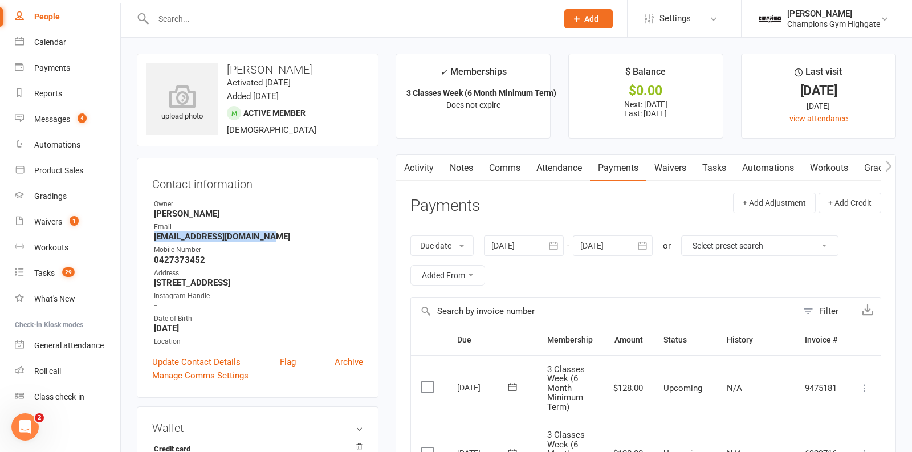
copy strong "haydenkelly1993@gmail.com"
drag, startPoint x: 223, startPoint y: 259, endPoint x: 140, endPoint y: 259, distance: 83.8
click at [140, 259] on div "Contact information Owner Kayla Topalovic Email haydenkelly1993@gmail.com Mobil…" at bounding box center [258, 278] width 242 height 240
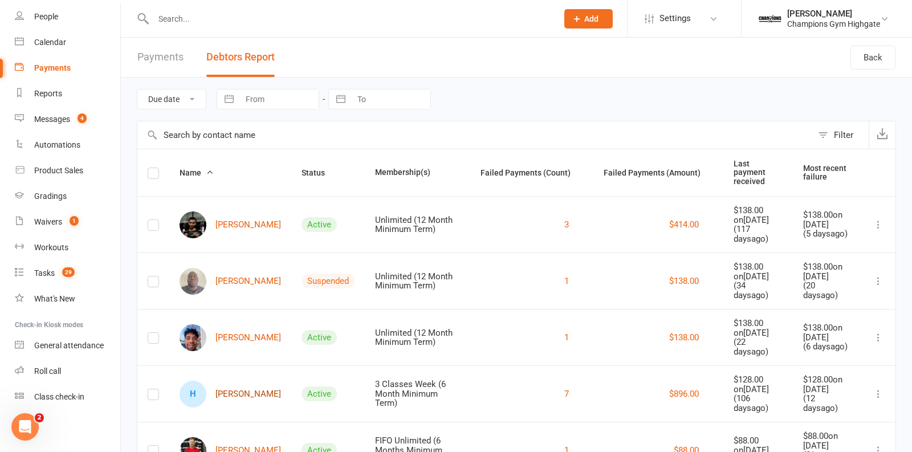
click at [256, 381] on link "H Hayden Kelly" at bounding box center [230, 394] width 101 height 27
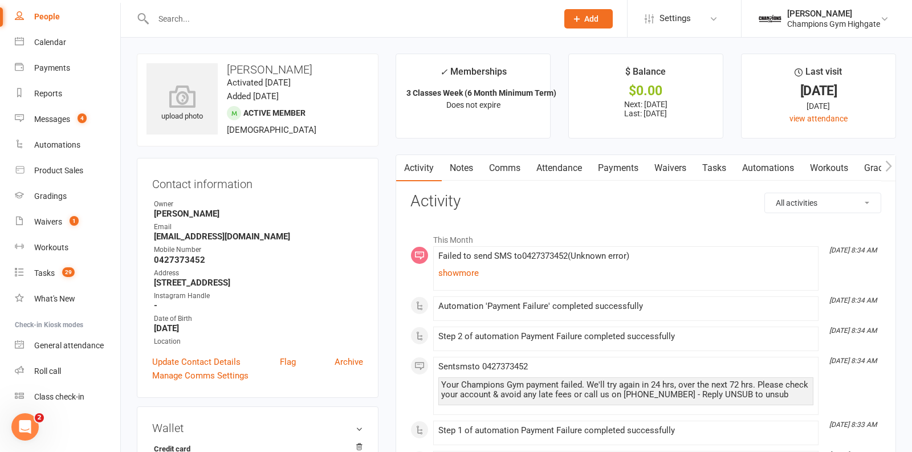
drag, startPoint x: 329, startPoint y: 282, endPoint x: 153, endPoint y: 280, distance: 175.6
click at [154, 280] on strong "31b myinddee way Nollamara Perth Wa 6060" at bounding box center [258, 283] width 209 height 10
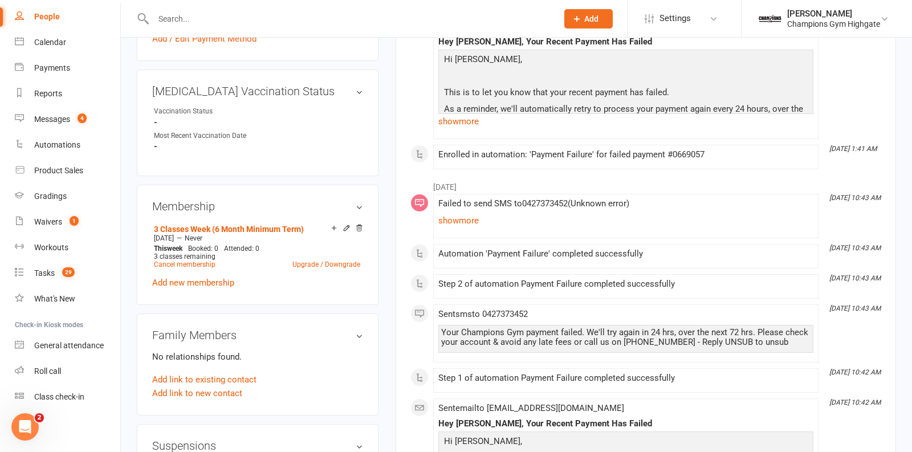
scroll to position [439, 0]
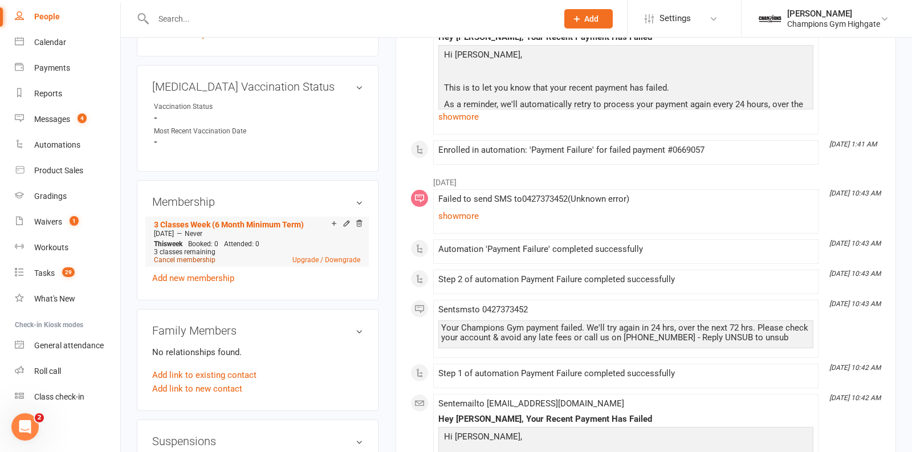
click at [186, 256] on link "Cancel membership" at bounding box center [185, 260] width 62 height 8
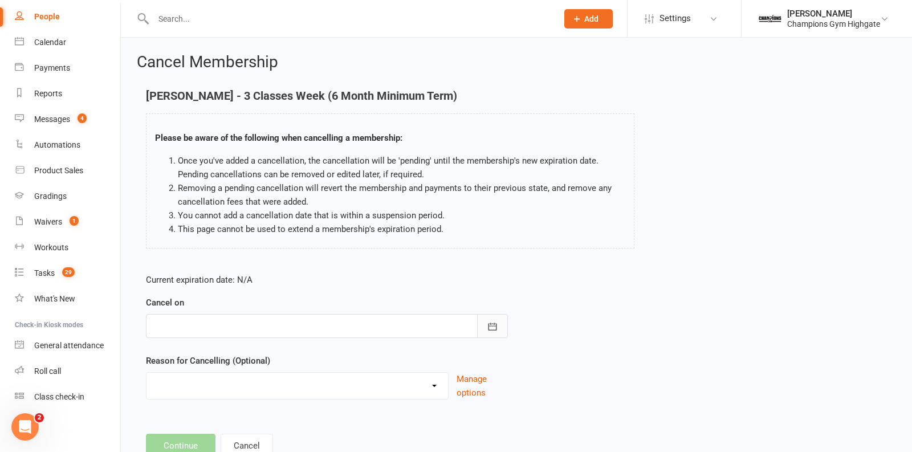
click at [488, 323] on icon "button" at bounding box center [492, 326] width 9 height 7
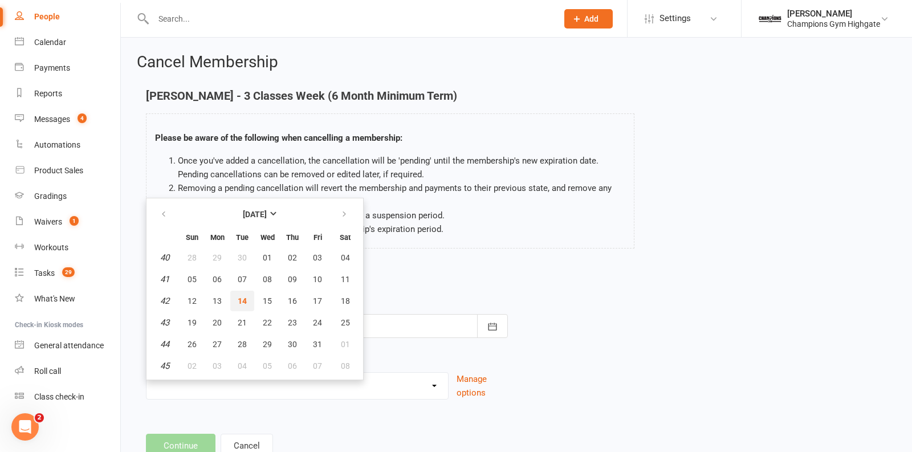
click at [246, 297] on button "14" at bounding box center [242, 301] width 24 height 21
type input "14 Oct 2025"
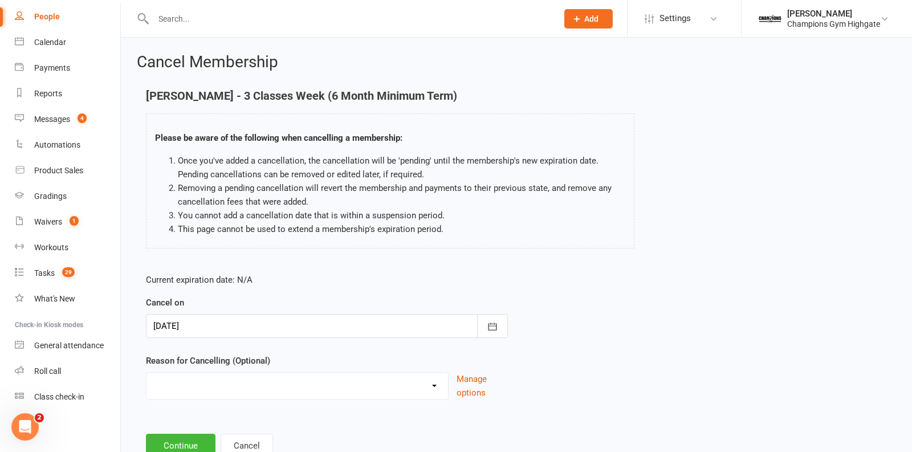
click at [264, 388] on select "Club Transfer Cooling off Period (within 7 days) Debt Collection Downgrading Me…" at bounding box center [297, 384] width 302 height 23
select select "2"
click at [146, 373] on select "Club Transfer Cooling off Period (within 7 days) Debt Collection Downgrading Me…" at bounding box center [297, 384] width 302 height 23
click at [186, 447] on button "Continue" at bounding box center [181, 446] width 70 height 24
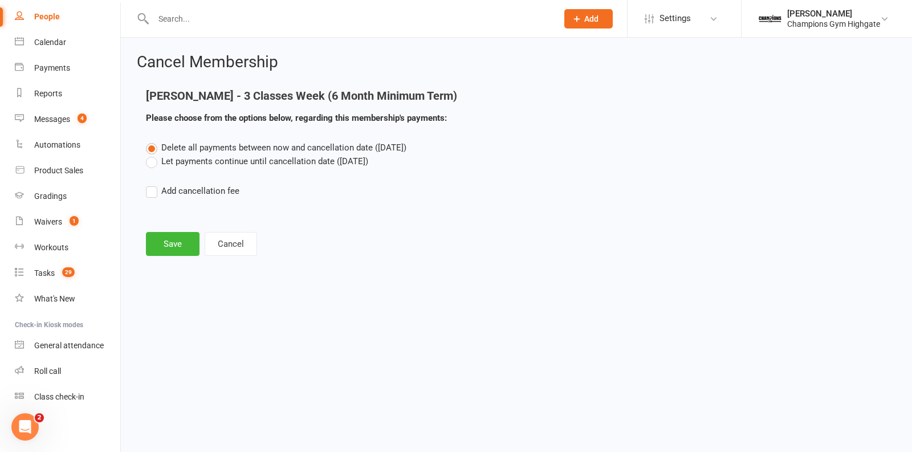
click at [154, 160] on label "Let payments continue until cancellation date (Oct 14, 2025)" at bounding box center [257, 161] width 222 height 14
click at [153, 154] on input "Let payments continue until cancellation date (Oct 14, 2025)" at bounding box center [149, 154] width 7 height 0
click at [183, 247] on button "Save" at bounding box center [173, 244] width 54 height 24
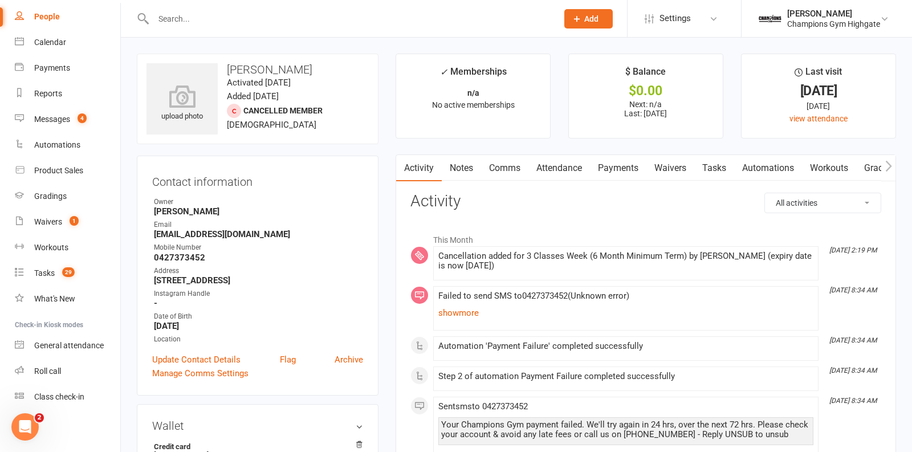
click at [233, 15] on input "text" at bounding box center [350, 19] width 400 height 16
type input "brao"
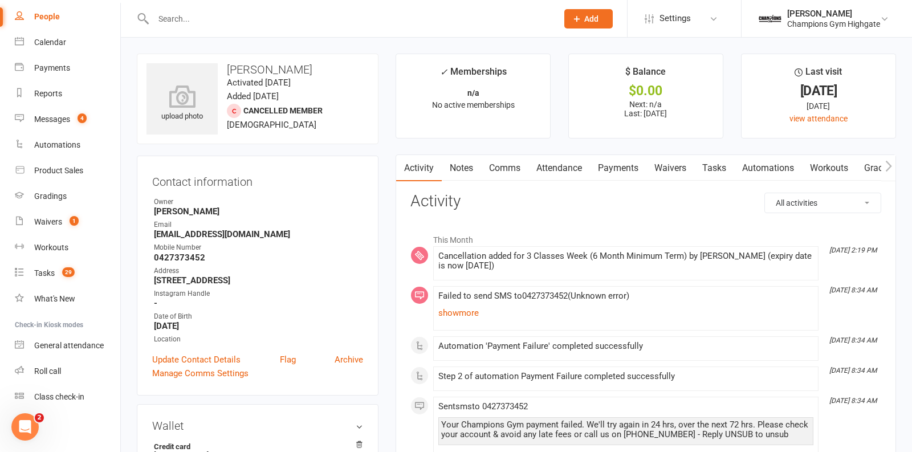
click at [458, 166] on link "Notes" at bounding box center [461, 168] width 39 height 26
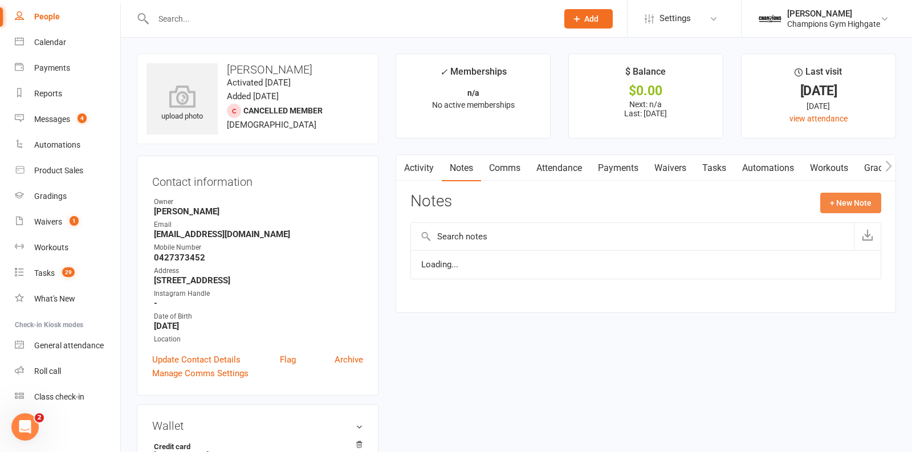
click at [869, 203] on button "+ New Note" at bounding box center [850, 203] width 61 height 21
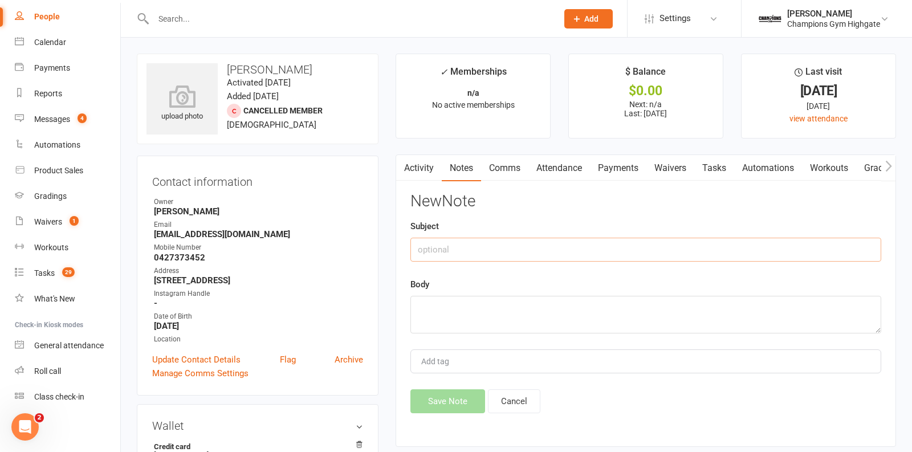
click at [523, 246] on input "text" at bounding box center [645, 250] width 471 height 24
type input "C"
type input "DEBT COLLECTION"
click at [528, 323] on textarea at bounding box center [645, 315] width 471 height 38
type textarea "do not contact"
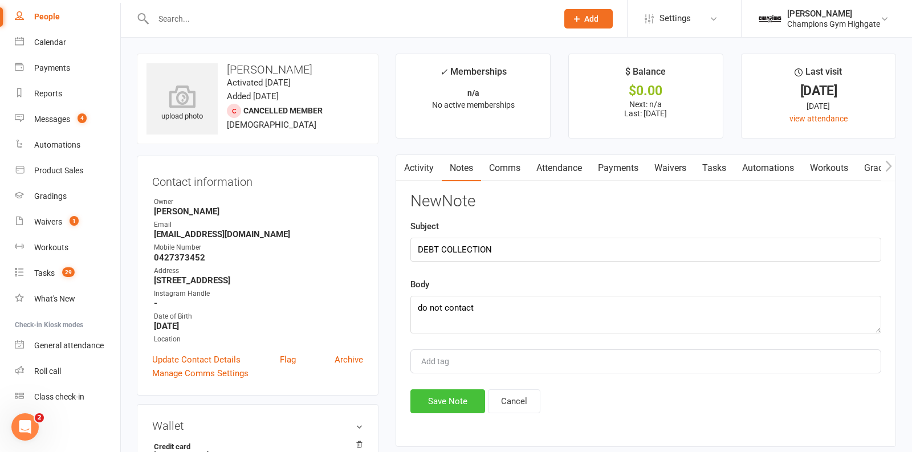
click at [430, 402] on button "Save Note" at bounding box center [447, 401] width 75 height 24
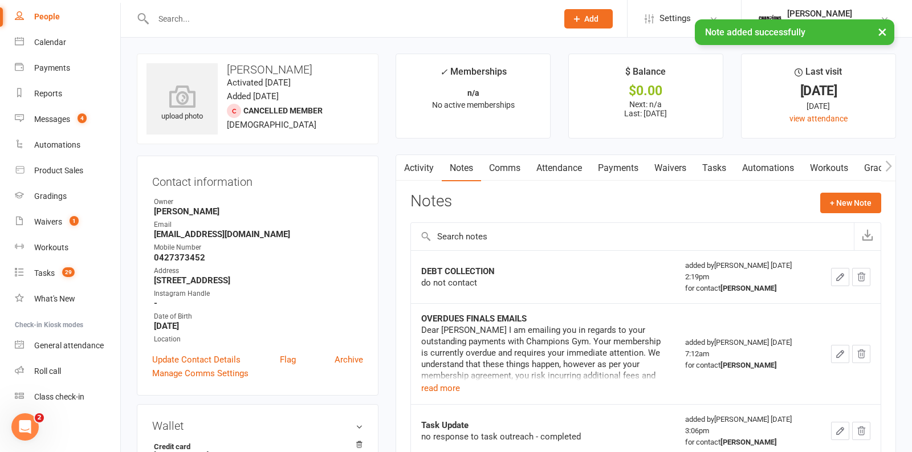
click at [226, 14] on input "text" at bounding box center [350, 19] width 400 height 16
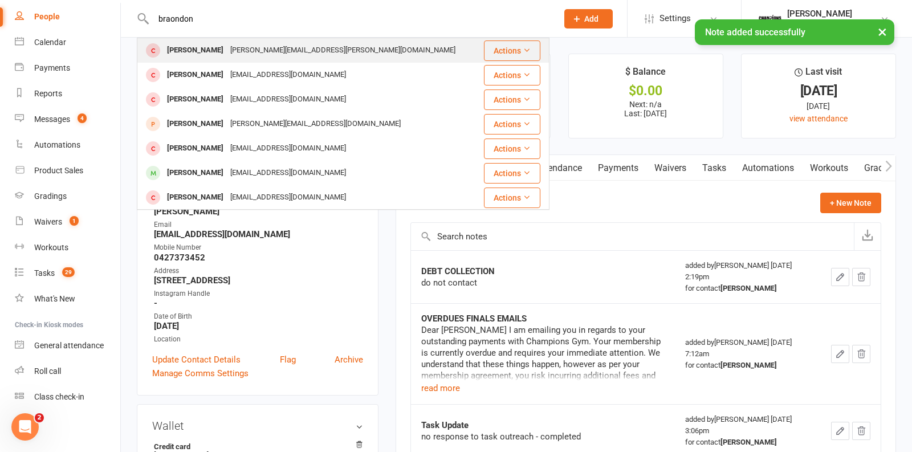
type input "braondon"
click at [241, 50] on div "brandon.hine@outlook.com" at bounding box center [343, 50] width 232 height 17
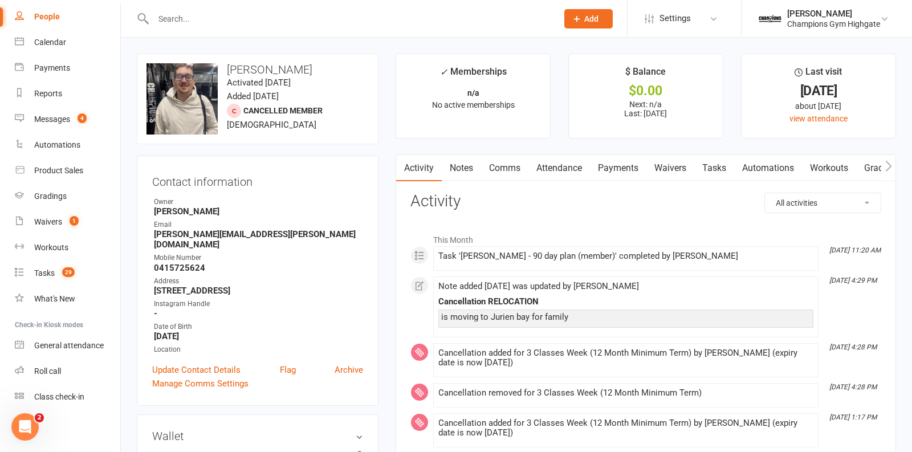
click at [467, 162] on link "Notes" at bounding box center [461, 168] width 39 height 26
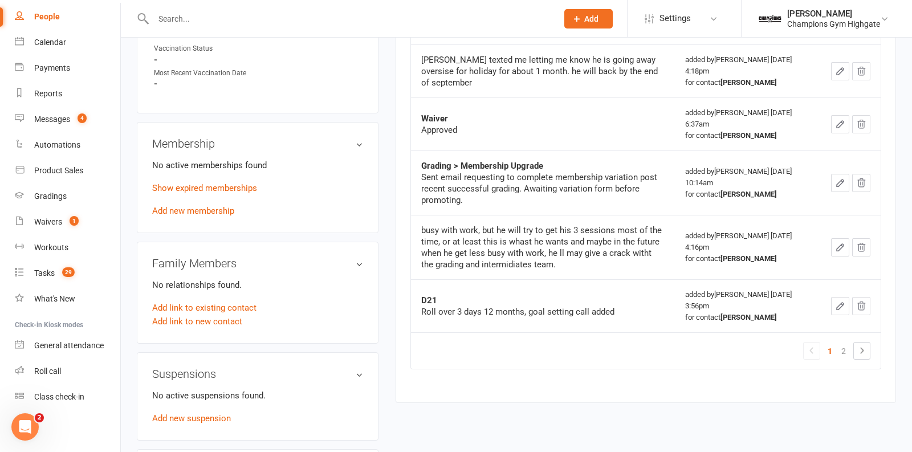
scroll to position [514, 0]
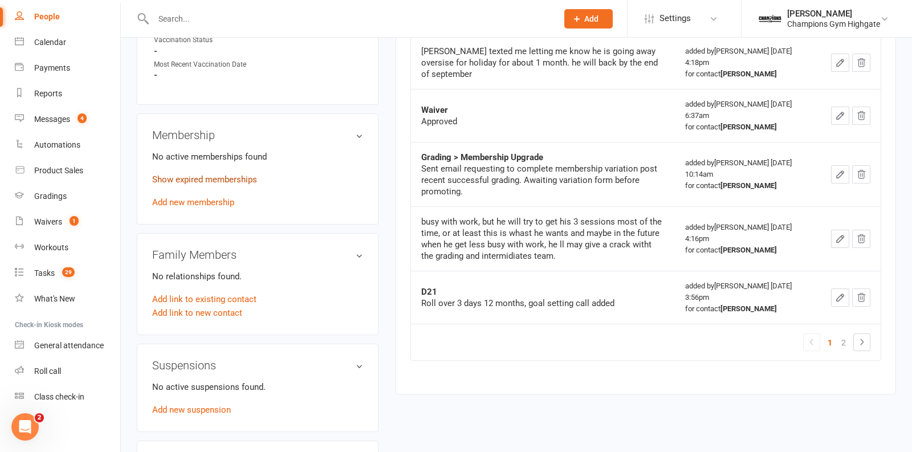
click at [220, 174] on link "Show expired memberships" at bounding box center [204, 179] width 105 height 10
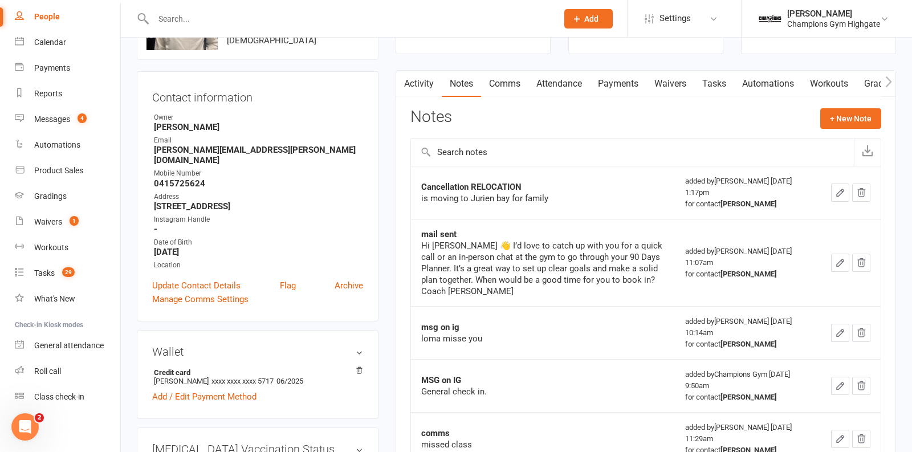
scroll to position [0, 0]
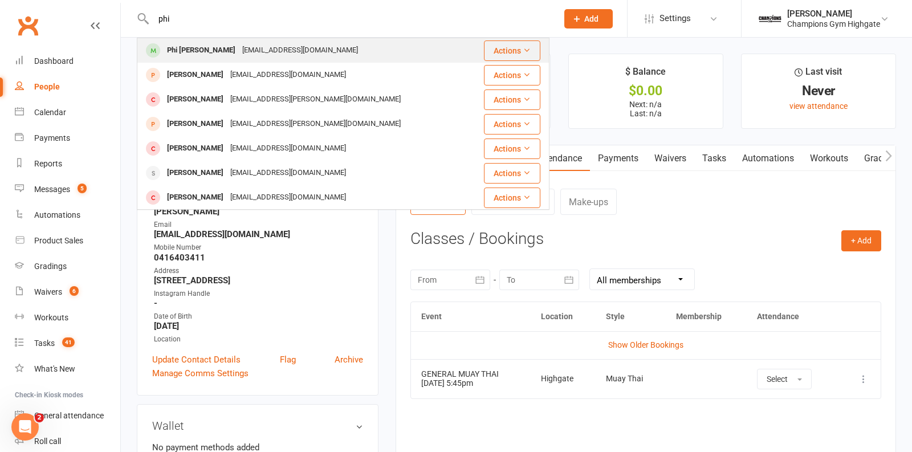
type input "phi"
click at [259, 55] on div "[EMAIL_ADDRESS][DOMAIN_NAME]" at bounding box center [300, 50] width 123 height 17
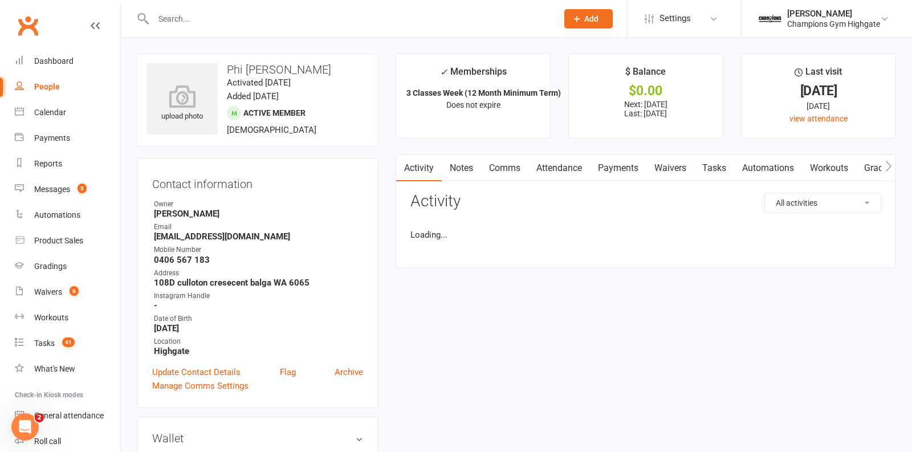
click at [624, 166] on link "Payments" at bounding box center [618, 168] width 56 height 26
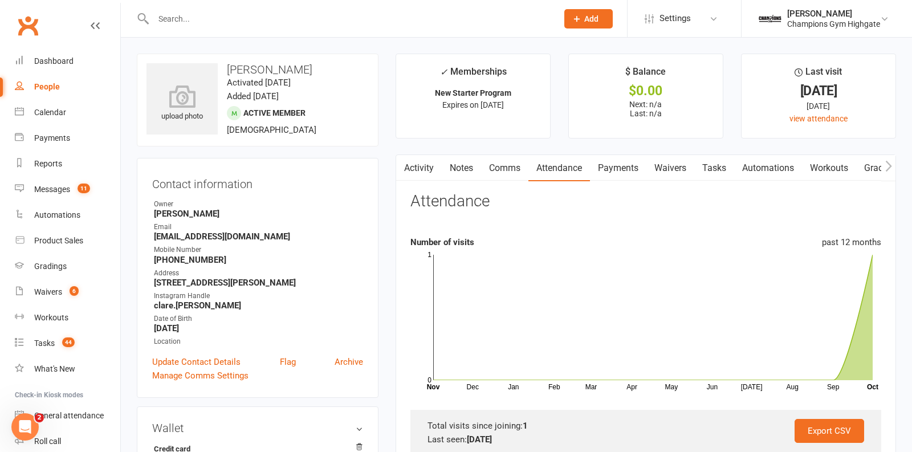
click at [255, 11] on input "text" at bounding box center [350, 19] width 400 height 16
paste input "Anthony Omichessan"
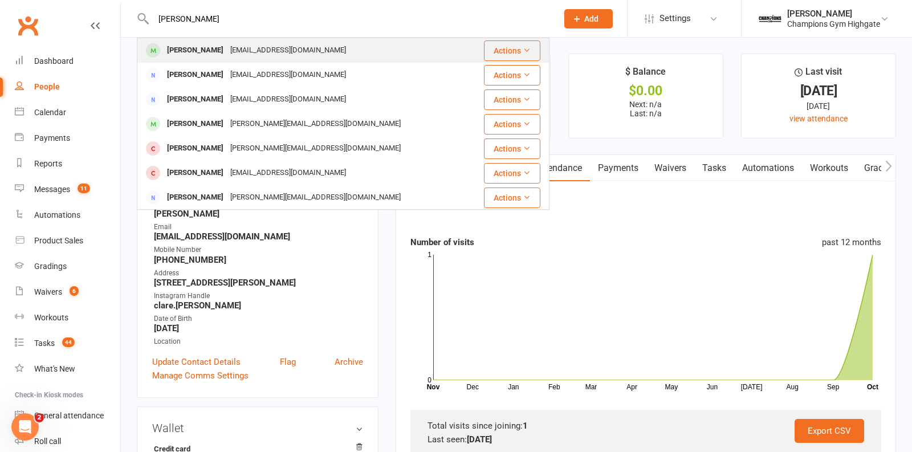
type input "Anthony Omichessan"
click at [256, 50] on div "omichessan@outlook.fr" at bounding box center [288, 50] width 123 height 17
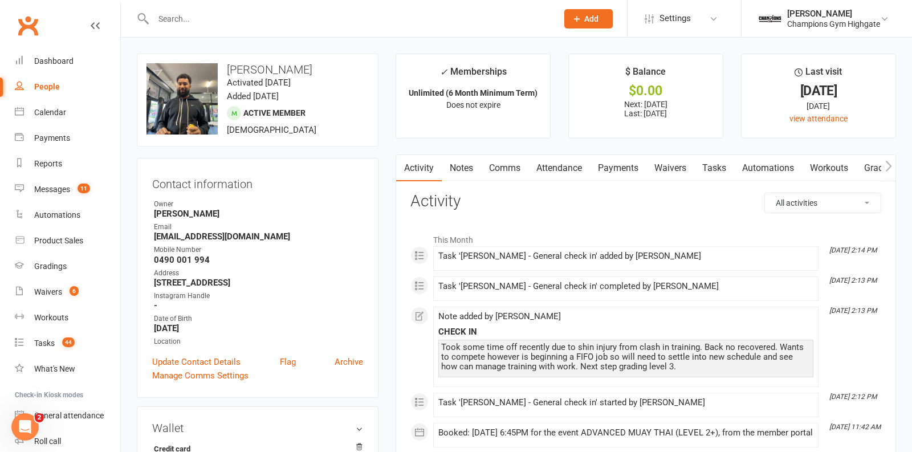
click at [175, 23] on input "text" at bounding box center [350, 19] width 400 height 16
paste input "Ben Vanhems"
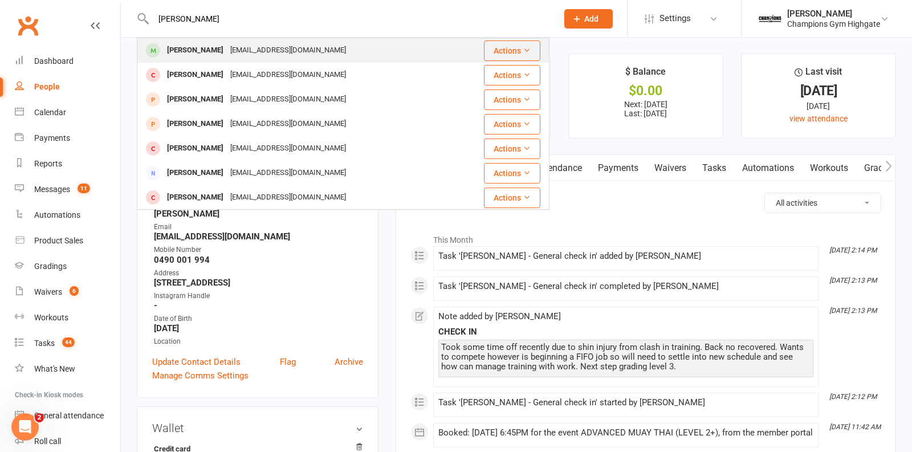
type input "Ben Vanhems"
click at [230, 59] on div "Ben Vanhems benvanhems@gmail.com" at bounding box center [303, 50] width 331 height 23
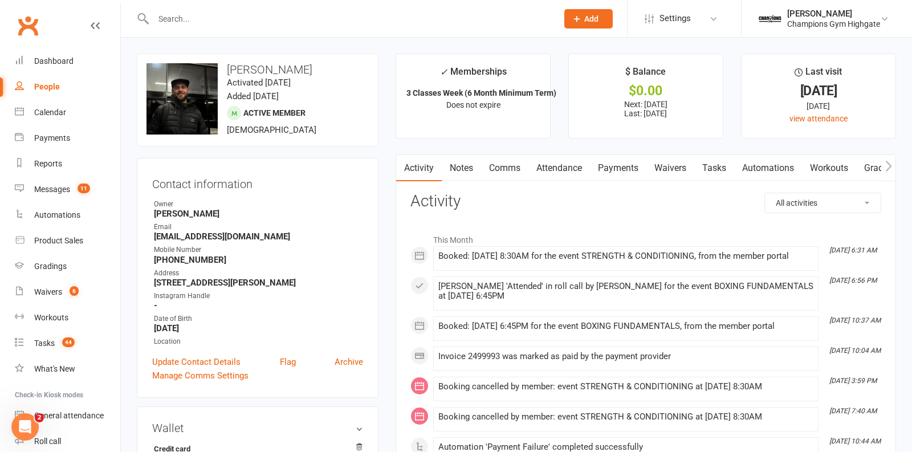
click at [200, 15] on input "text" at bounding box center [350, 19] width 400 height 16
paste input "Nibil Roy"
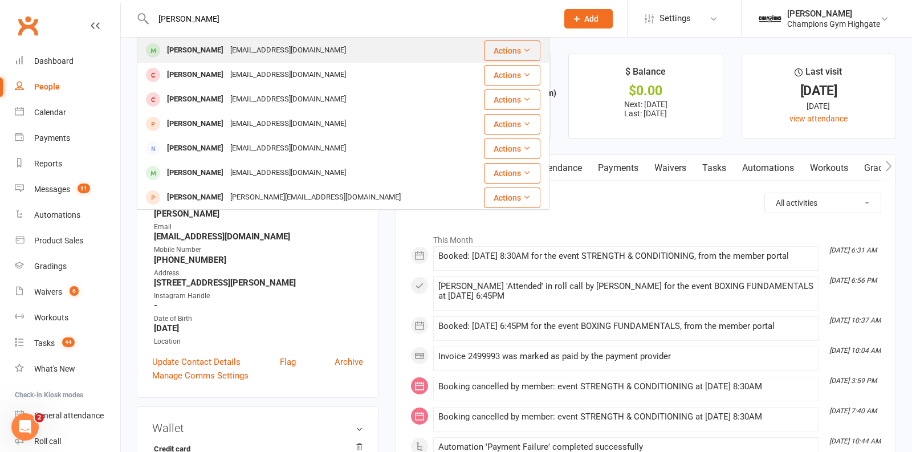
type input "Nibil Roy"
click at [233, 52] on div "nibilroy2001@yahoo.com" at bounding box center [288, 50] width 123 height 17
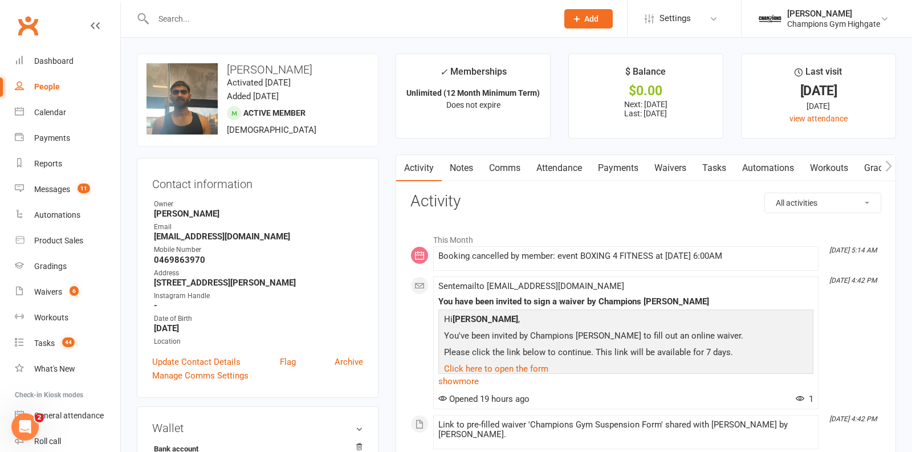
click at [193, 18] on input "text" at bounding box center [350, 19] width 400 height 16
paste input "Zaimi Abdul"
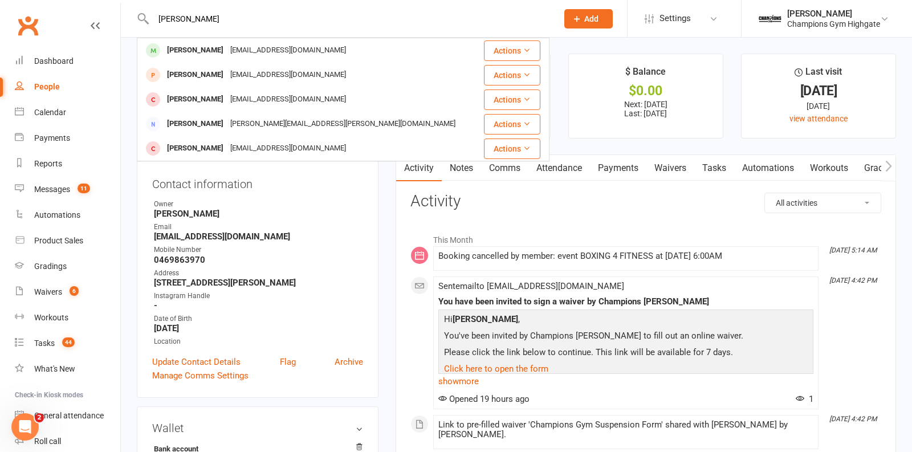
type input "Zaimi Abdul"
click at [229, 51] on div "zaimiabdulmutalib@gmail.com" at bounding box center [288, 50] width 123 height 17
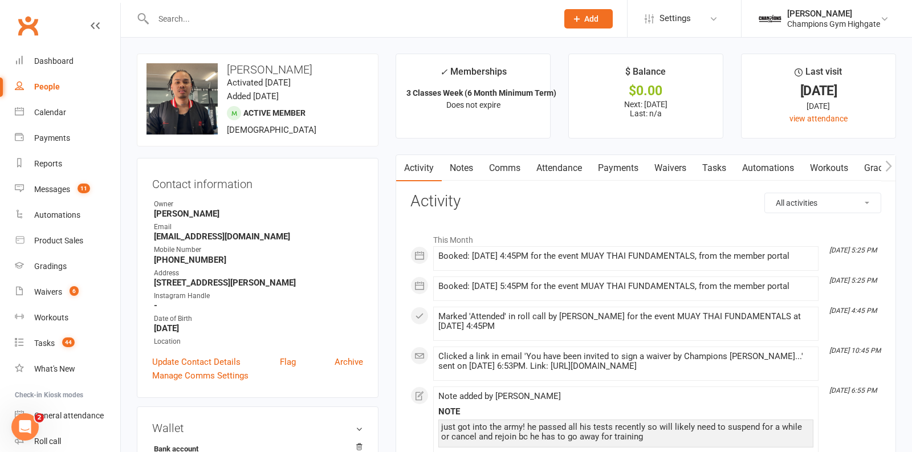
click at [244, 20] on input "text" at bounding box center [350, 19] width 400 height 16
paste input "Amy Buchanan"
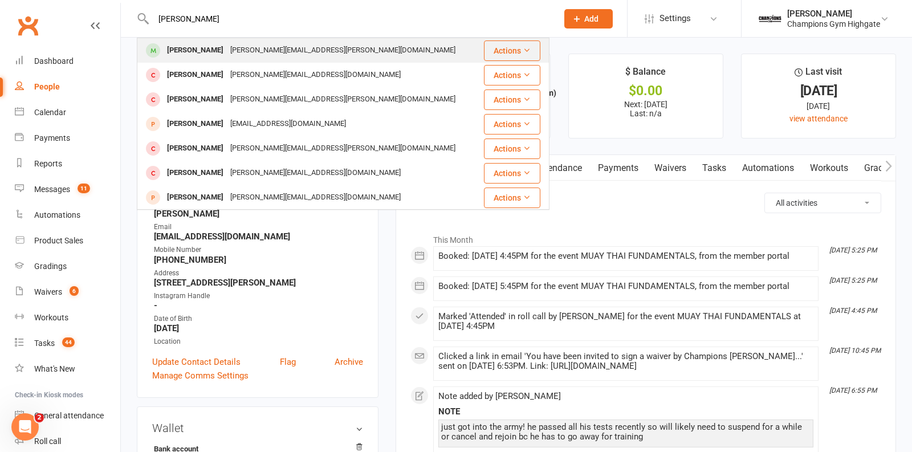
type input "Amy Buchanan"
click at [214, 52] on div "Amy Buchanan" at bounding box center [195, 50] width 63 height 17
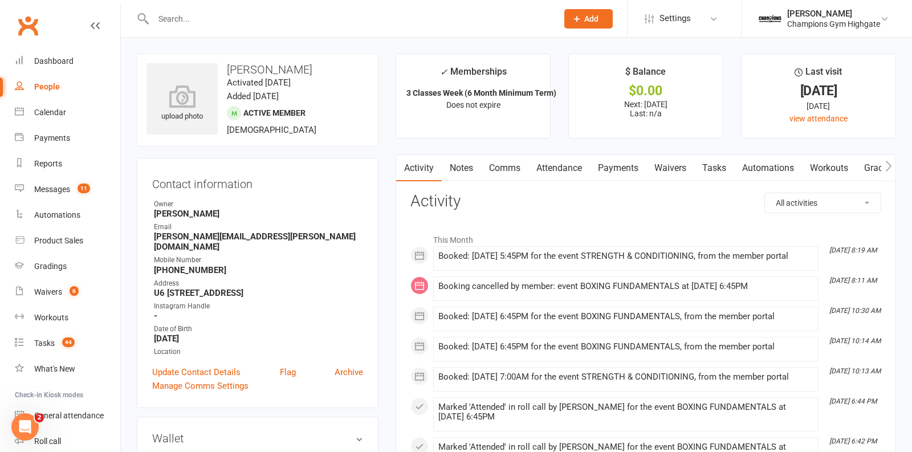
click at [629, 167] on link "Payments" at bounding box center [618, 168] width 56 height 26
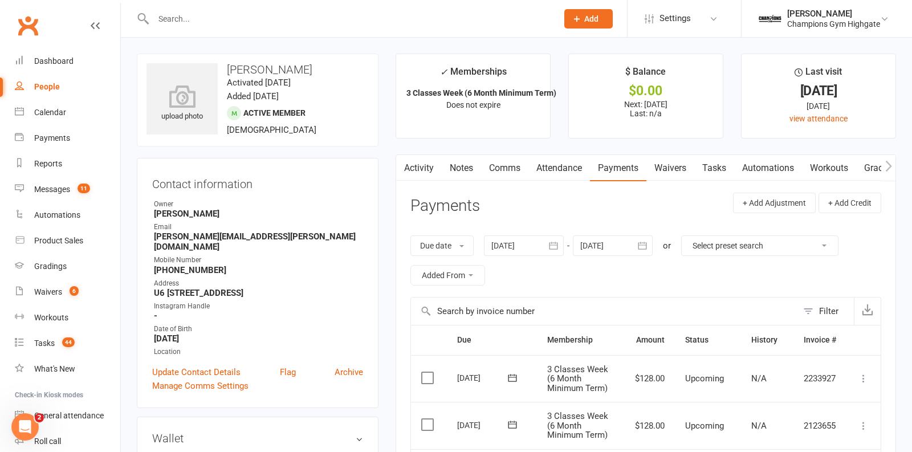
click at [229, 17] on input "text" at bounding box center [350, 19] width 400 height 16
paste input "Cory Coyne"
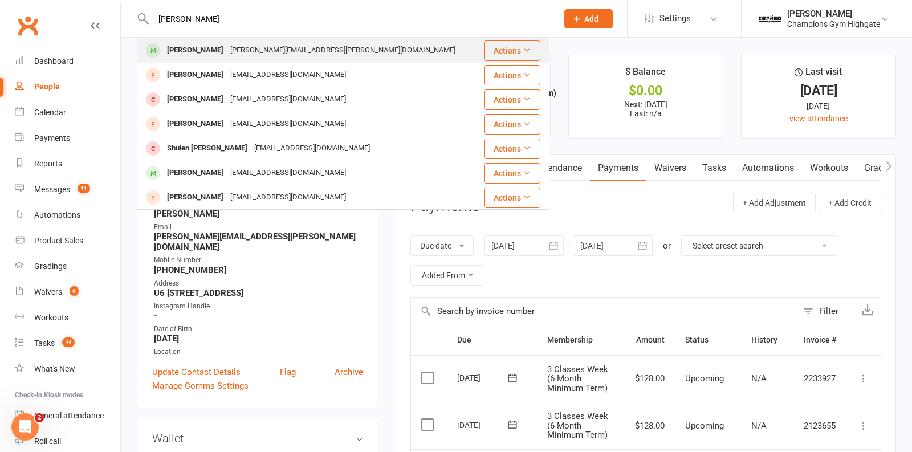
type input "Cory Coyne"
click at [227, 52] on div "cory.j.coyne@gmail.com" at bounding box center [343, 50] width 232 height 17
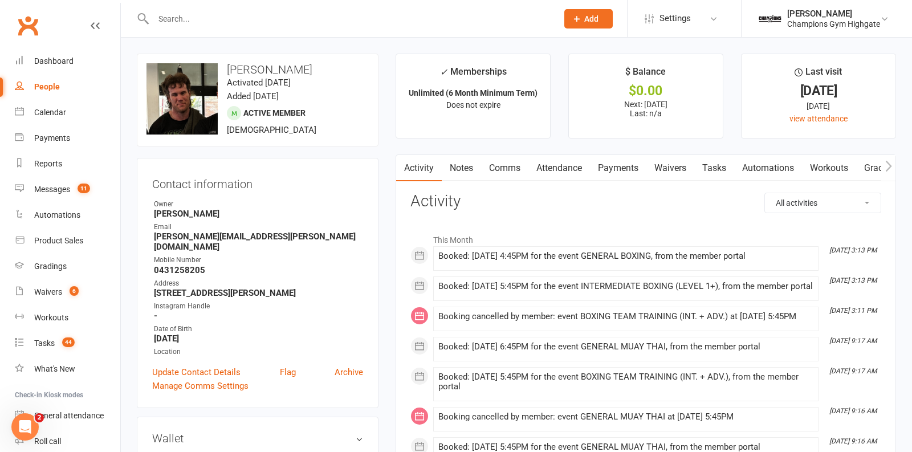
click at [207, 19] on input "text" at bounding box center [350, 19] width 400 height 16
paste input "Joel Logan"
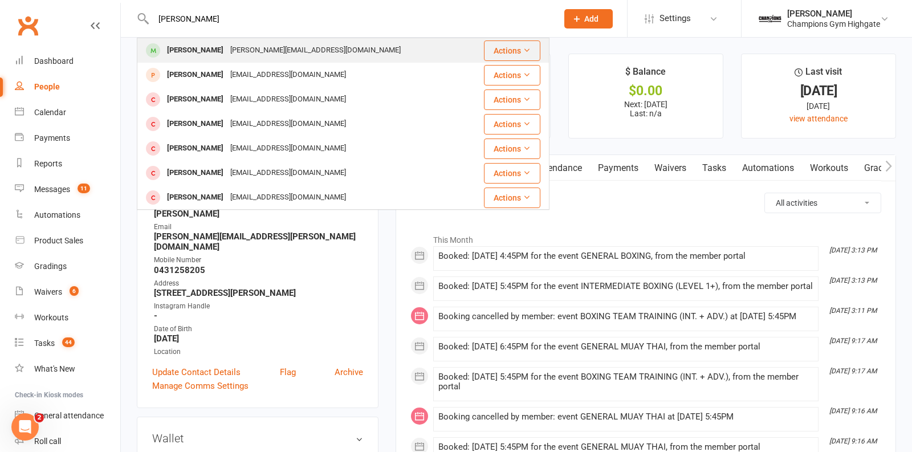
type input "Joel Logan"
click at [227, 49] on div "joel.logan5@outlook.com" at bounding box center [315, 50] width 177 height 17
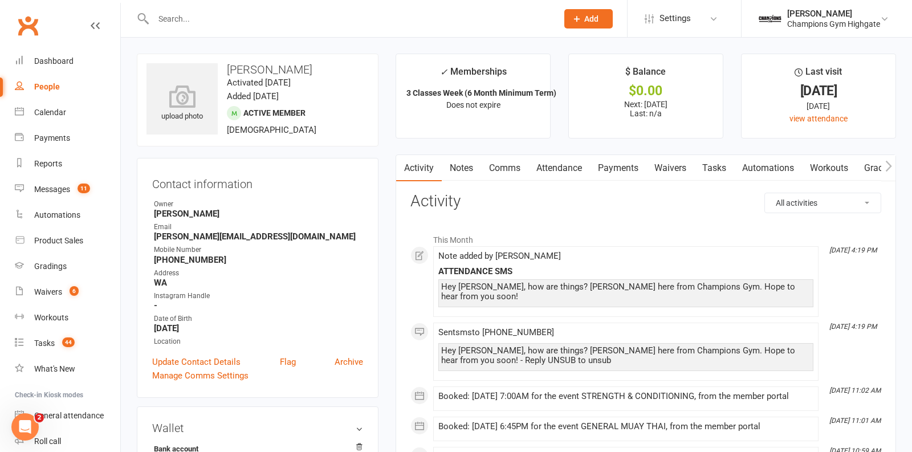
click at [624, 170] on link "Payments" at bounding box center [618, 168] width 56 height 26
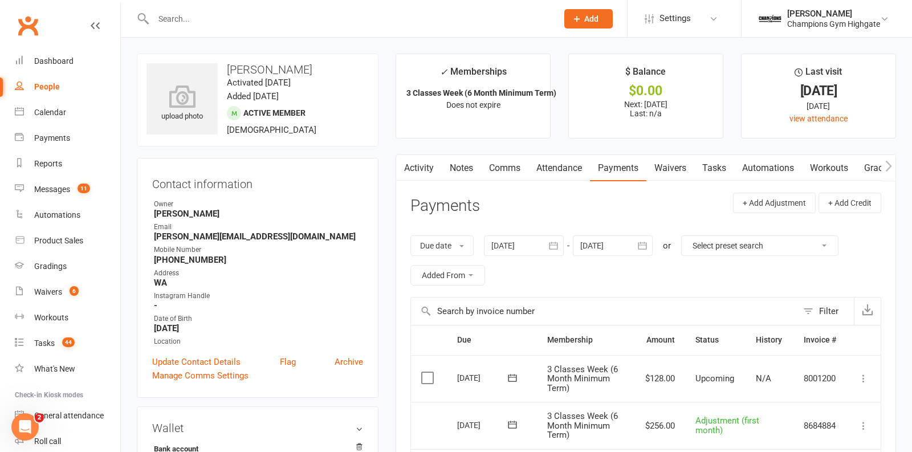
click at [238, 18] on input "text" at bounding box center [350, 19] width 400 height 16
paste input "Tane Abbott"
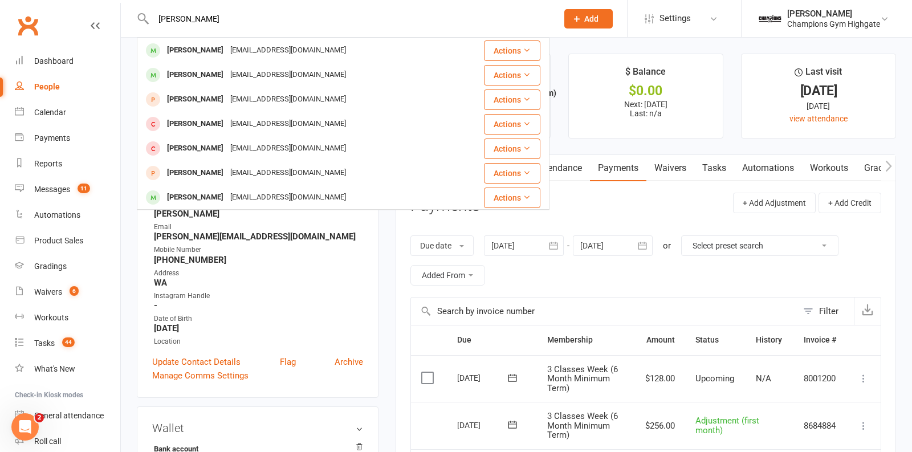
type input "Tane Abbott"
click at [250, 48] on div "tane7856@gmail.com" at bounding box center [288, 50] width 123 height 17
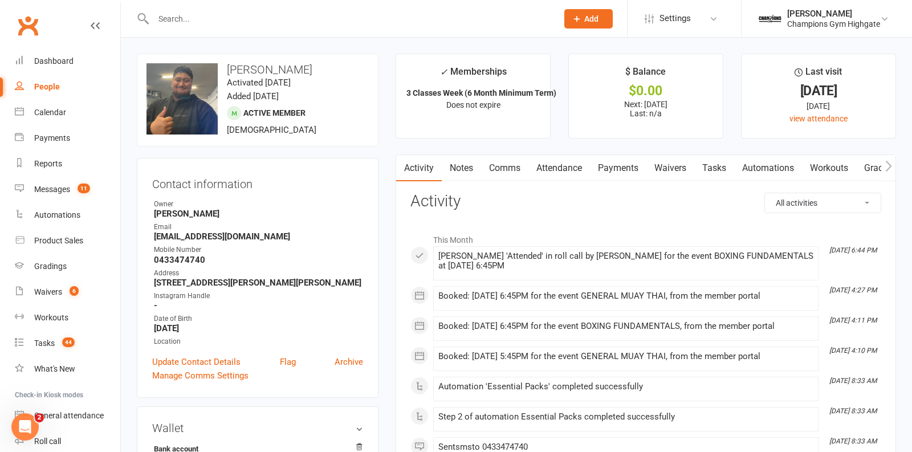
click at [612, 169] on link "Payments" at bounding box center [618, 168] width 56 height 26
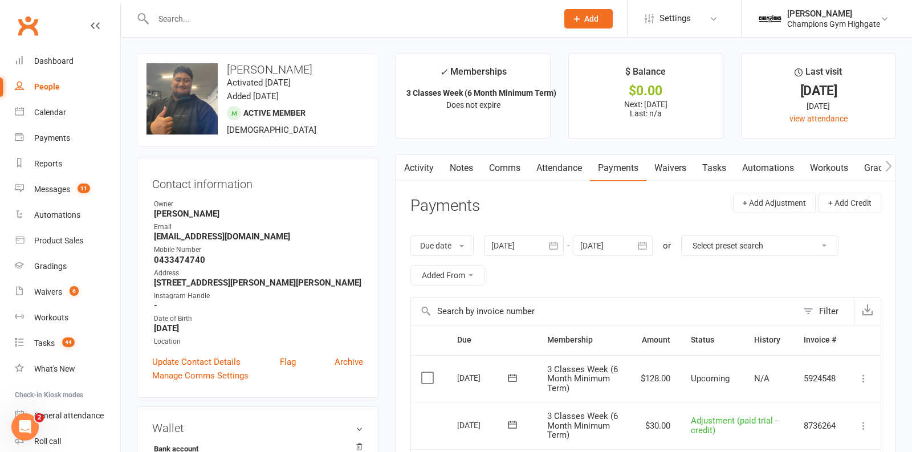
scroll to position [94, 0]
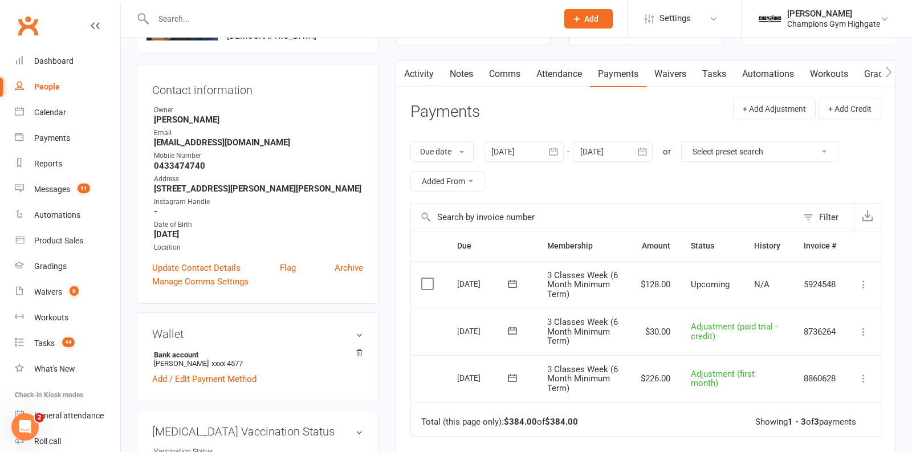
click at [186, 21] on input "text" at bounding box center [350, 19] width 400 height 16
paste input "David Mouchiroud"
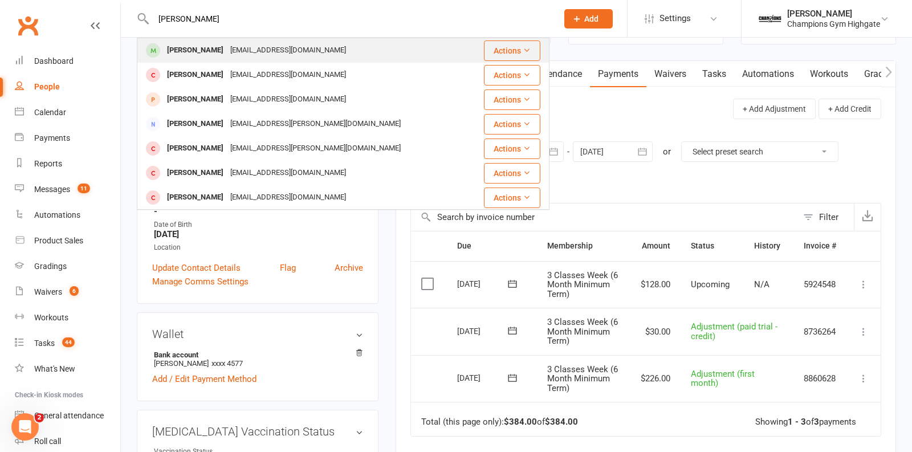
type input "David Mouchiroud"
click at [231, 60] on div "David Mouchiroud mouchirouddavid@gmail.com" at bounding box center [308, 50] width 341 height 23
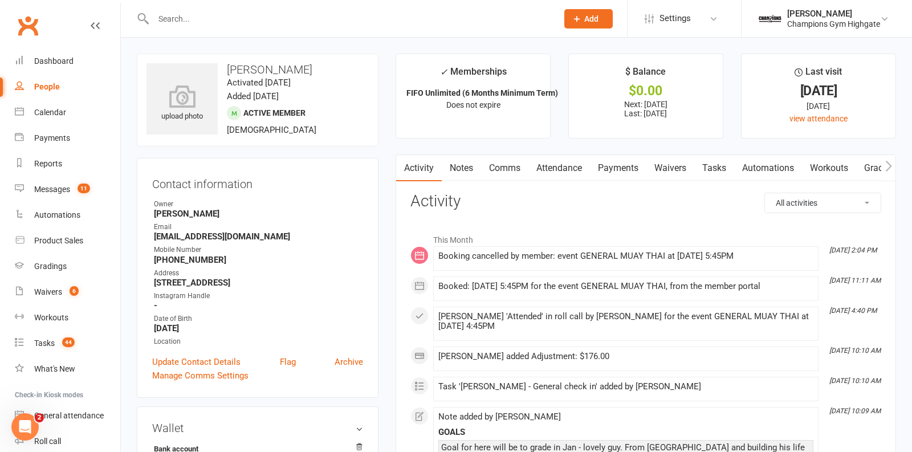
click at [463, 166] on link "Notes" at bounding box center [461, 168] width 39 height 26
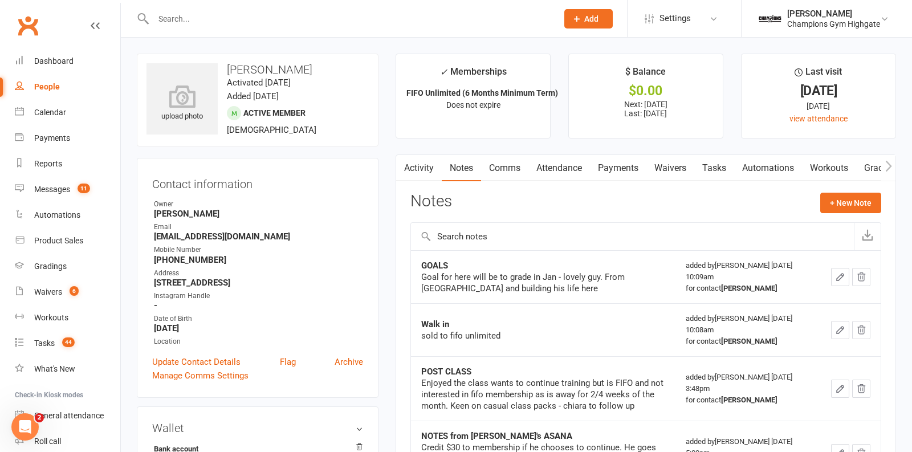
click at [621, 170] on link "Payments" at bounding box center [618, 168] width 56 height 26
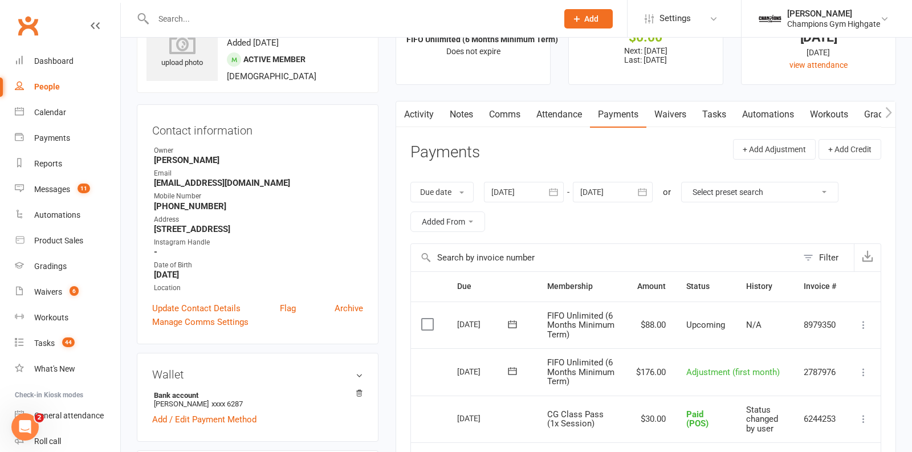
scroll to position [99, 0]
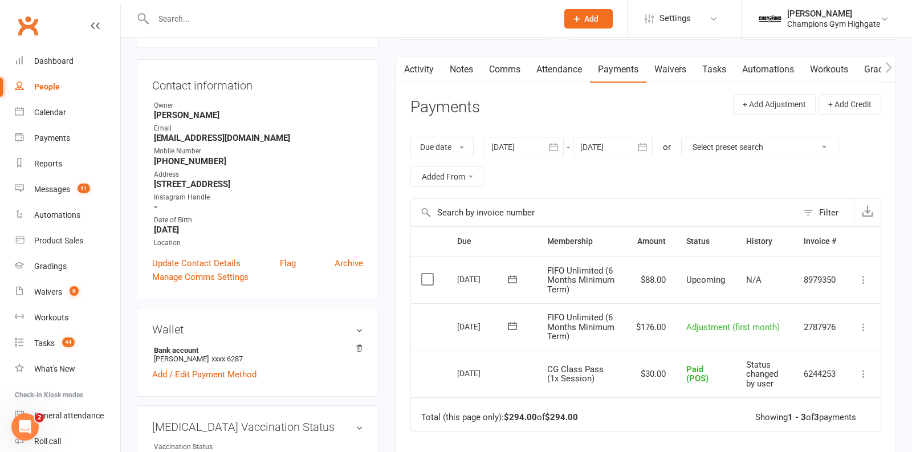
click at [211, 18] on input "text" at bounding box center [350, 19] width 400 height 16
paste input "Nahom Belih"
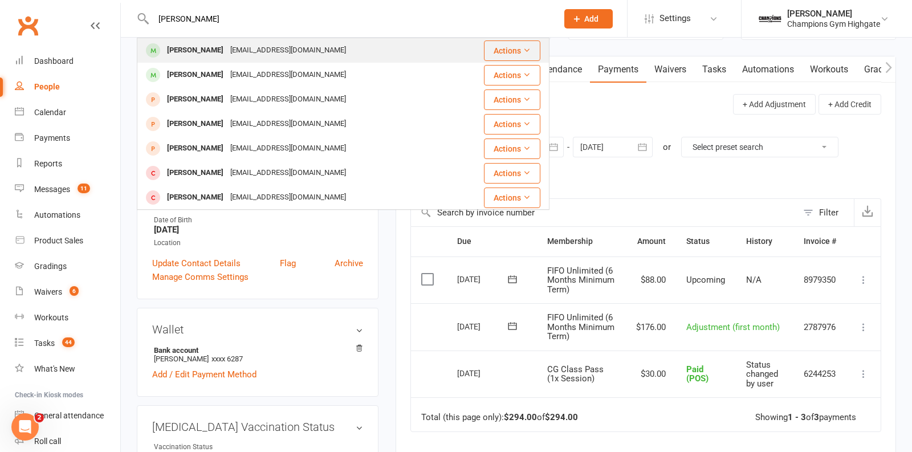
type input "Nahom Belih"
click at [204, 56] on div "Nahom Belihu" at bounding box center [195, 50] width 63 height 17
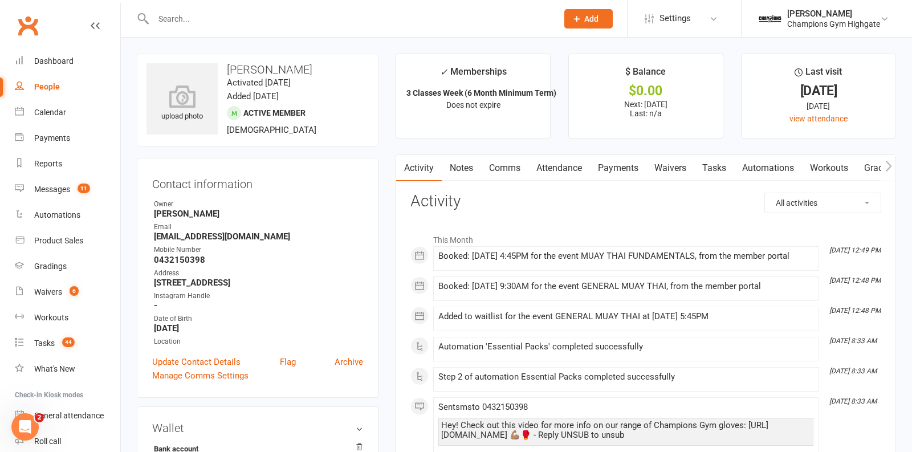
click at [465, 166] on link "Notes" at bounding box center [461, 168] width 39 height 26
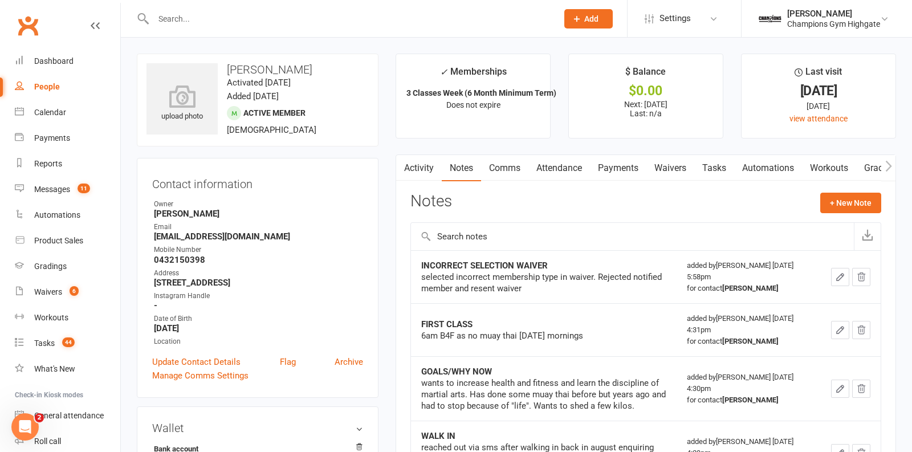
click at [199, 17] on input "text" at bounding box center [350, 19] width 400 height 16
paste input "Aiden Murphy"
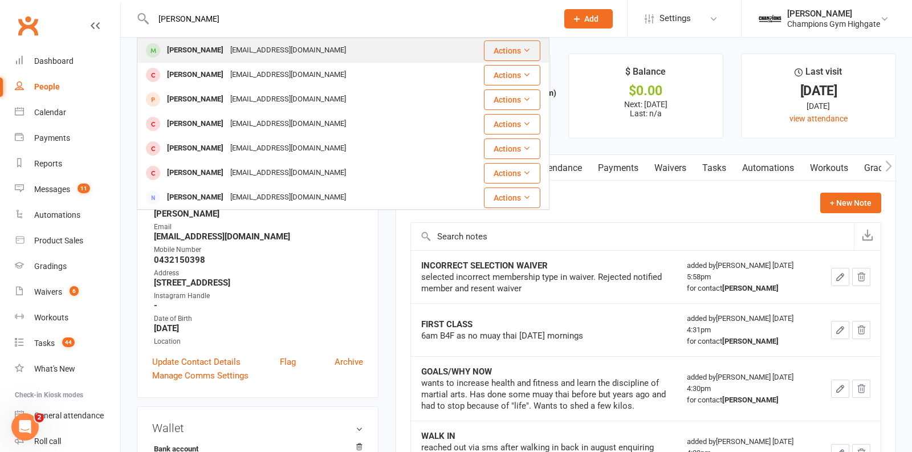
type input "Aiden Murphy"
click at [215, 50] on div "Aidan Murphy" at bounding box center [195, 50] width 63 height 17
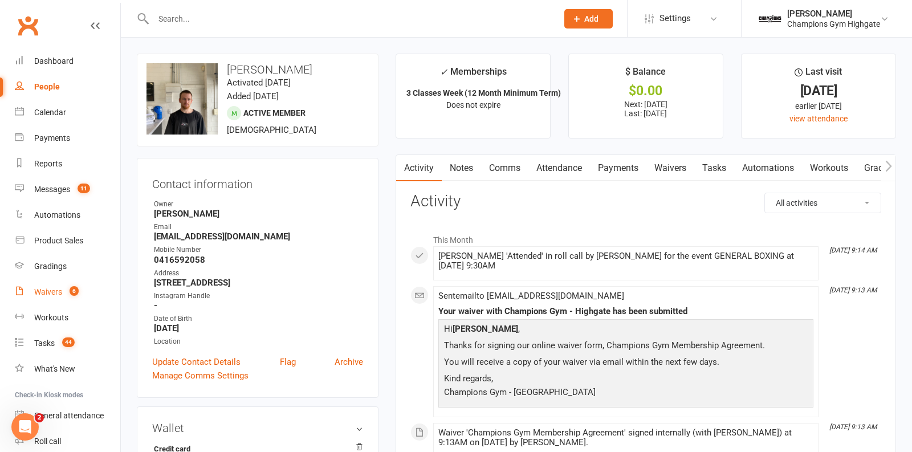
click at [52, 290] on div "Waivers" at bounding box center [48, 291] width 28 height 9
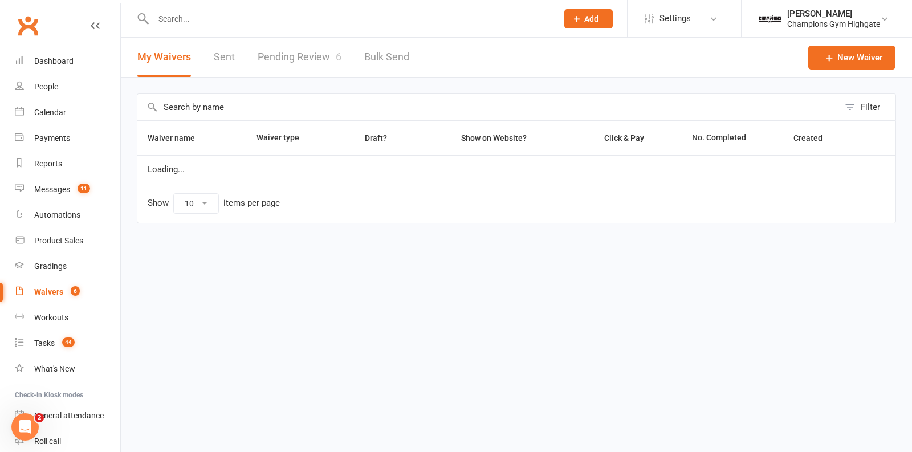
click at [300, 76] on link "Pending Review 6" at bounding box center [300, 57] width 84 height 39
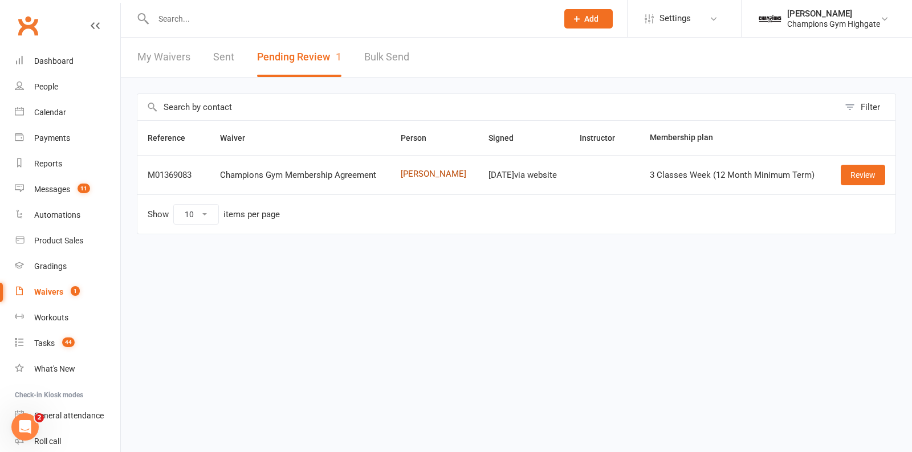
click at [406, 171] on link "Robert Macguinness" at bounding box center [434, 174] width 67 height 10
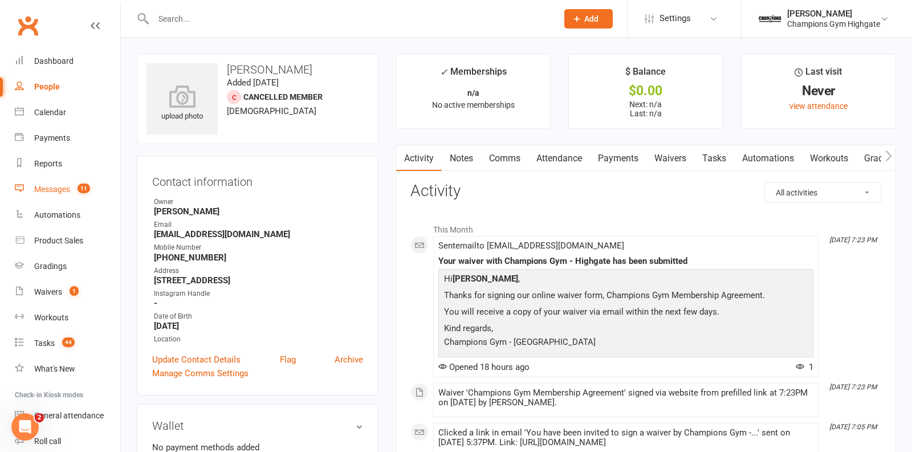
click at [34, 192] on div "Messages" at bounding box center [52, 189] width 36 height 9
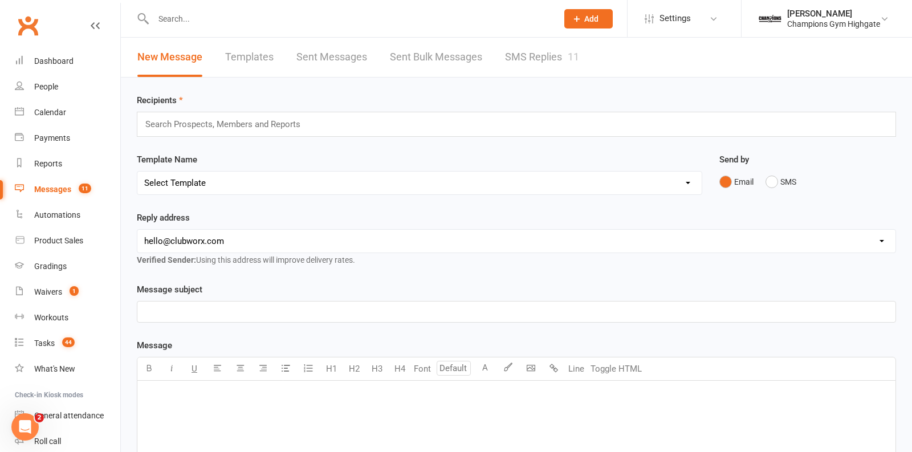
click at [543, 64] on link "SMS Replies 11" at bounding box center [542, 57] width 74 height 39
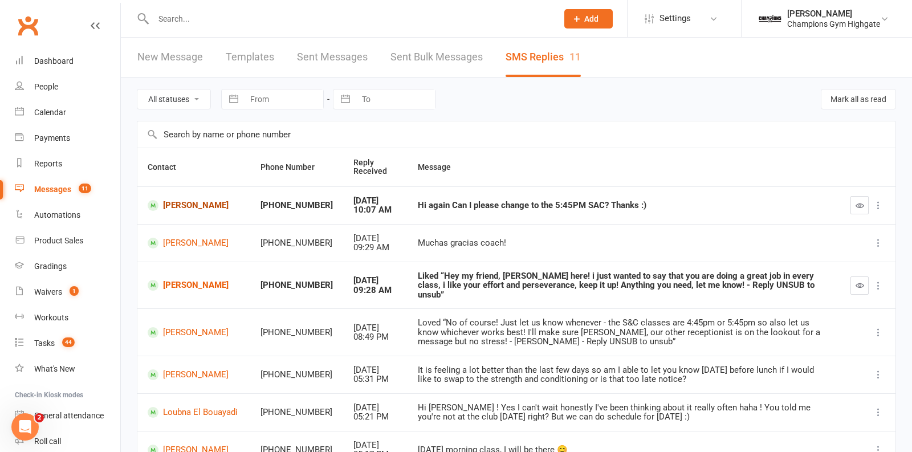
click at [166, 211] on link "Sandra Petkovic" at bounding box center [194, 205] width 92 height 11
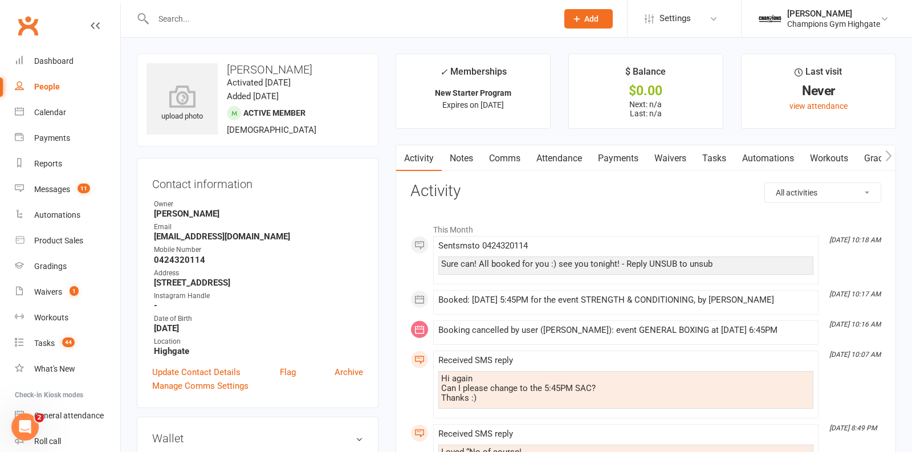
click at [568, 164] on link "Attendance" at bounding box center [559, 158] width 62 height 26
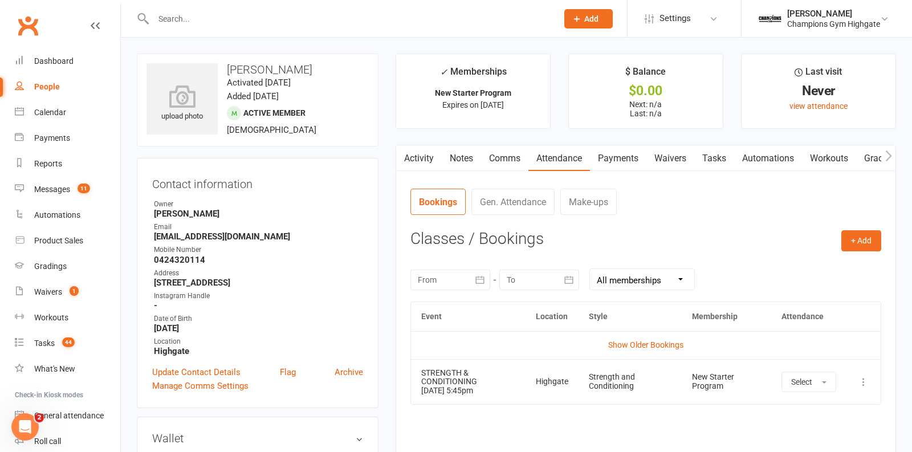
click at [427, 156] on link "Activity" at bounding box center [419, 158] width 46 height 26
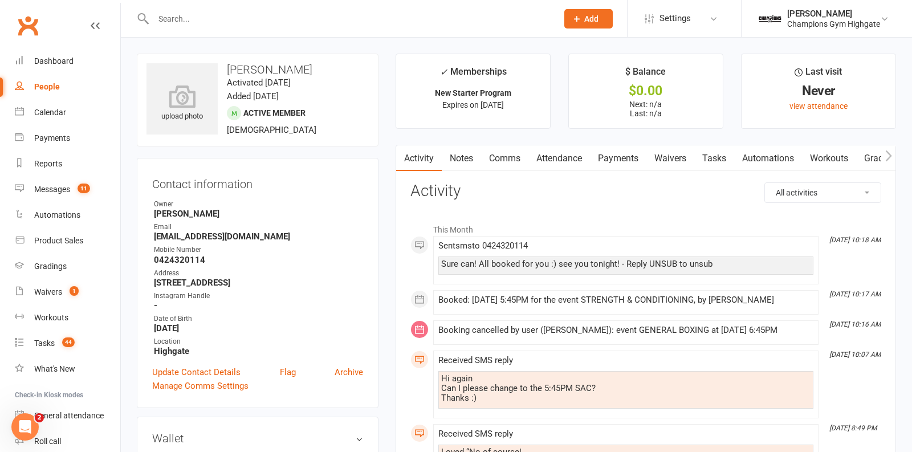
click at [565, 155] on link "Attendance" at bounding box center [559, 158] width 62 height 26
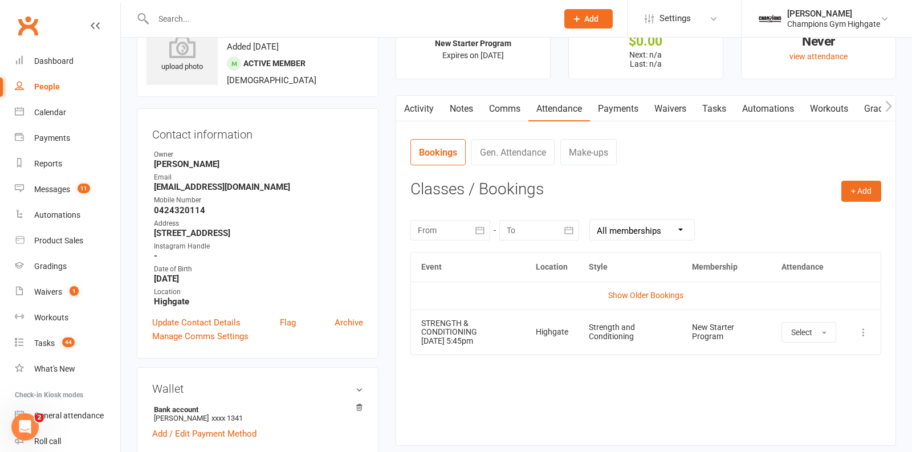
scroll to position [50, 0]
click at [489, 104] on link "Comms" at bounding box center [504, 108] width 47 height 26
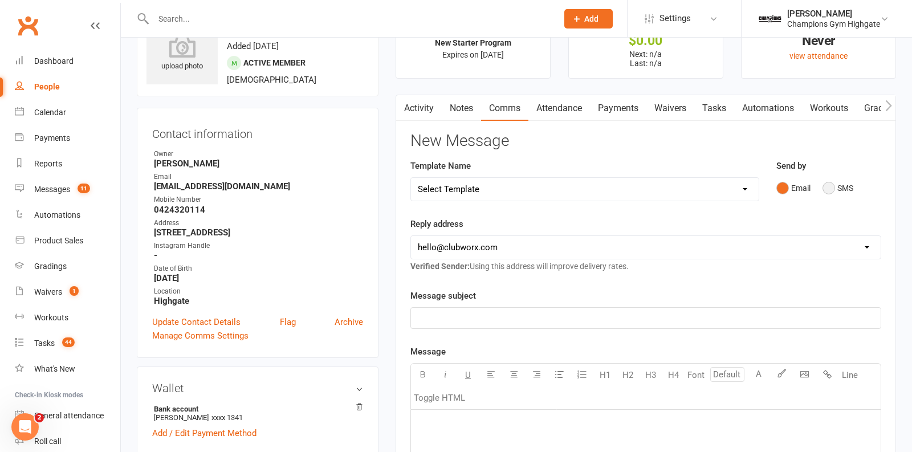
click at [834, 186] on button "SMS" at bounding box center [838, 188] width 31 height 22
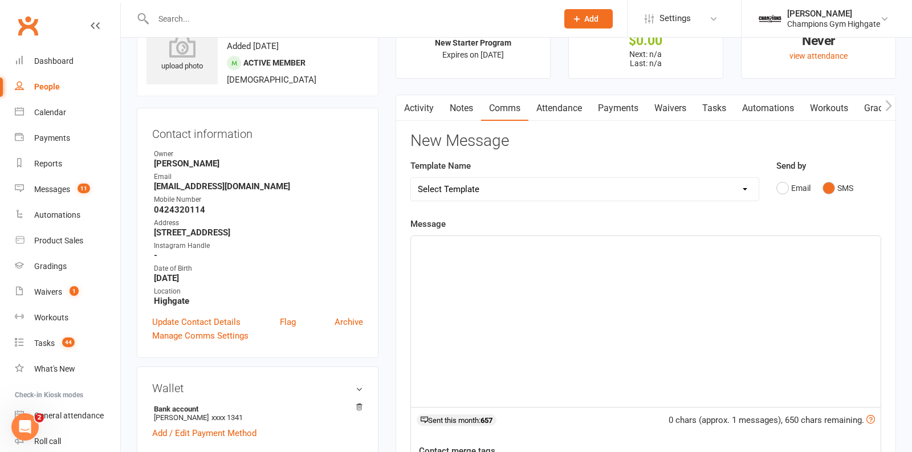
click at [534, 310] on div "﻿" at bounding box center [646, 321] width 470 height 171
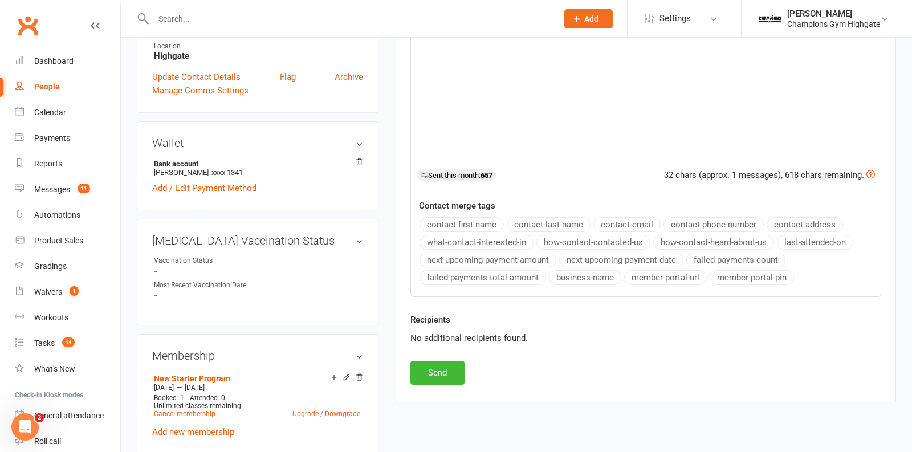
scroll to position [303, 0]
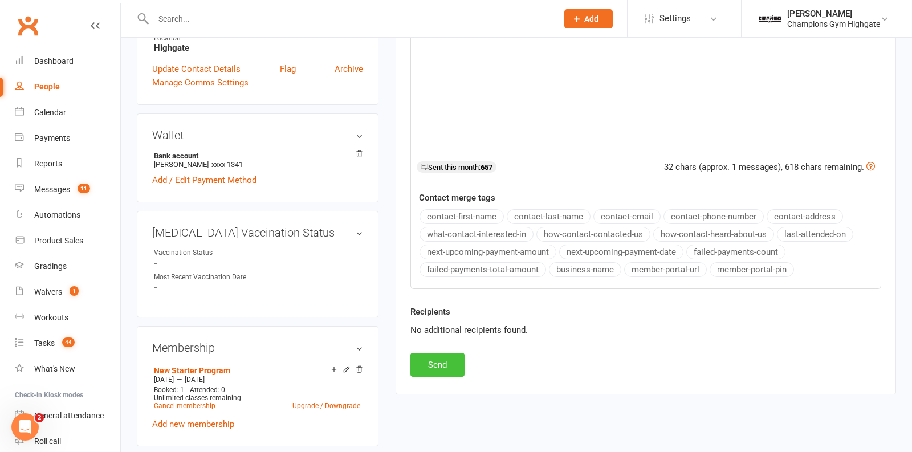
click at [419, 367] on button "Send" at bounding box center [437, 365] width 54 height 24
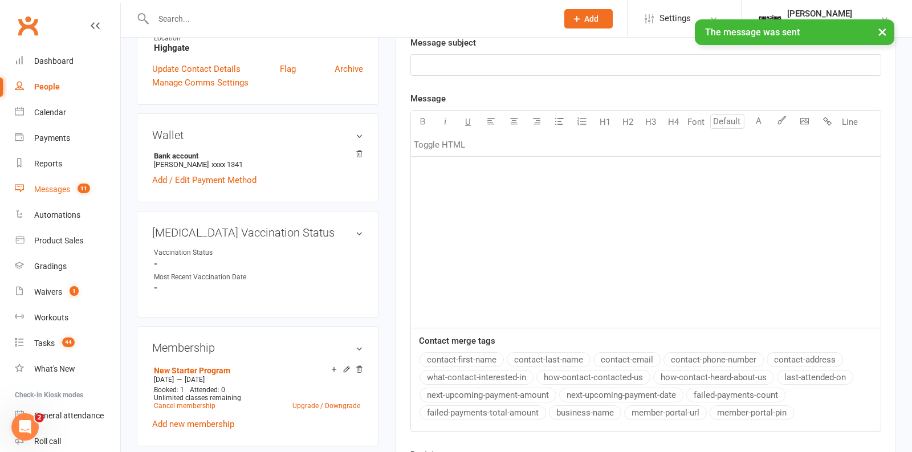
click at [63, 194] on div "Messages" at bounding box center [52, 189] width 36 height 9
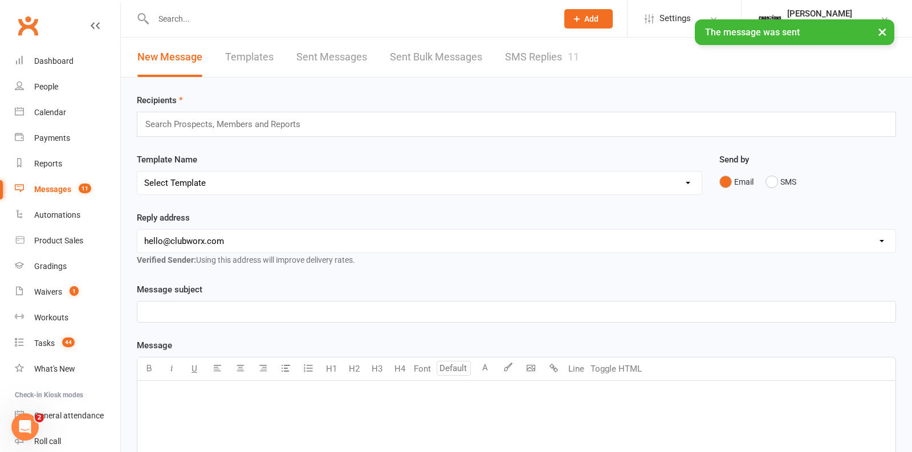
click at [508, 19] on div "× The message was sent" at bounding box center [448, 19] width 897 height 0
click at [523, 62] on link "SMS Replies 11" at bounding box center [542, 57] width 74 height 39
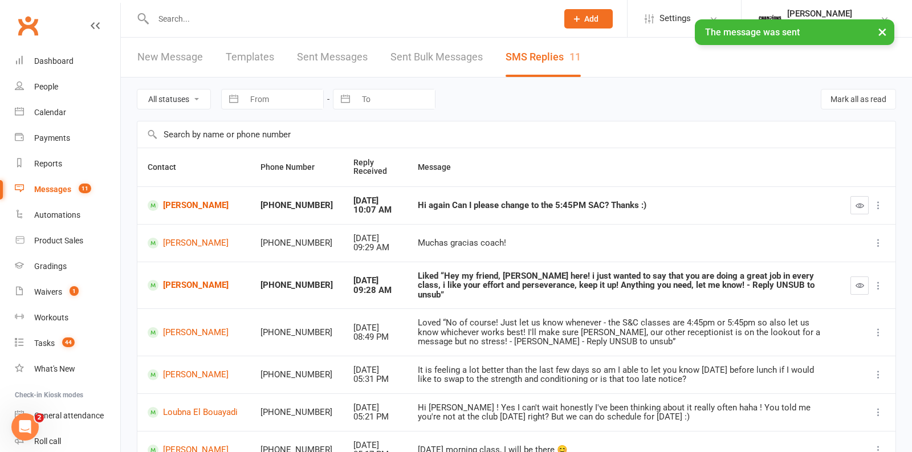
click at [854, 206] on button "button" at bounding box center [859, 205] width 18 height 18
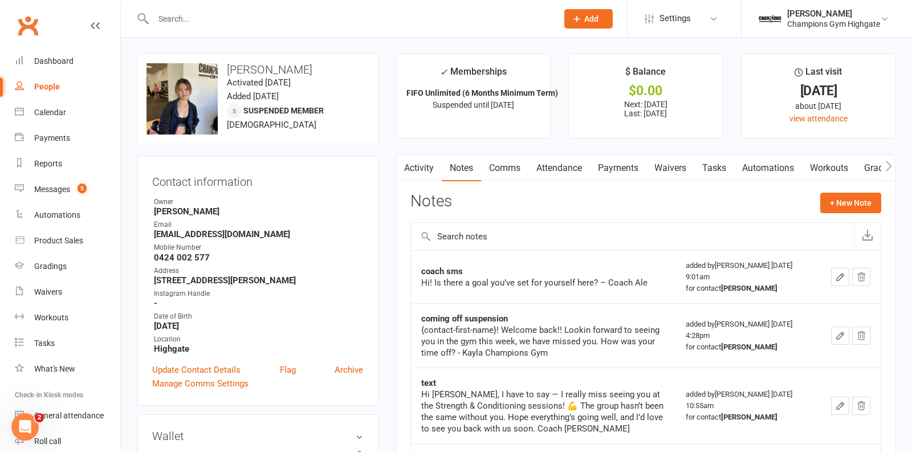
click at [279, 13] on input "text" at bounding box center [350, 19] width 400 height 16
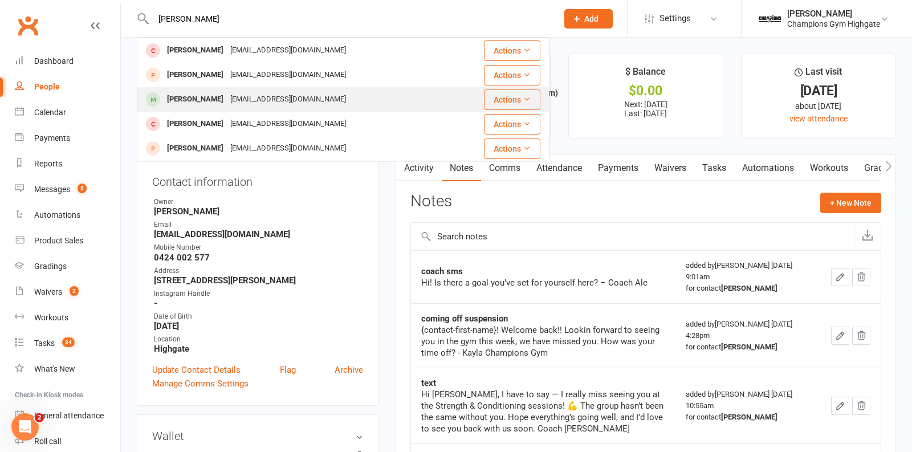
type input "lyn"
click at [336, 99] on div "Lynn David George lynndavidgeorge@gmail.com" at bounding box center [295, 99] width 315 height 23
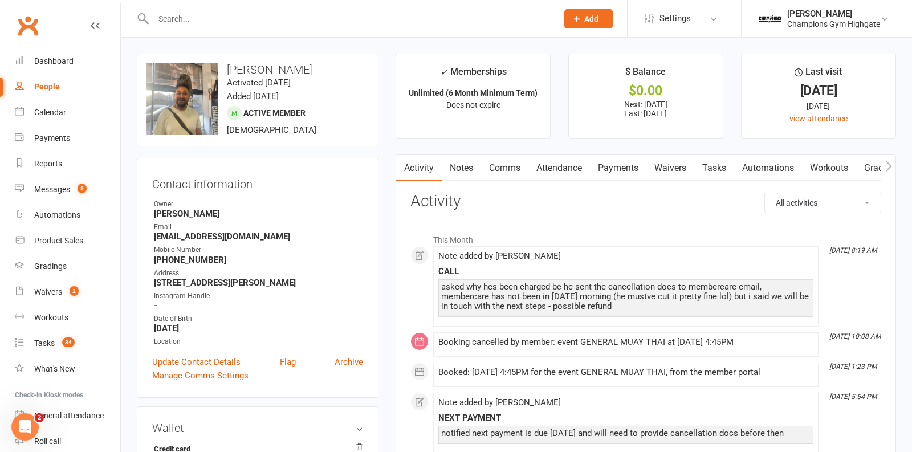
click at [467, 166] on link "Notes" at bounding box center [461, 168] width 39 height 26
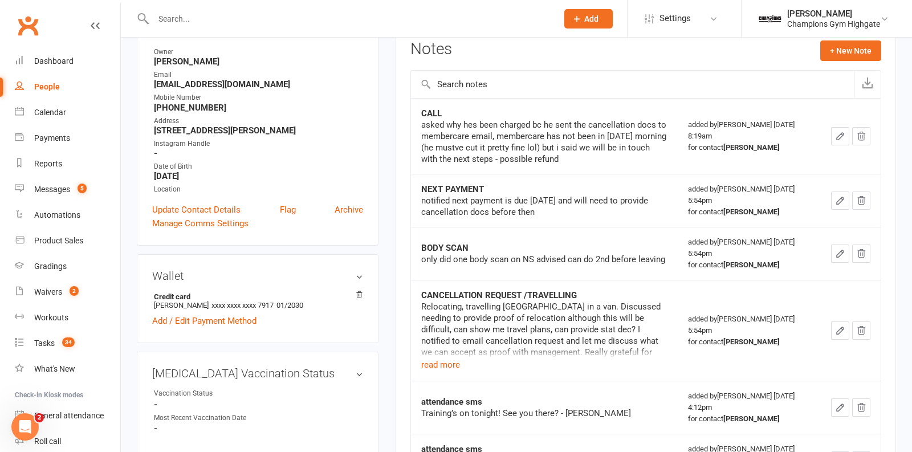
scroll to position [162, 0]
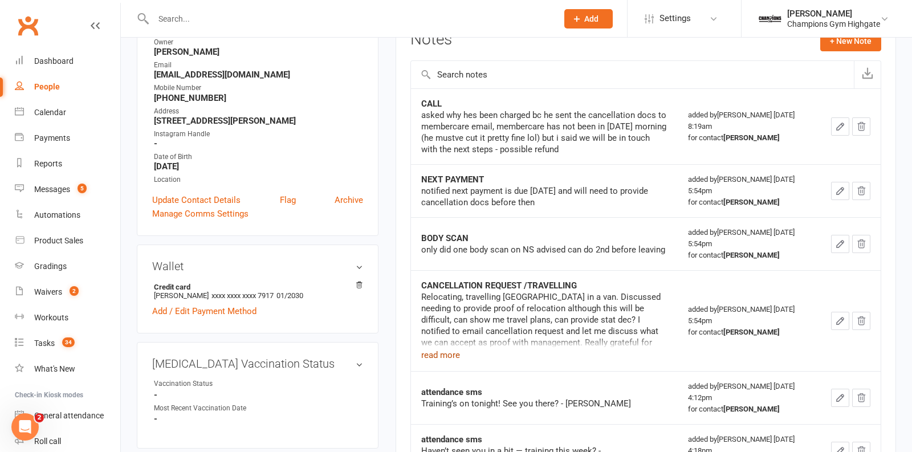
click at [443, 358] on button "read more" at bounding box center [440, 355] width 39 height 14
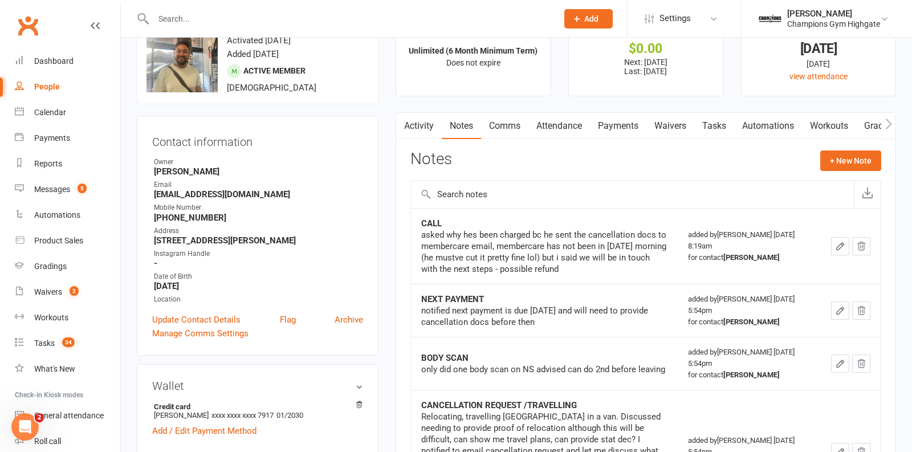
scroll to position [0, 0]
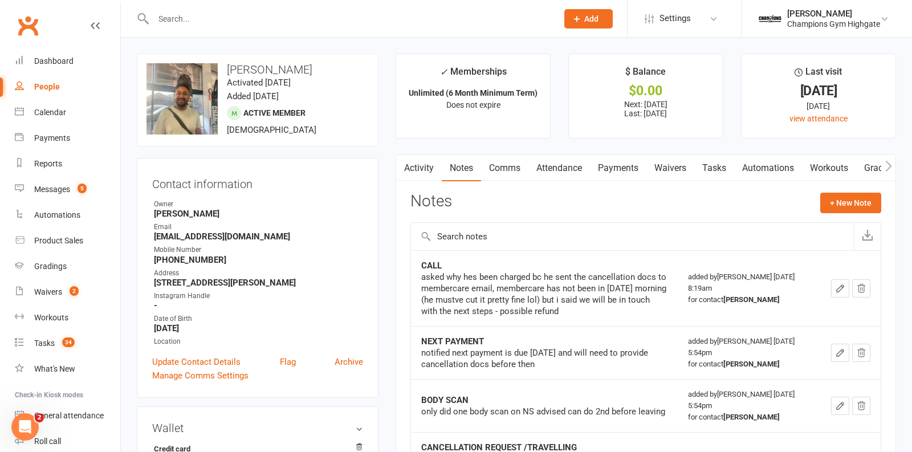
click at [213, 22] on input "text" at bounding box center [350, 19] width 400 height 16
click at [821, 206] on button "+ New Note" at bounding box center [850, 203] width 61 height 21
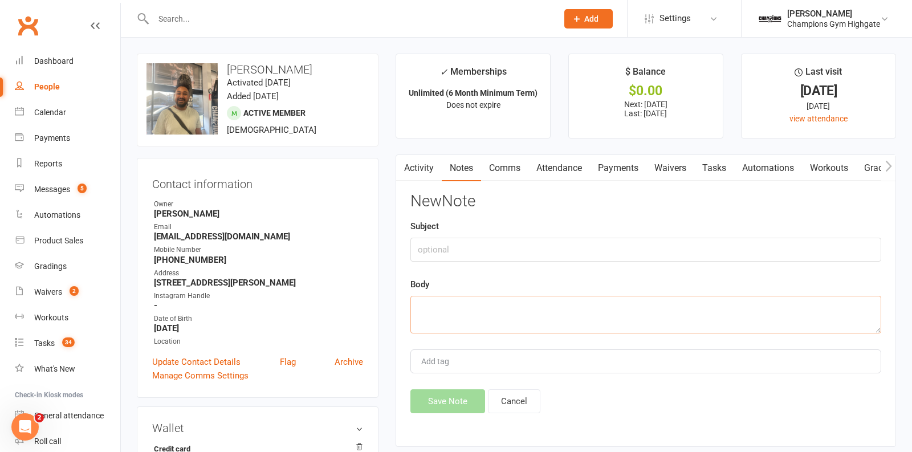
click at [487, 306] on textarea at bounding box center [645, 315] width 471 height 38
paste textarea "Member Care @ CG Highgate <membershighgate@championsgym.com.au> 1:00 PM (0 minu…"
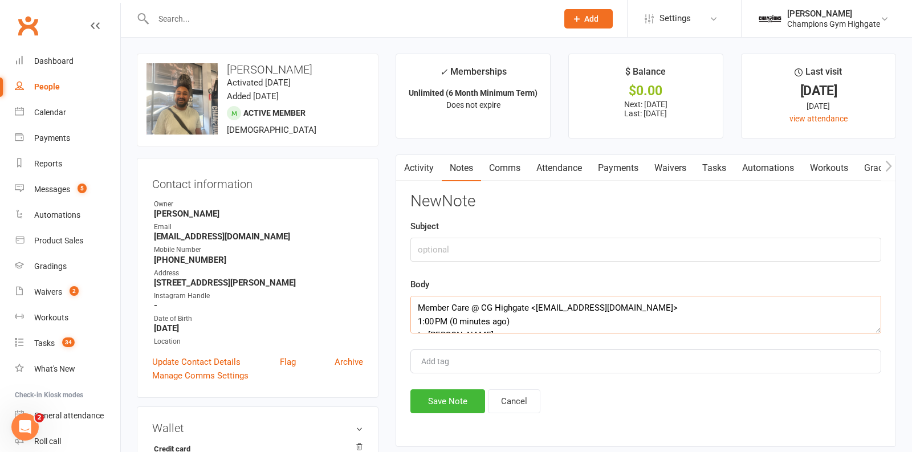
scroll to position [171, 0]
type textarea "Member Care @ CG Highgate <membershighgate@championsgym.com.au> 1:00 PM (0 minu…"
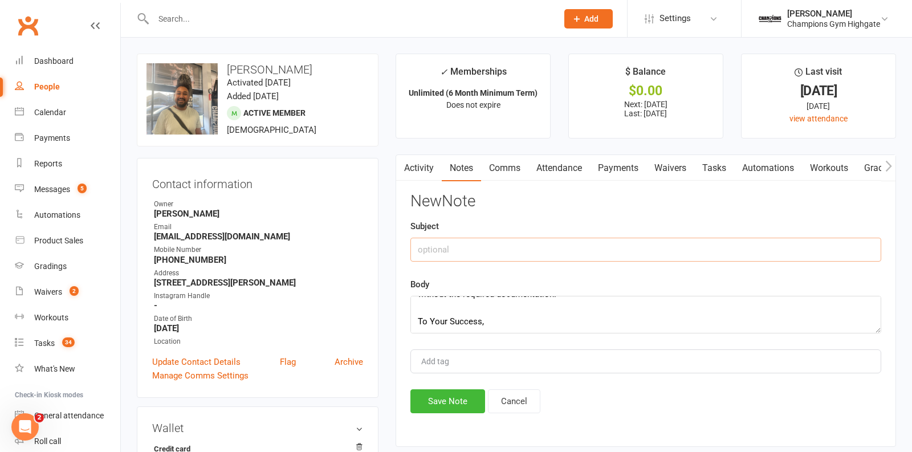
click at [461, 250] on input "text" at bounding box center [645, 250] width 471 height 24
type input "email"
click at [437, 405] on button "Save Note" at bounding box center [447, 401] width 75 height 24
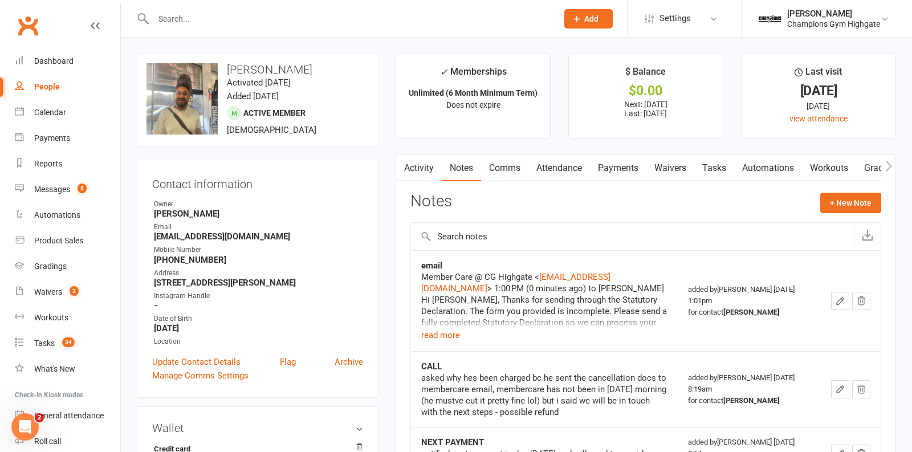
click at [253, 26] on input "text" at bounding box center [350, 19] width 400 height 16
paste input "nehaericthomas@gmail.com"
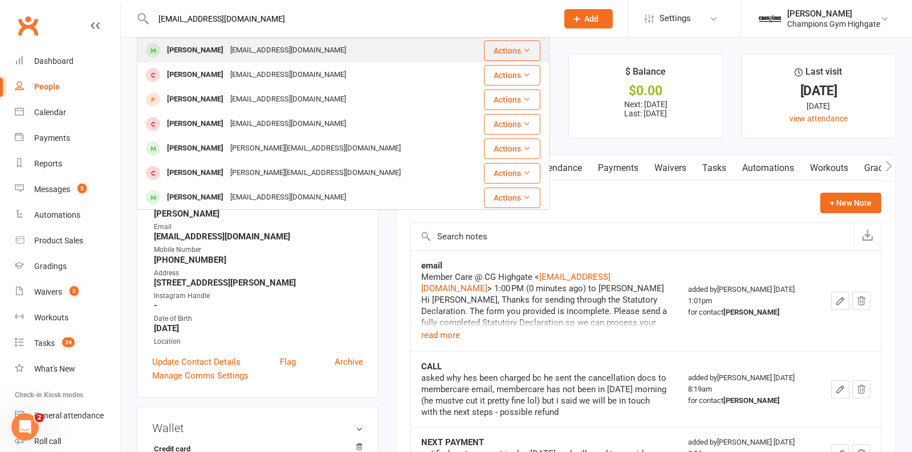
type input "nehaericthomas@gmail.com"
click at [347, 46] on div "Neha Thomas nehaericthomas@gmail.com" at bounding box center [303, 50] width 331 height 23
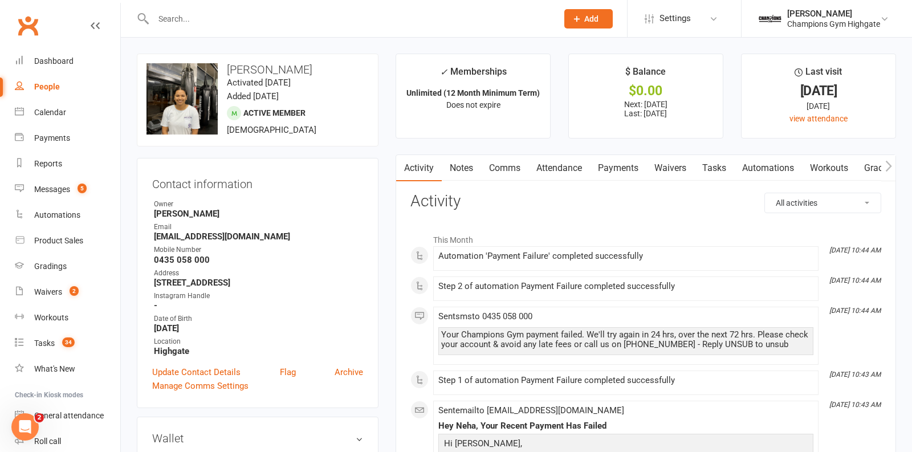
click at [624, 169] on link "Payments" at bounding box center [618, 168] width 56 height 26
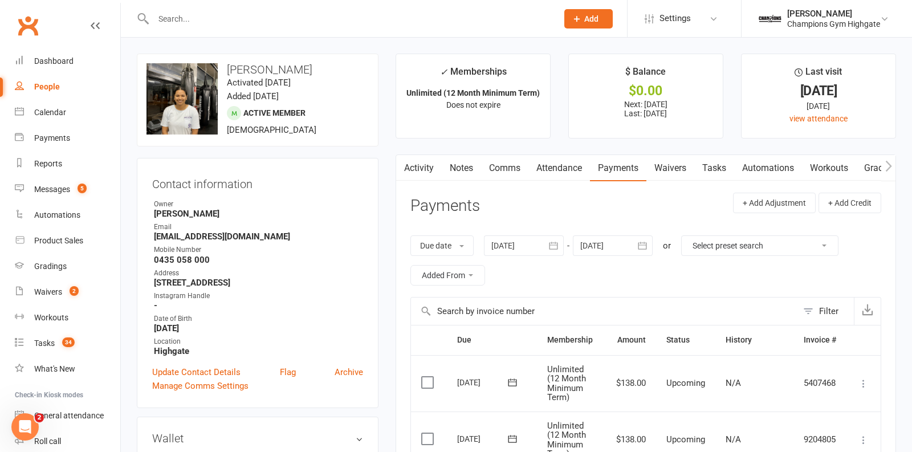
click at [538, 239] on div at bounding box center [524, 245] width 80 height 21
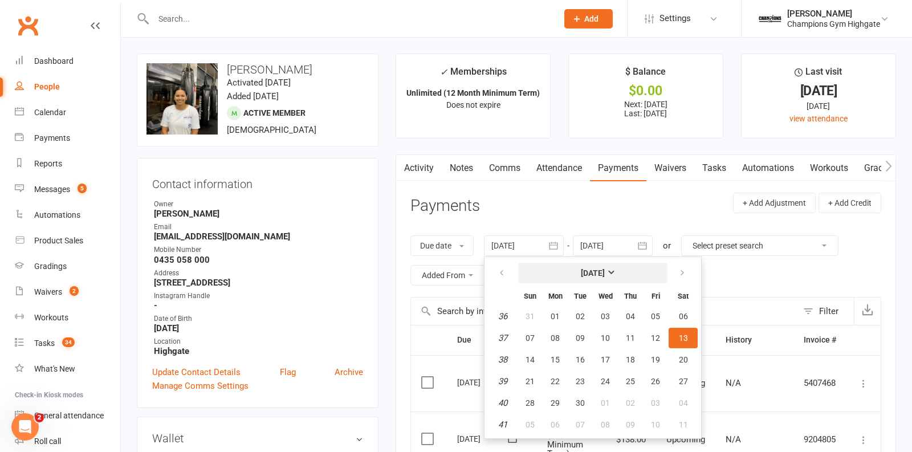
click at [595, 264] on button "September 2025" at bounding box center [592, 273] width 149 height 21
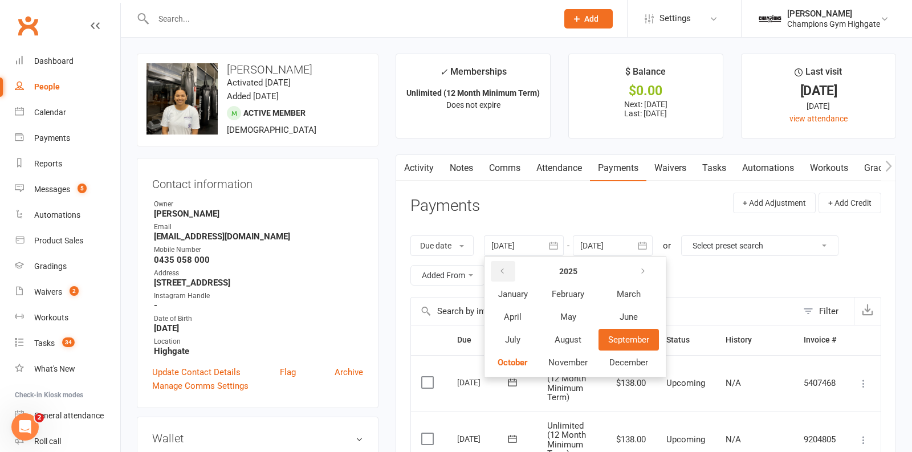
click at [499, 274] on icon "button" at bounding box center [502, 271] width 8 height 9
click at [512, 297] on span "January" at bounding box center [513, 294] width 30 height 10
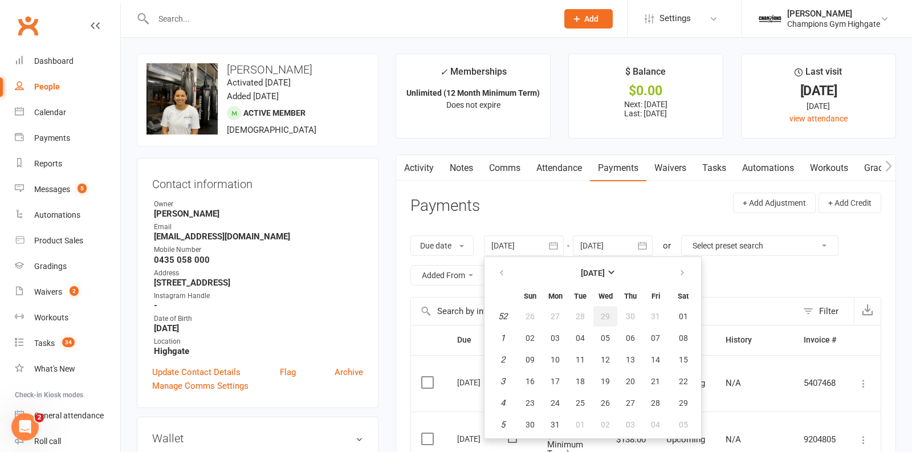
click at [614, 313] on button "29" at bounding box center [605, 316] width 24 height 21
type input "29 Dec 2021"
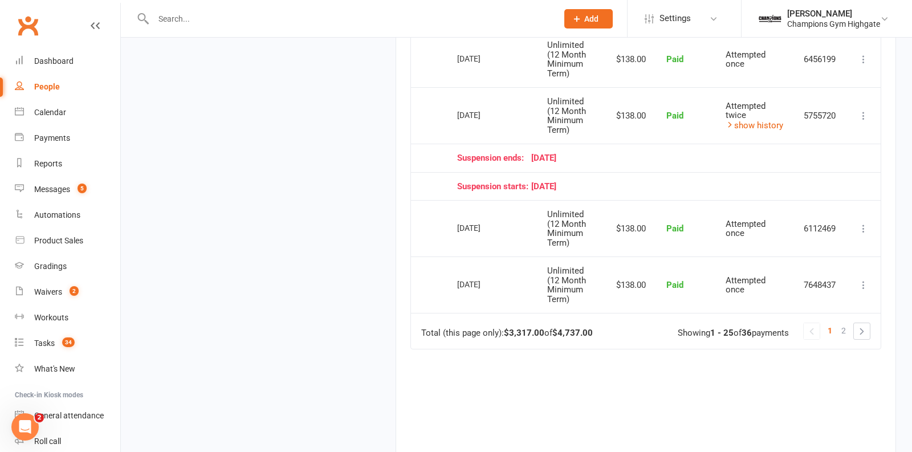
scroll to position [1497, 0]
click at [846, 325] on span "2" at bounding box center [843, 333] width 5 height 16
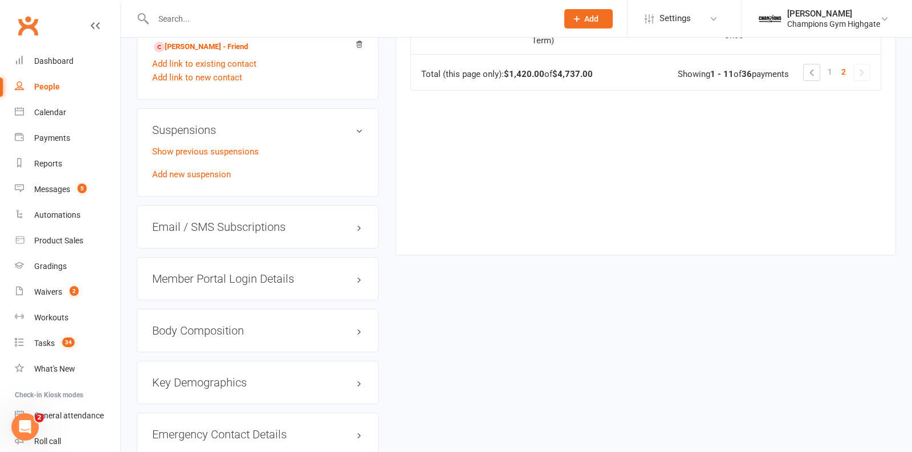
scroll to position [808, 0]
click at [830, 79] on span "1" at bounding box center [830, 71] width 5 height 16
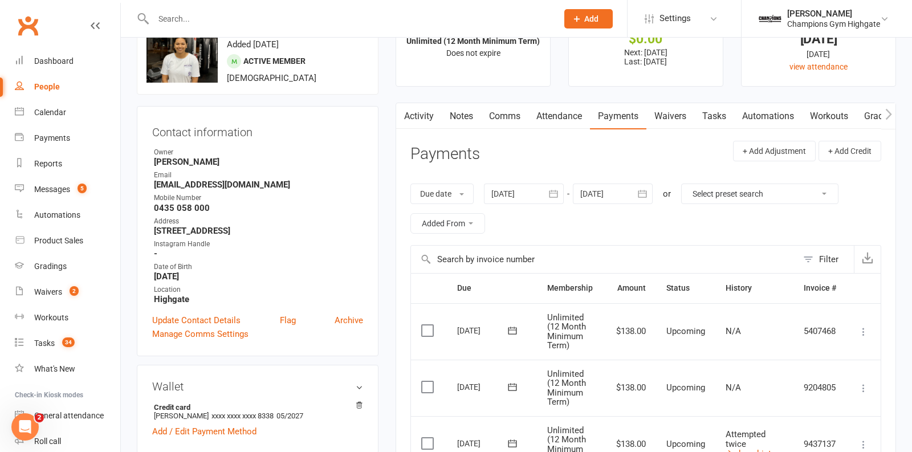
scroll to position [0, 0]
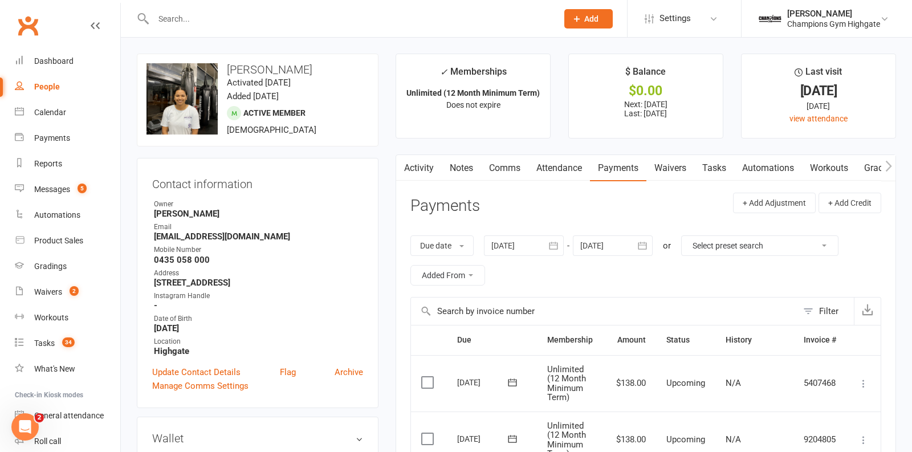
drag, startPoint x: 490, startPoint y: 177, endPoint x: 488, endPoint y: 235, distance: 58.7
drag, startPoint x: 556, startPoint y: 174, endPoint x: 562, endPoint y: 244, distance: 69.8
click at [520, 218] on header "Payments + Add Adjustment + Add Credit" at bounding box center [645, 208] width 471 height 31
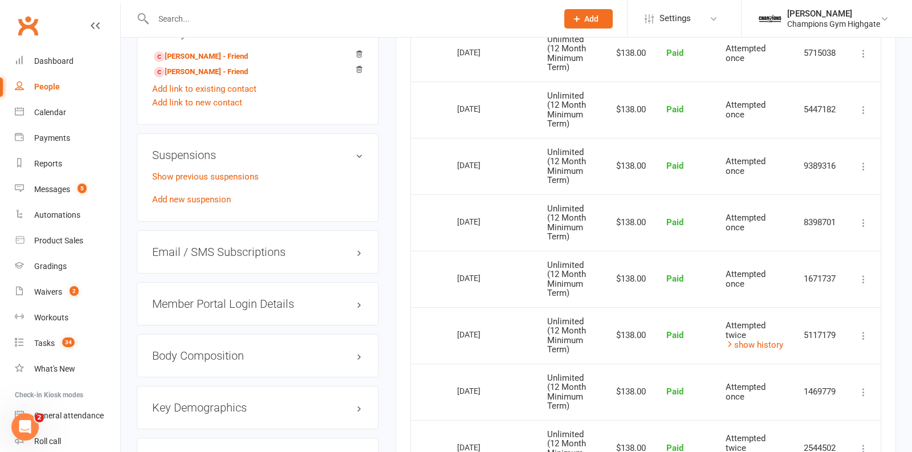
scroll to position [784, 0]
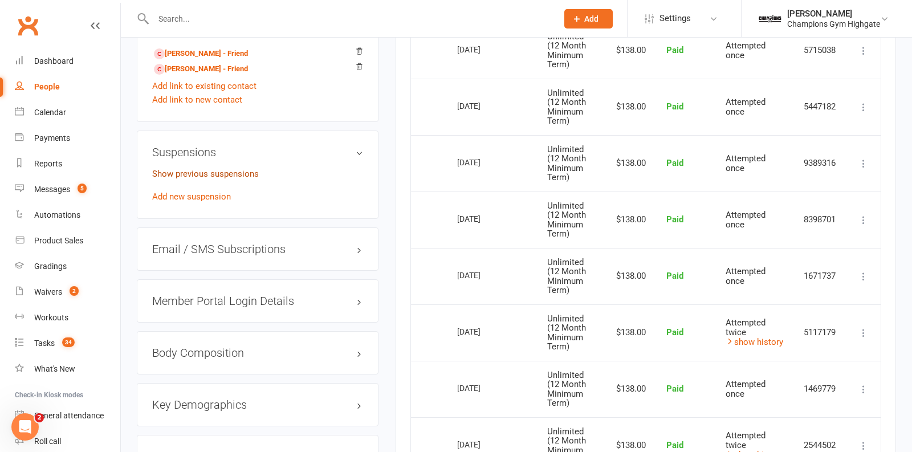
click at [227, 172] on link "Show previous suspensions" at bounding box center [205, 174] width 107 height 10
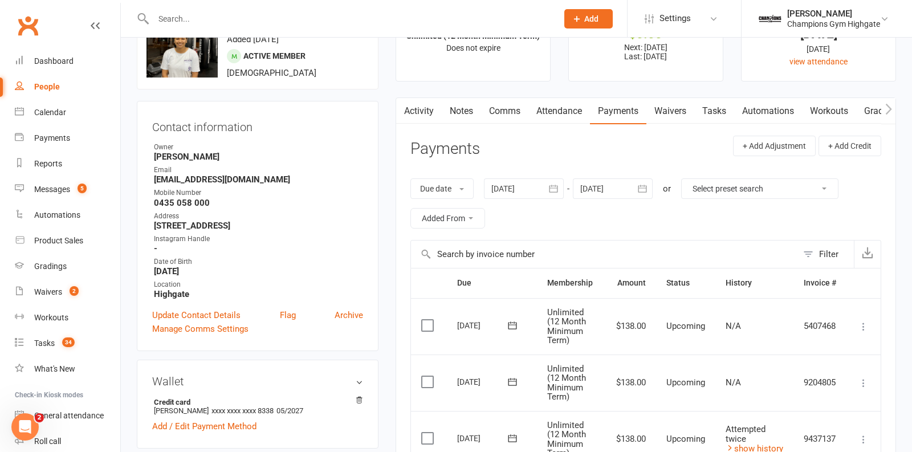
scroll to position [0, 0]
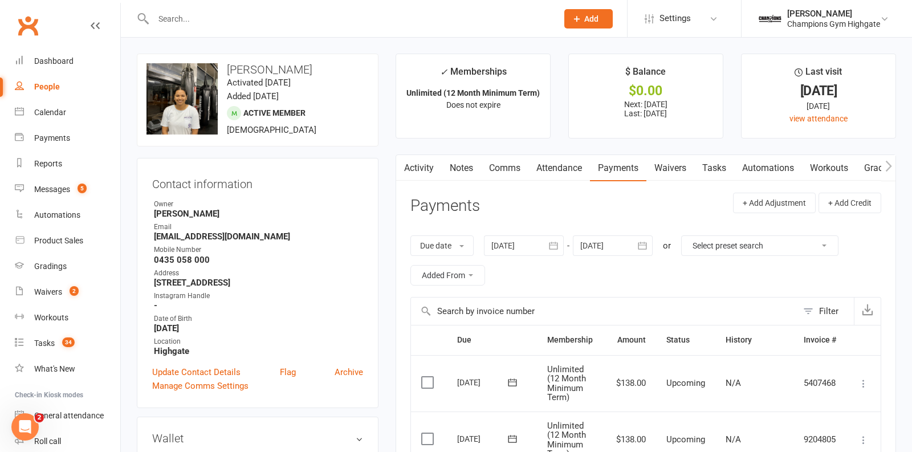
click at [469, 162] on link "Notes" at bounding box center [461, 168] width 39 height 26
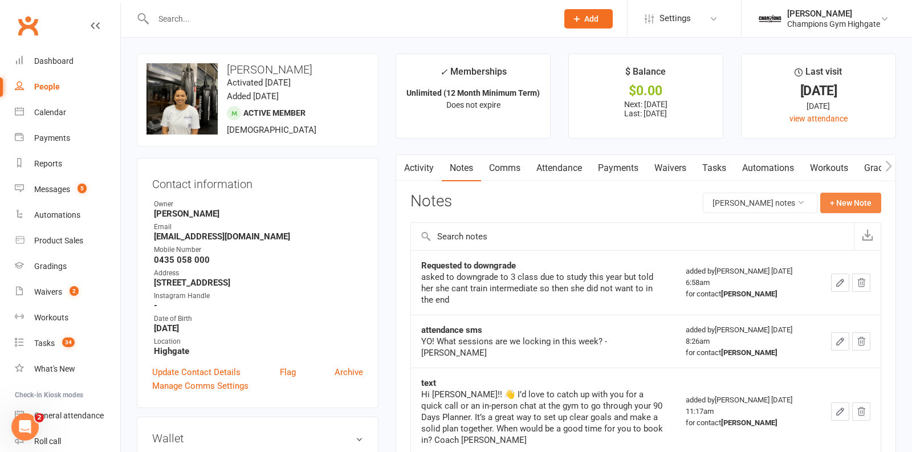
click at [853, 198] on button "+ New Note" at bounding box center [850, 203] width 61 height 21
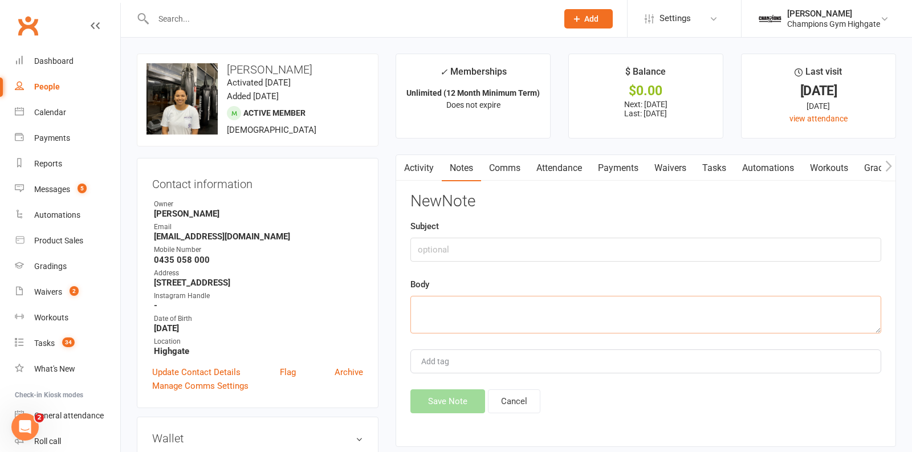
click at [500, 316] on textarea at bounding box center [645, 315] width 471 height 38
click at [450, 307] on textarea "was prety short on the phone" at bounding box center [645, 315] width 471 height 38
click at [555, 304] on textarea "was pretty short on the phone" at bounding box center [645, 315] width 471 height 38
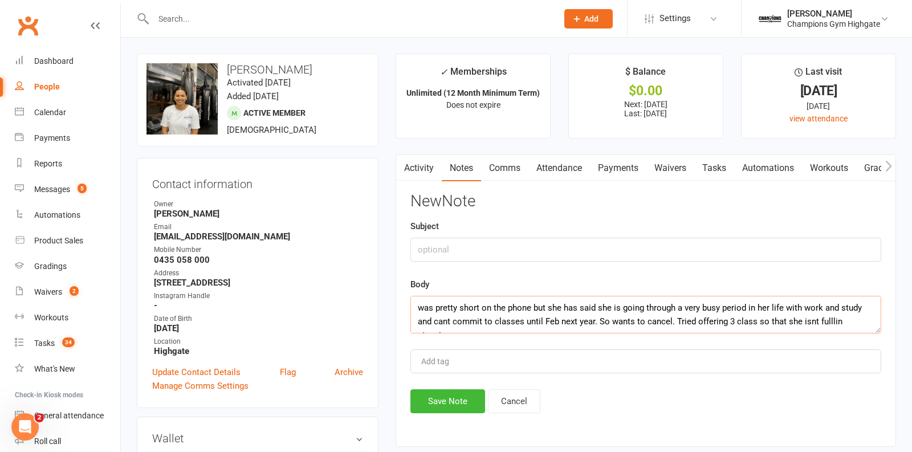
scroll to position [7, 0]
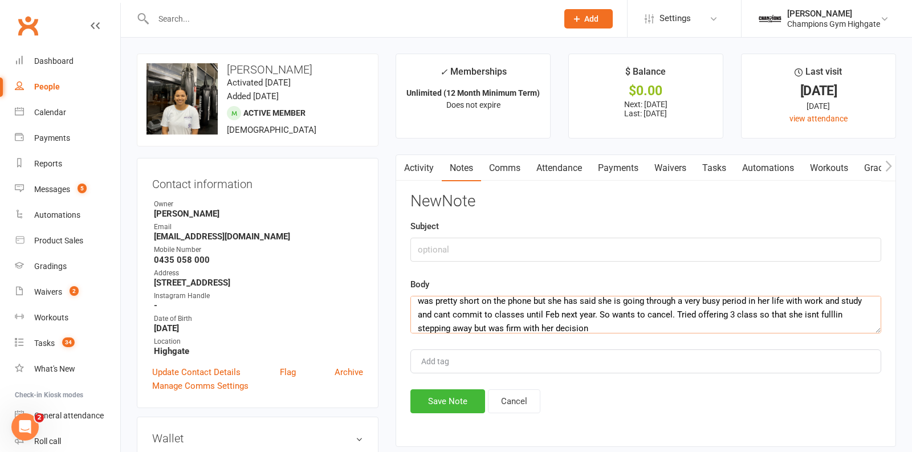
click at [837, 312] on textarea "was pretty short on the phone but she has said she is going through a very busy…" at bounding box center [645, 315] width 471 height 38
click at [824, 315] on textarea "was pretty short on the phone but she has said she is going through a very busy…" at bounding box center [645, 315] width 471 height 38
click at [812, 311] on textarea "was pretty short on the phone but she has said she is going through a very busy…" at bounding box center [645, 315] width 471 height 38
type textarea "was pretty short on the phone but she has said she is going through a very busy…"
click at [559, 247] on input "text" at bounding box center [645, 250] width 471 height 24
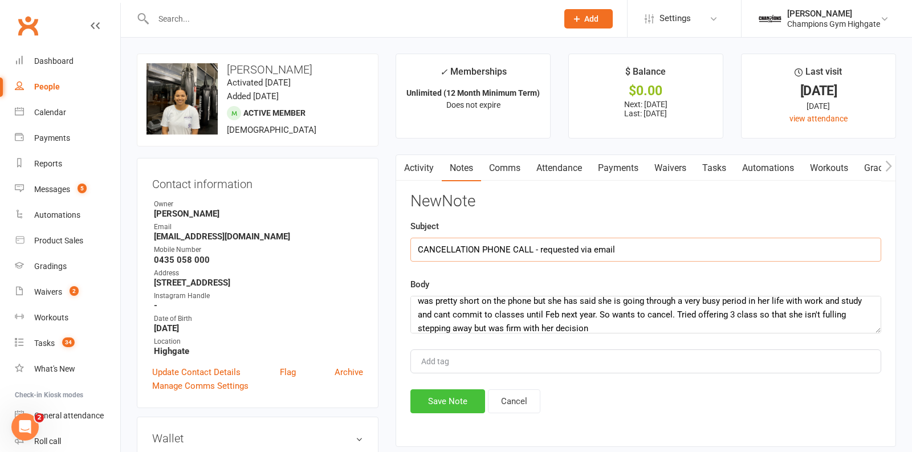
type input "CANCELLATION PHONE CALL - requested via email"
click at [445, 397] on button "Save Note" at bounding box center [447, 401] width 75 height 24
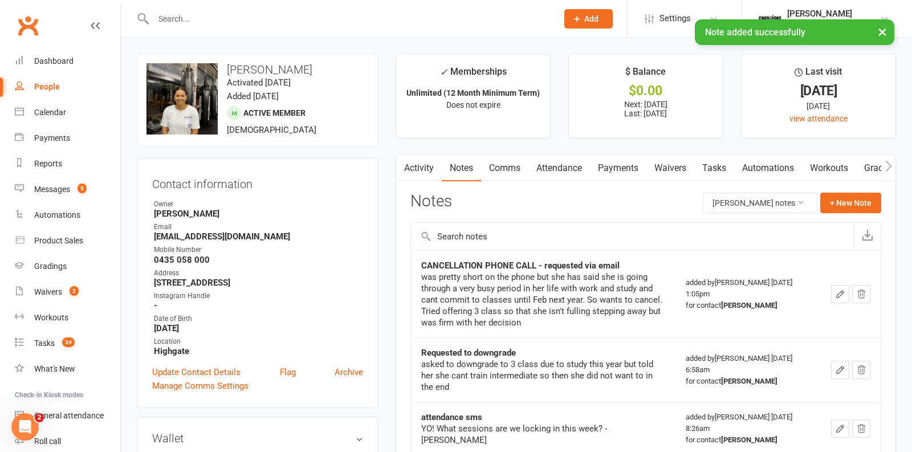
scroll to position [62, 0]
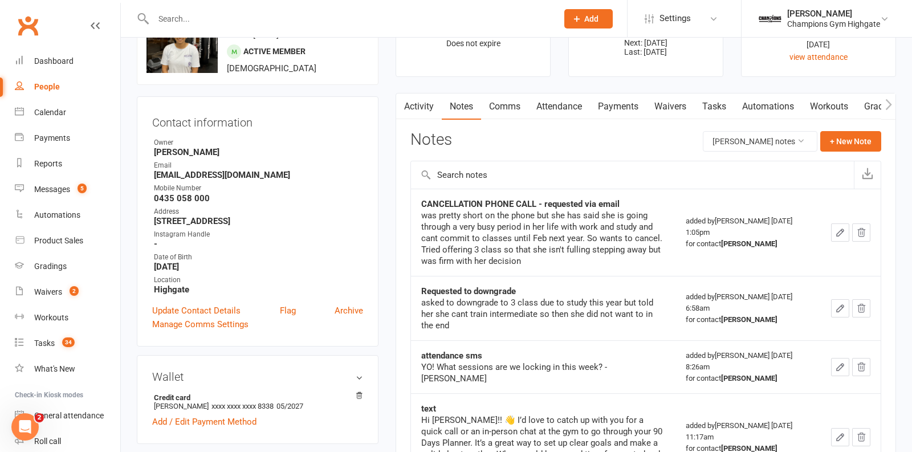
click at [606, 108] on link "Payments" at bounding box center [618, 106] width 56 height 26
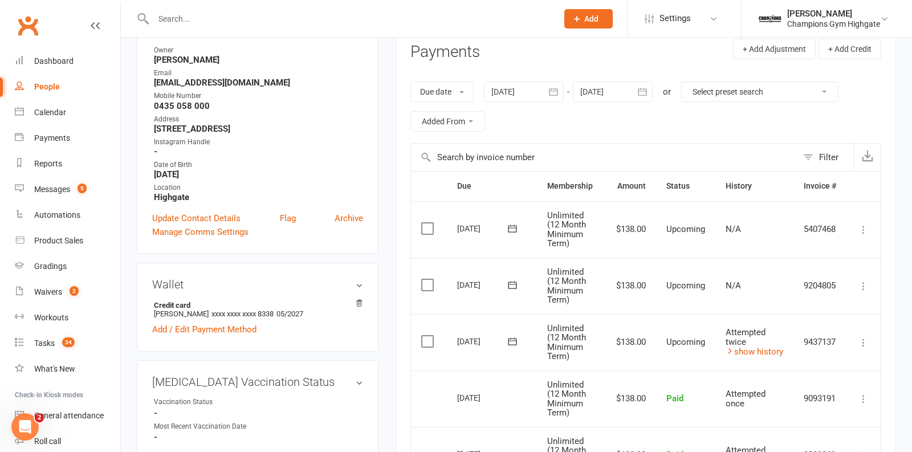
scroll to position [155, 0]
click at [763, 351] on link "show history" at bounding box center [755, 350] width 58 height 10
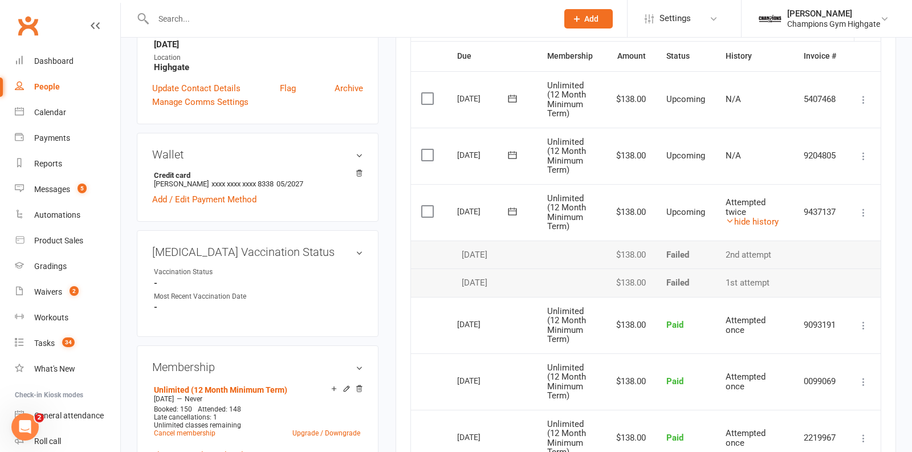
scroll to position [287, 0]
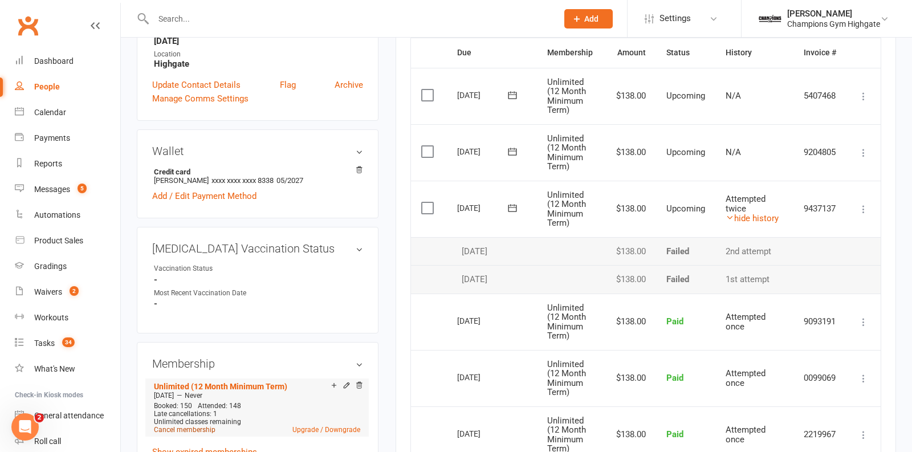
click at [189, 426] on link "Cancel membership" at bounding box center [185, 430] width 62 height 8
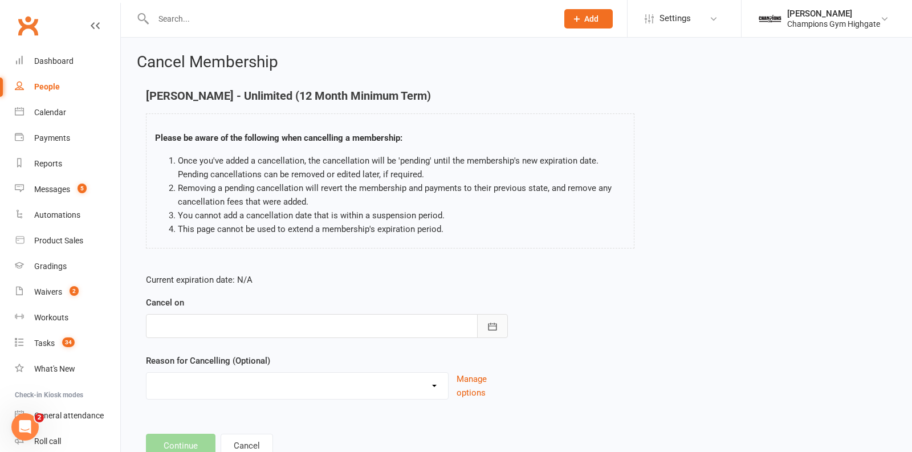
click at [503, 328] on button "button" at bounding box center [492, 326] width 31 height 24
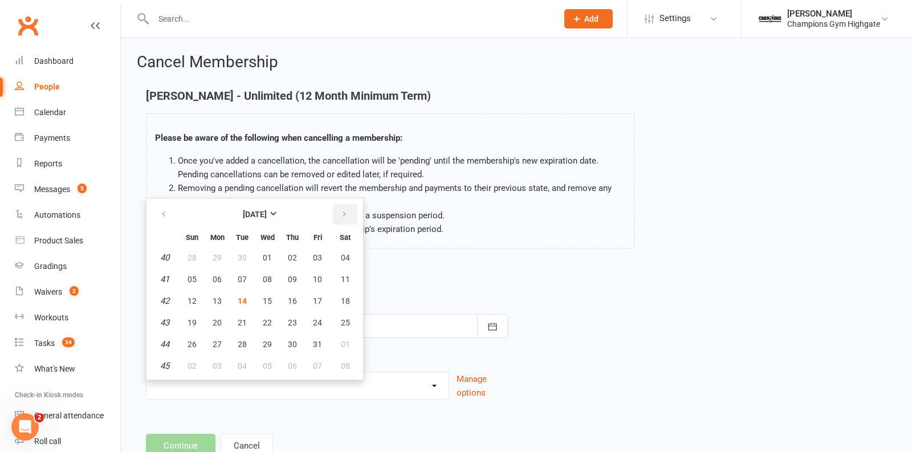
click at [347, 210] on button "button" at bounding box center [345, 214] width 25 height 21
click at [410, 355] on div "Reason for Cancelling (Optional) Club Transfer Cooling off Period (within 7 day…" at bounding box center [327, 377] width 362 height 46
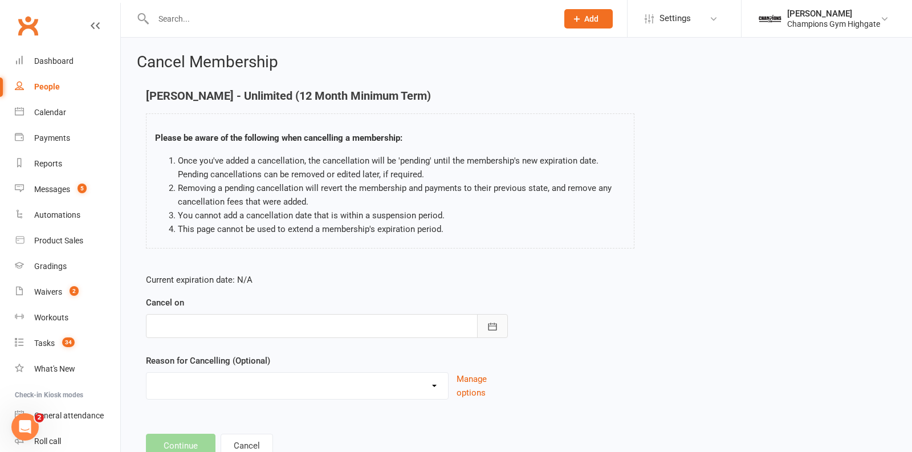
click at [492, 327] on icon "button" at bounding box center [492, 326] width 11 height 11
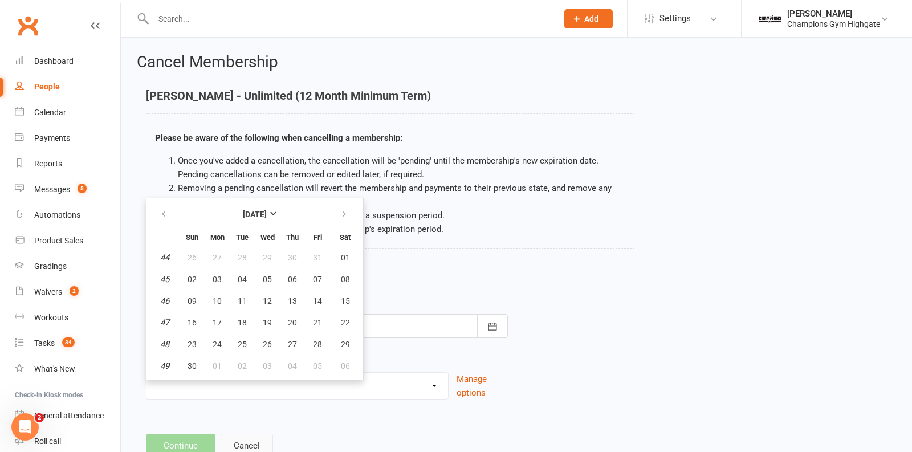
click at [254, 436] on button "Cancel" at bounding box center [247, 446] width 52 height 24
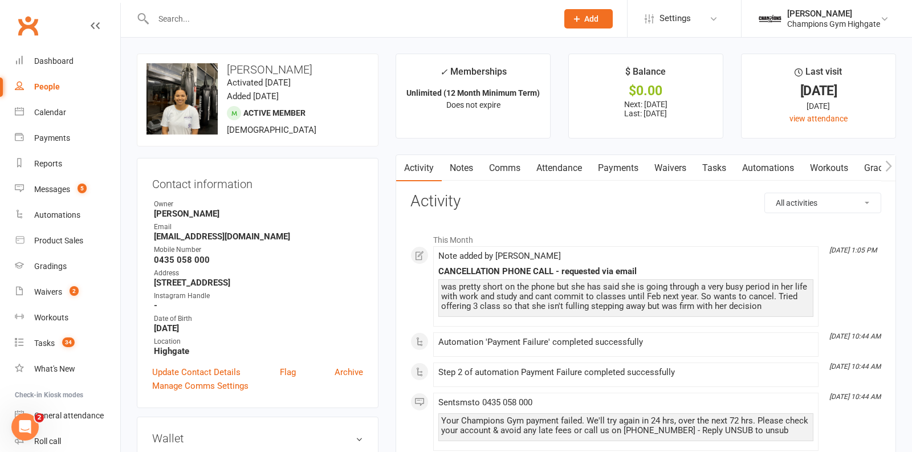
click at [631, 166] on link "Payments" at bounding box center [618, 168] width 56 height 26
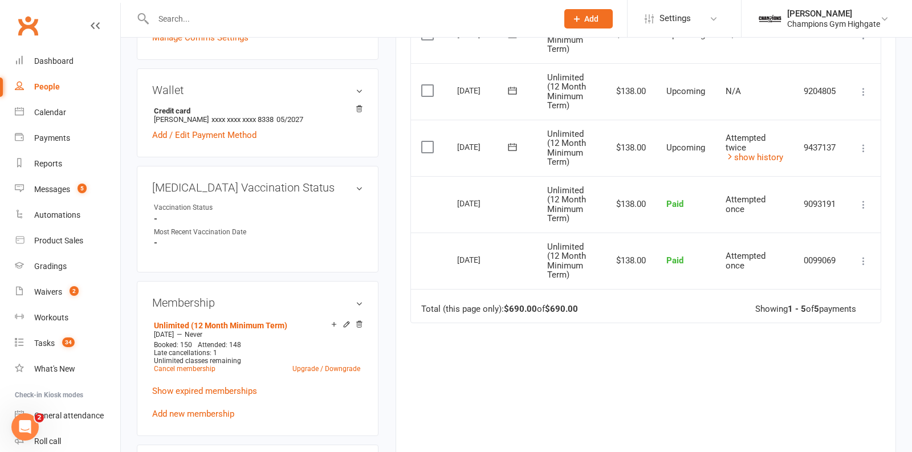
scroll to position [349, 0]
click at [192, 367] on link "Cancel membership" at bounding box center [185, 368] width 62 height 8
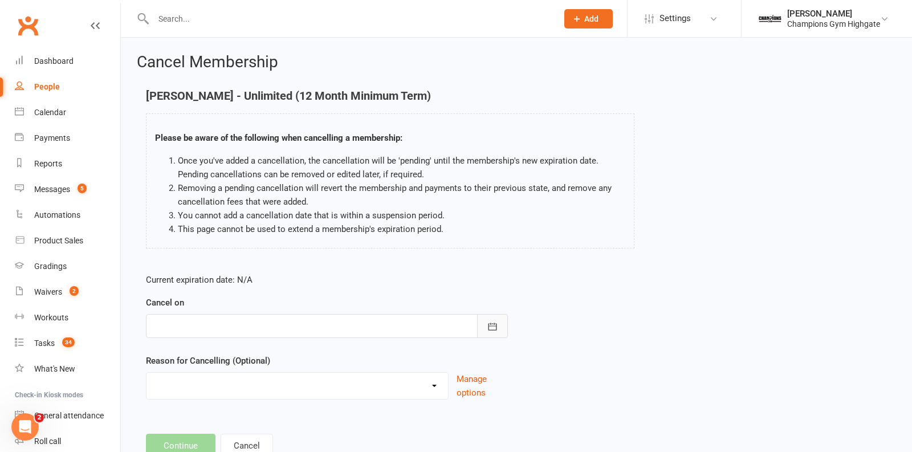
click at [492, 326] on icon "button" at bounding box center [492, 326] width 11 height 11
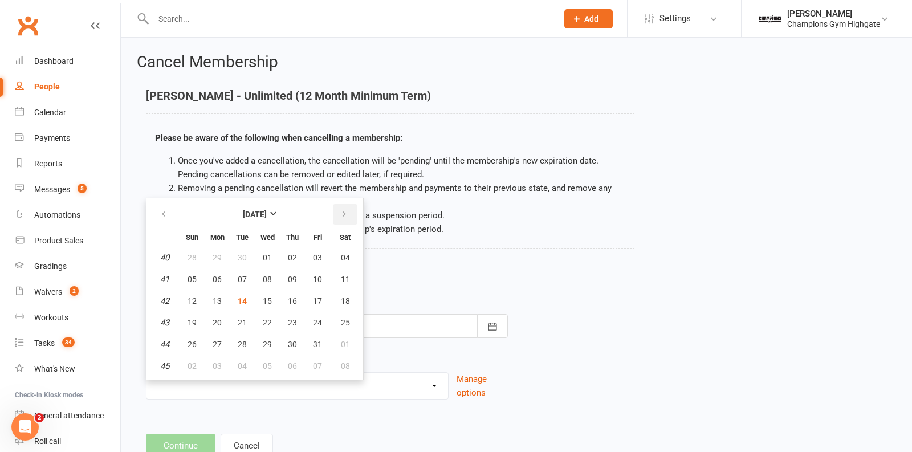
click at [340, 215] on icon "button" at bounding box center [344, 214] width 8 height 9
click at [214, 307] on button "10" at bounding box center [217, 301] width 24 height 21
type input "10 Nov 2025"
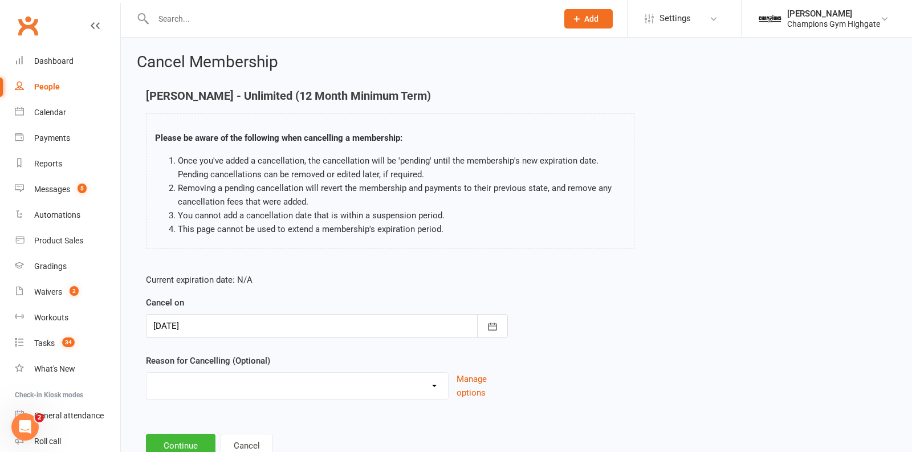
click at [234, 376] on select "Club Transfer Cooling off Period (within 7 days) Debt Collection Downgrading Me…" at bounding box center [297, 384] width 302 height 23
select select "8"
click at [146, 373] on select "Club Transfer Cooling off Period (within 7 days) Debt Collection Downgrading Me…" at bounding box center [297, 384] width 302 height 23
click at [192, 434] on button "Continue" at bounding box center [181, 446] width 70 height 24
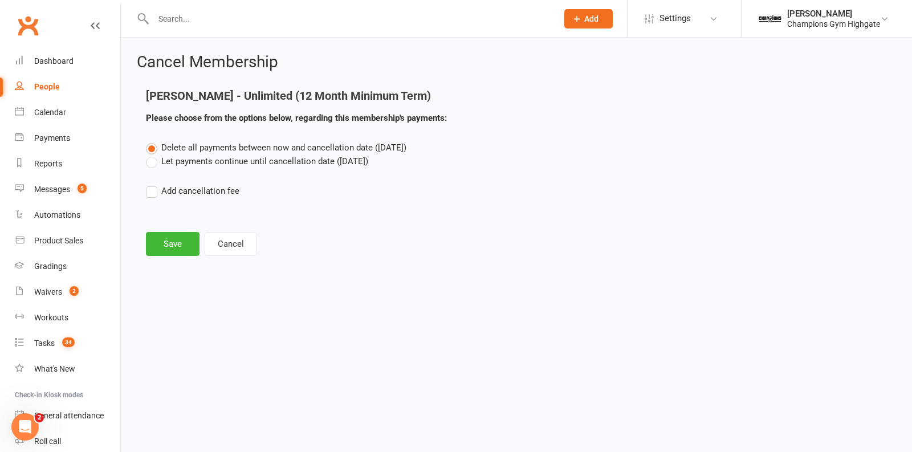
click at [150, 162] on label "Let payments continue until cancellation date (Nov 10, 2025)" at bounding box center [257, 161] width 222 height 14
click at [150, 154] on input "Let payments continue until cancellation date (Nov 10, 2025)" at bounding box center [149, 154] width 7 height 0
click at [168, 237] on button "Save" at bounding box center [173, 244] width 54 height 24
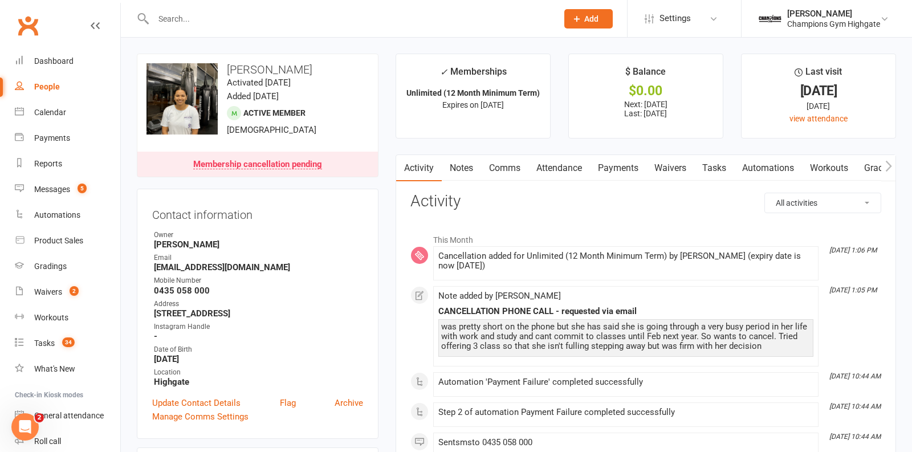
click at [472, 170] on link "Notes" at bounding box center [461, 168] width 39 height 26
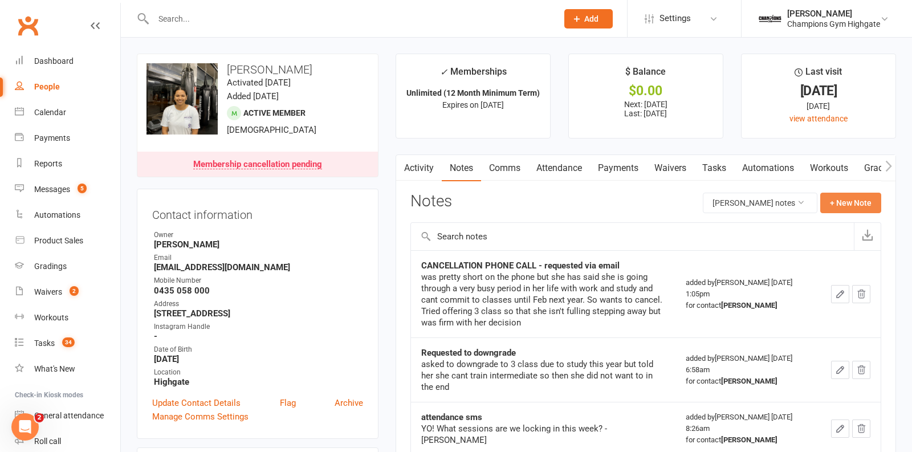
click at [850, 203] on button "+ New Note" at bounding box center [850, 203] width 61 height 21
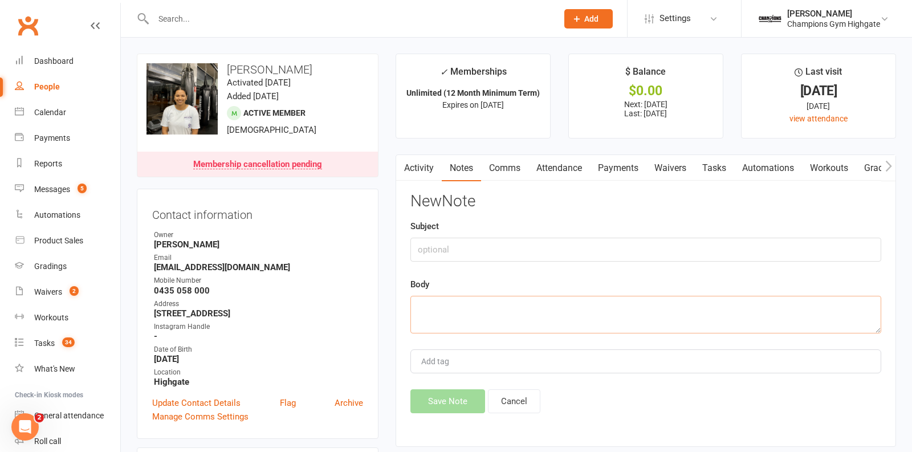
click at [523, 306] on textarea at bounding box center [645, 315] width 471 height 38
paste textarea "Hey Neha, Thanks for your time on the phone. We will be really sad to see you g…"
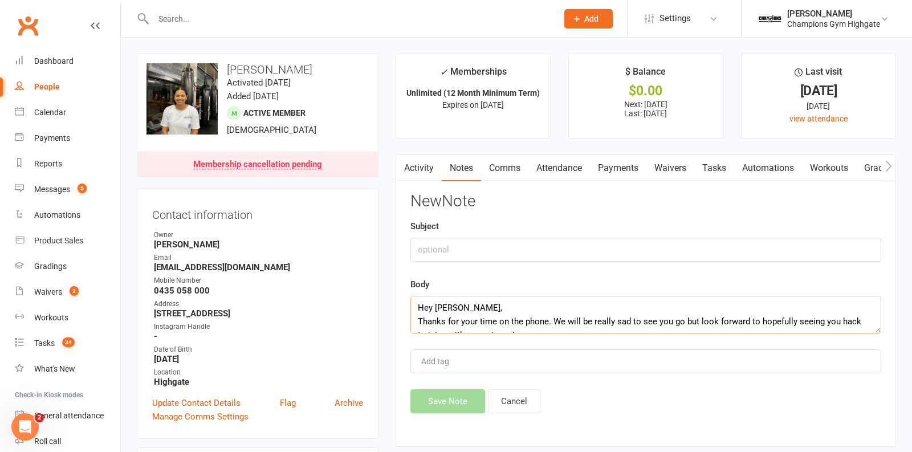
scroll to position [130, 0]
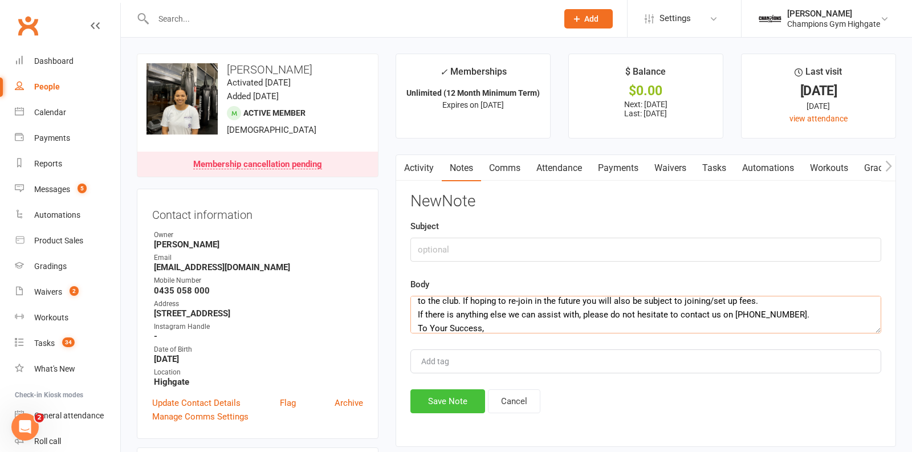
type textarea "Hey Neha, Thanks for your time on the phone. We will be really sad to see you g…"
click at [449, 400] on button "Save Note" at bounding box center [447, 401] width 75 height 24
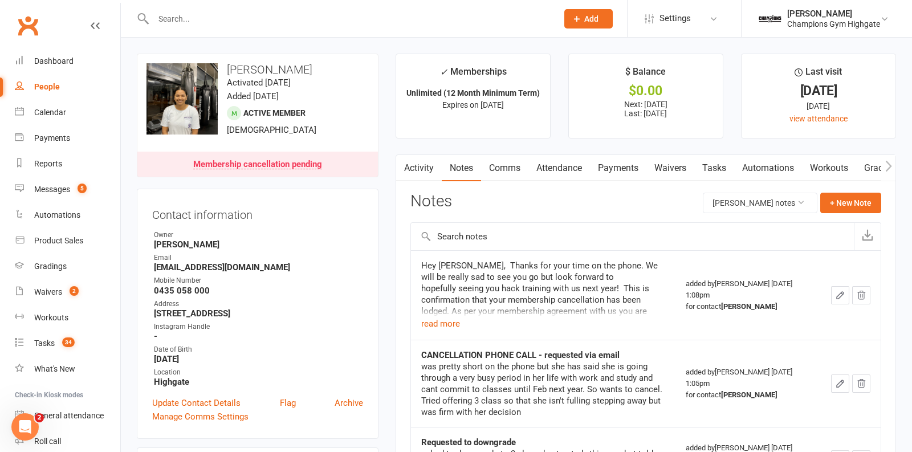
click at [201, 17] on input "text" at bounding box center [350, 19] width 400 height 16
paste input "joshfreeman2005@gmail.com"
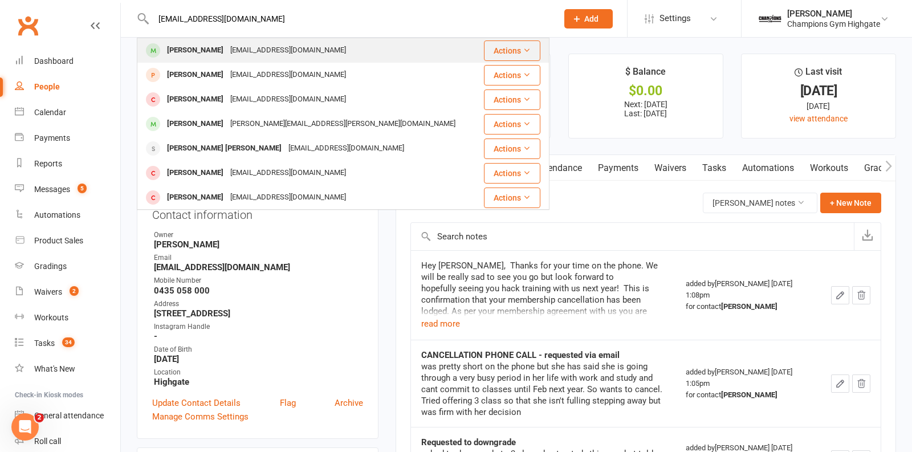
type input "joshfreeman2005@gmail.com"
click at [223, 54] on div "Joshua Freeman" at bounding box center [195, 50] width 63 height 17
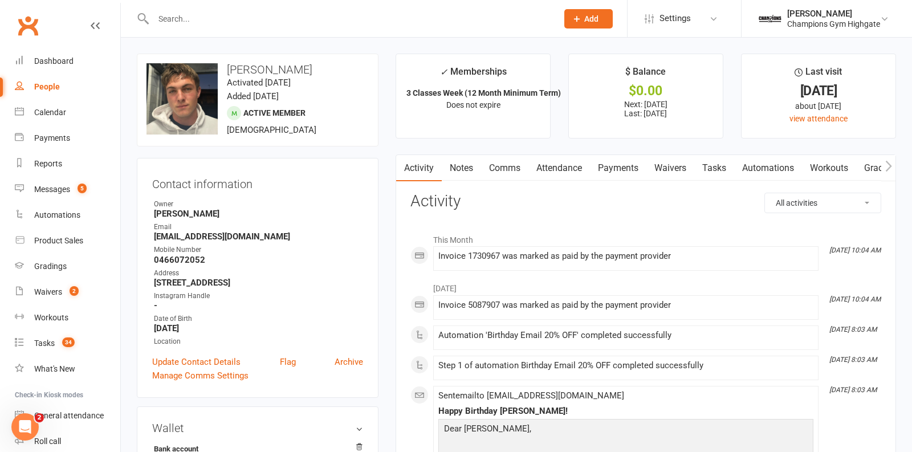
click at [612, 167] on link "Payments" at bounding box center [618, 168] width 56 height 26
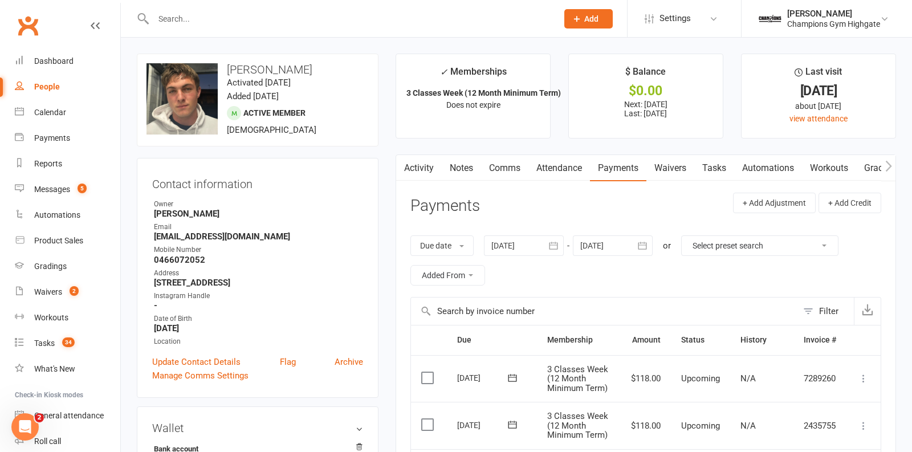
click at [562, 242] on button "button" at bounding box center [553, 245] width 21 height 21
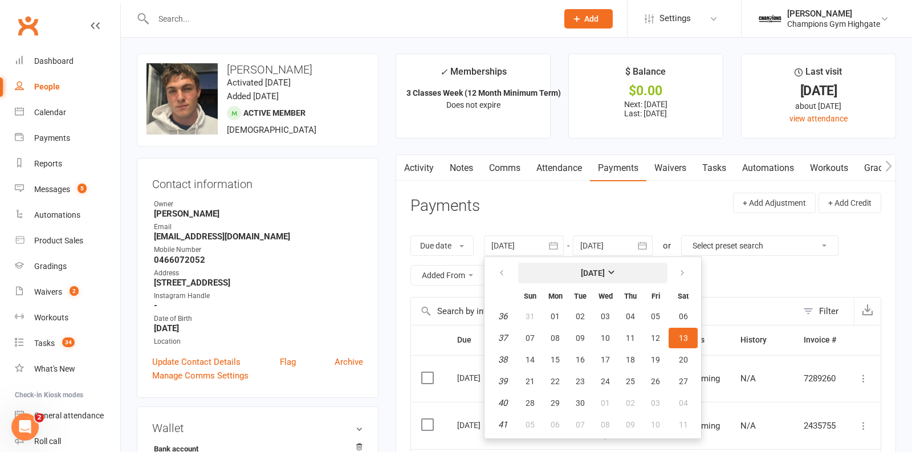
click at [581, 268] on strong "September 2025" at bounding box center [593, 272] width 24 height 9
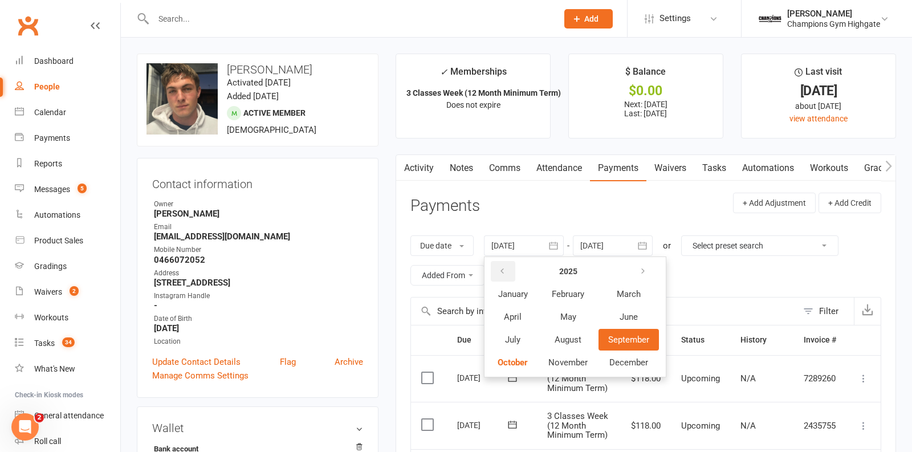
click at [508, 268] on button "button" at bounding box center [503, 271] width 25 height 21
click at [529, 314] on button "April" at bounding box center [513, 317] width 50 height 22
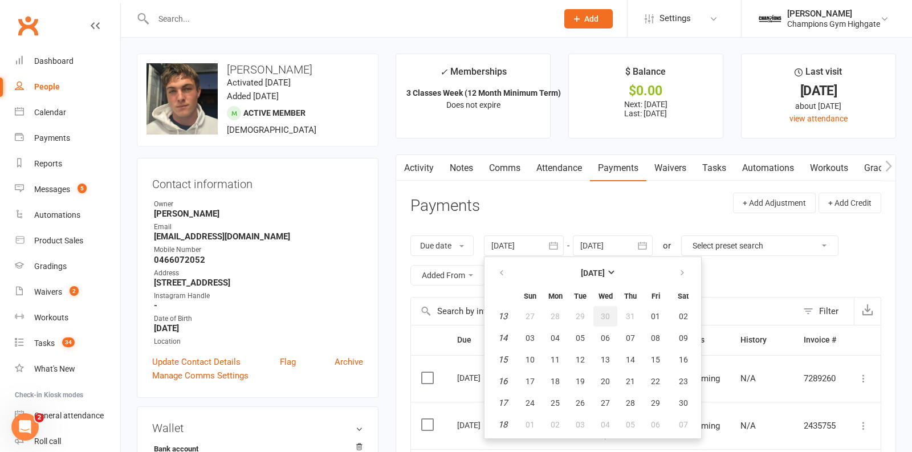
click at [596, 320] on button "30" at bounding box center [605, 316] width 24 height 21
type input "30 Mar 2022"
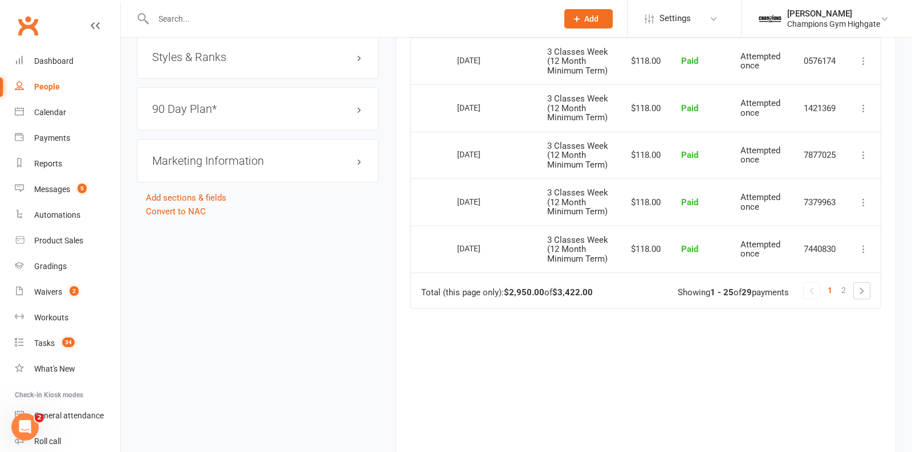
scroll to position [1260, 0]
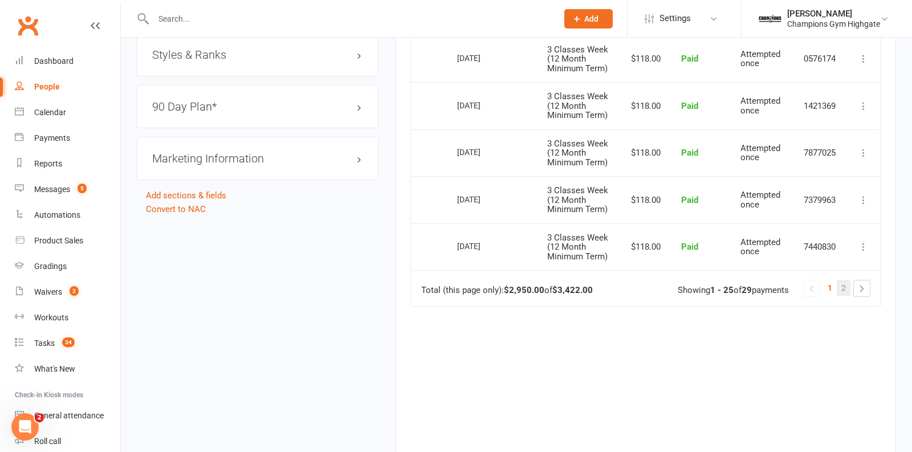
click at [848, 280] on link "2" at bounding box center [844, 288] width 14 height 16
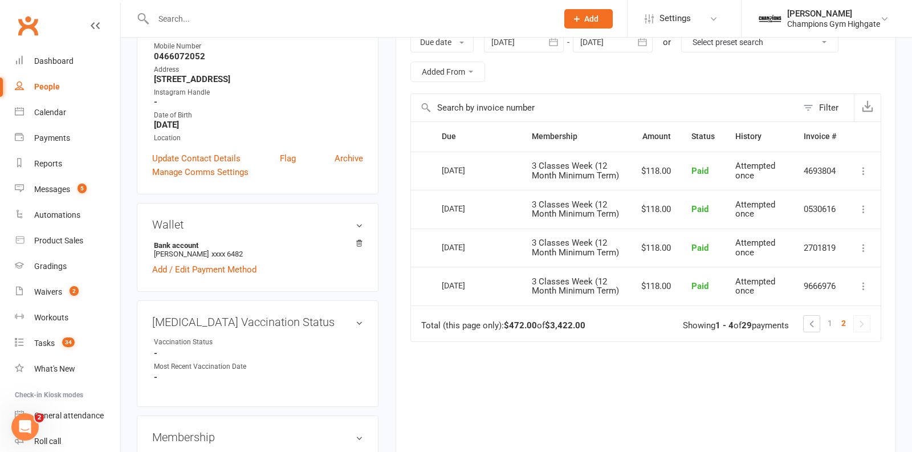
scroll to position [164, 0]
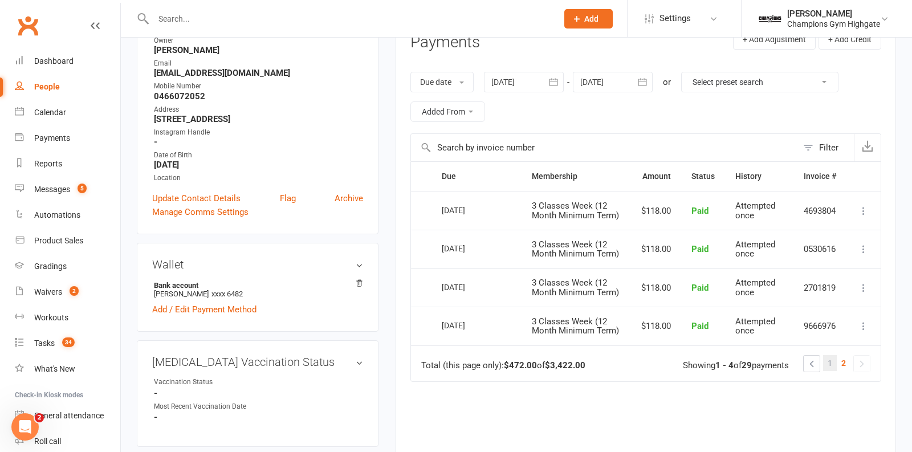
click at [831, 356] on span "1" at bounding box center [830, 363] width 5 height 16
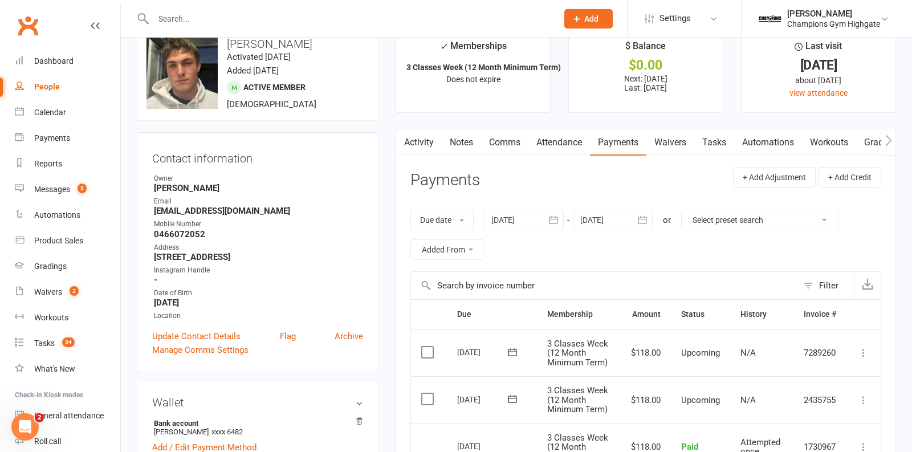
scroll to position [0, 0]
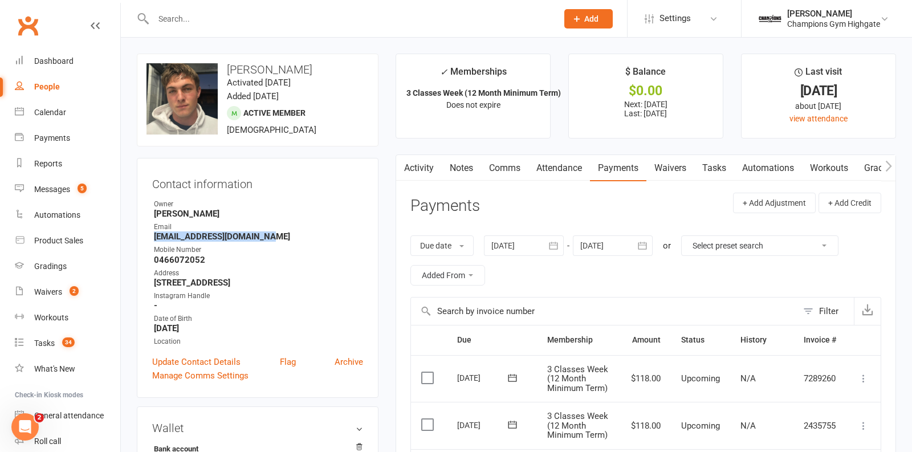
drag, startPoint x: 270, startPoint y: 235, endPoint x: 132, endPoint y: 234, distance: 137.9
copy strong "joshfreeman2005@gmail.com"
click at [464, 172] on link "Notes" at bounding box center [461, 168] width 39 height 26
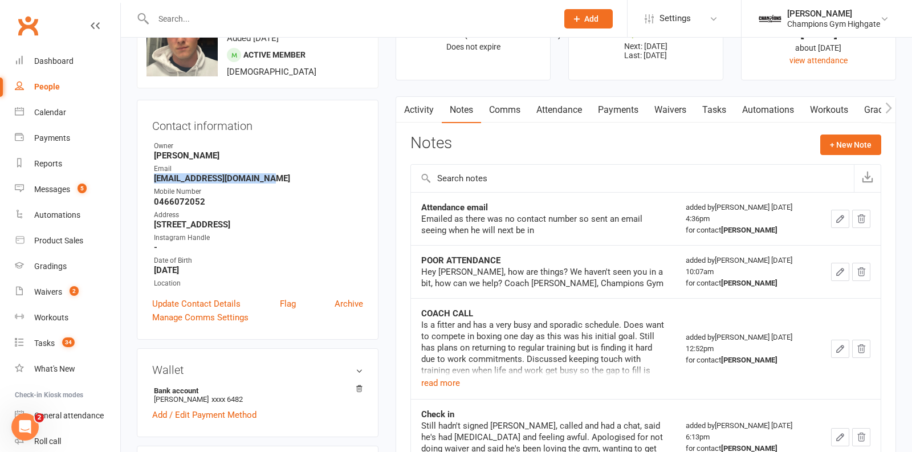
scroll to position [60, 0]
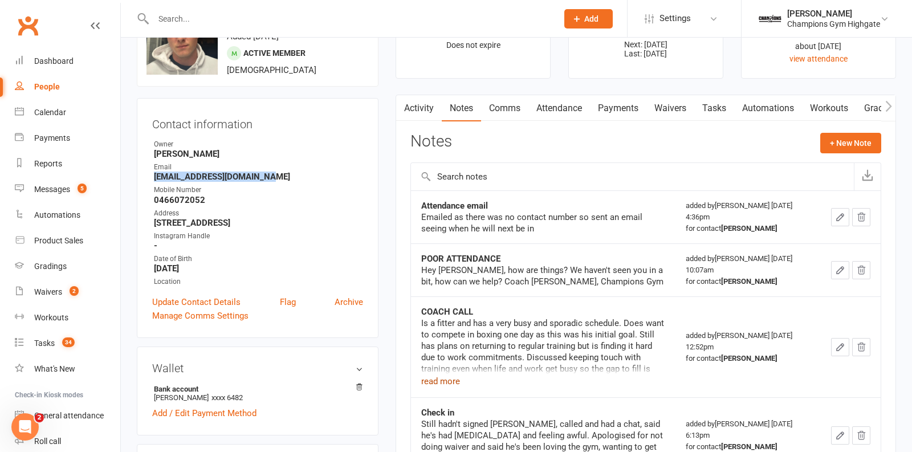
click at [446, 382] on button "read more" at bounding box center [440, 381] width 39 height 14
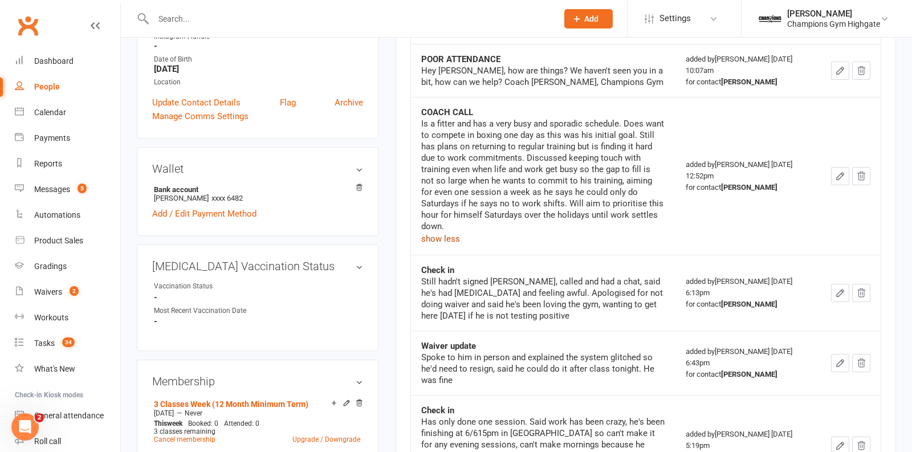
scroll to position [0, 0]
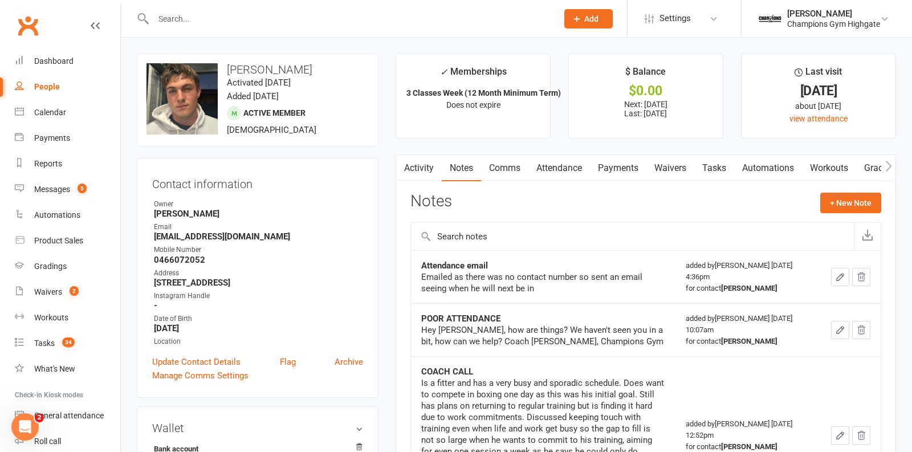
click at [245, 288] on ul "Owner Zoe Snell Email joshfreeman2005@gmail.com Mobile Number 0466072052 Addres…" at bounding box center [257, 273] width 211 height 148
click at [618, 172] on link "Payments" at bounding box center [618, 168] width 56 height 26
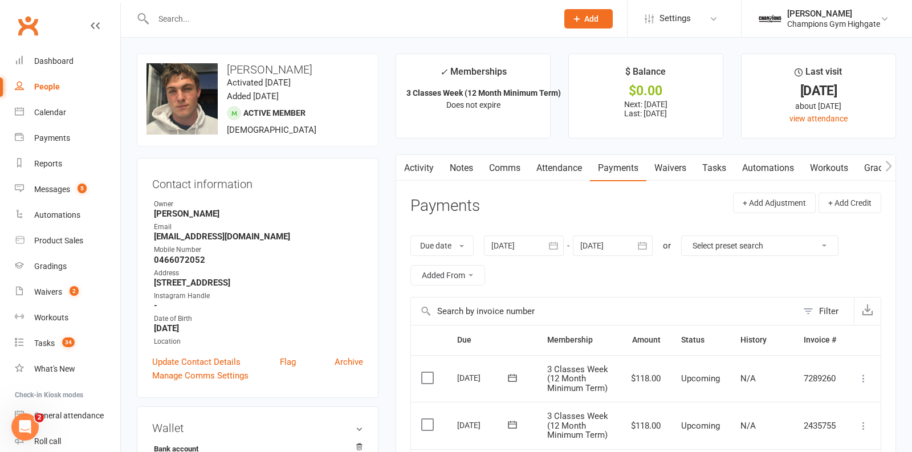
click at [461, 171] on link "Notes" at bounding box center [461, 168] width 39 height 26
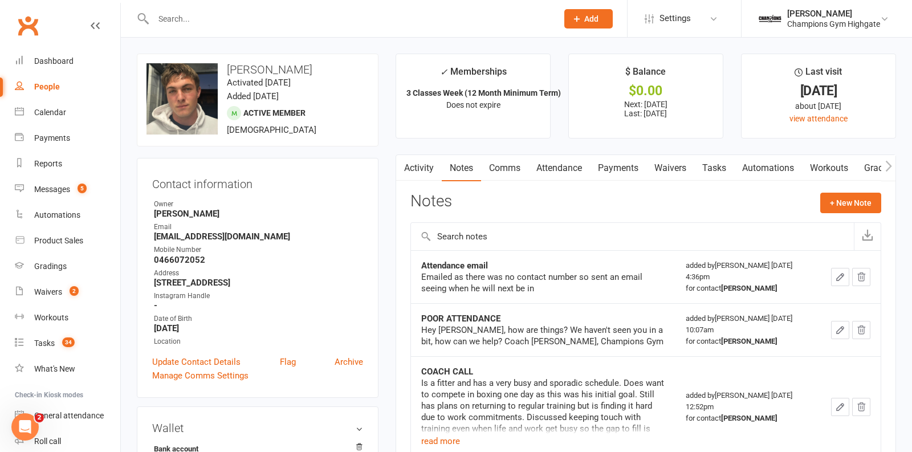
click at [246, 20] on input "text" at bounding box center [350, 19] width 400 height 16
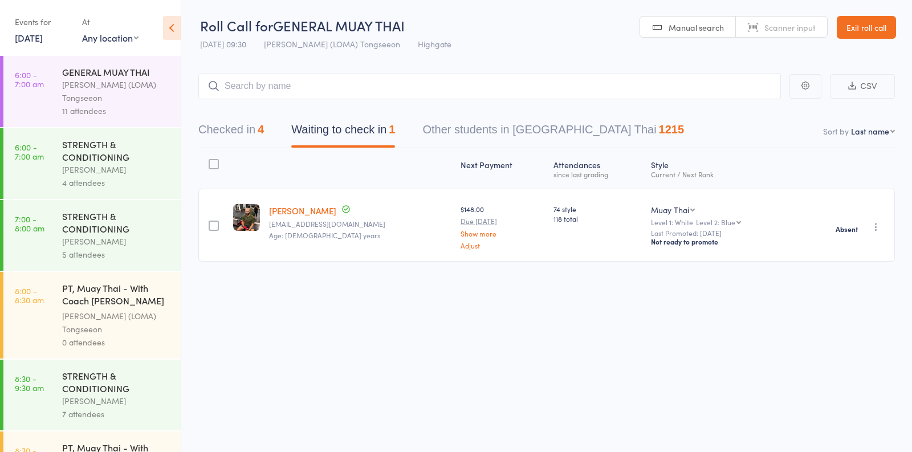
click at [43, 38] on link "[DATE]" at bounding box center [29, 37] width 28 height 13
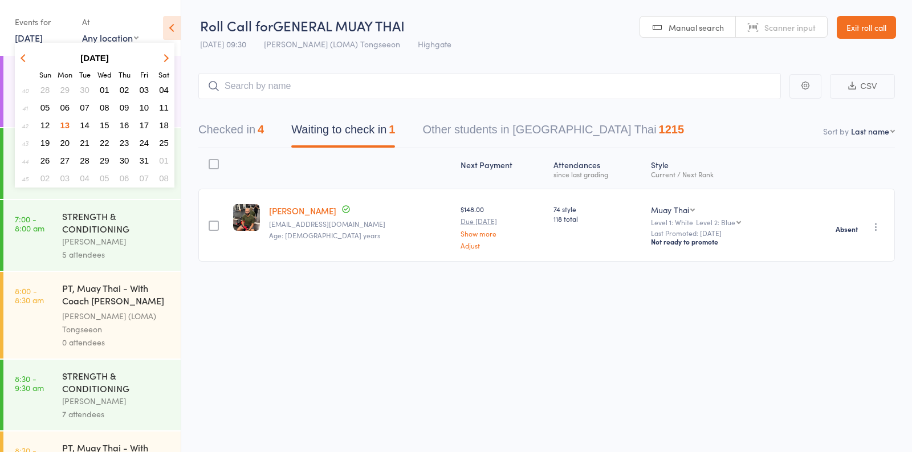
click at [87, 127] on span "14" at bounding box center [85, 125] width 10 height 10
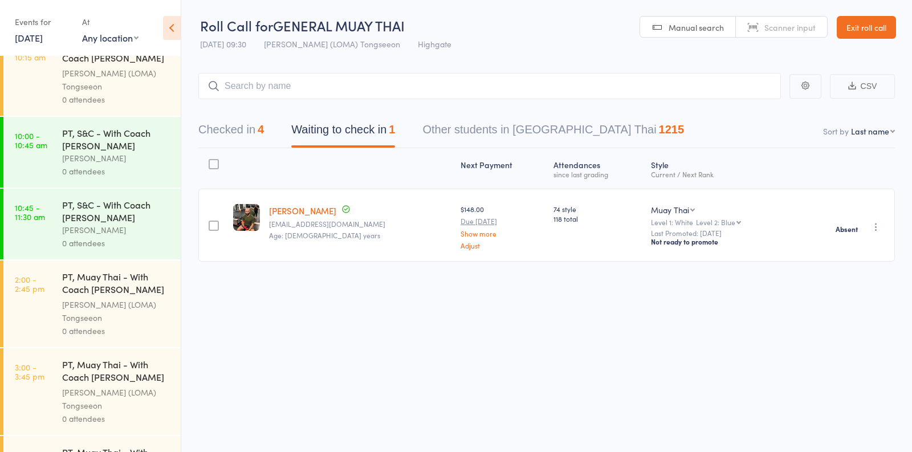
scroll to position [583, 0]
click at [125, 320] on div "[PERSON_NAME] (LOMA) Tongseeon" at bounding box center [116, 310] width 109 height 26
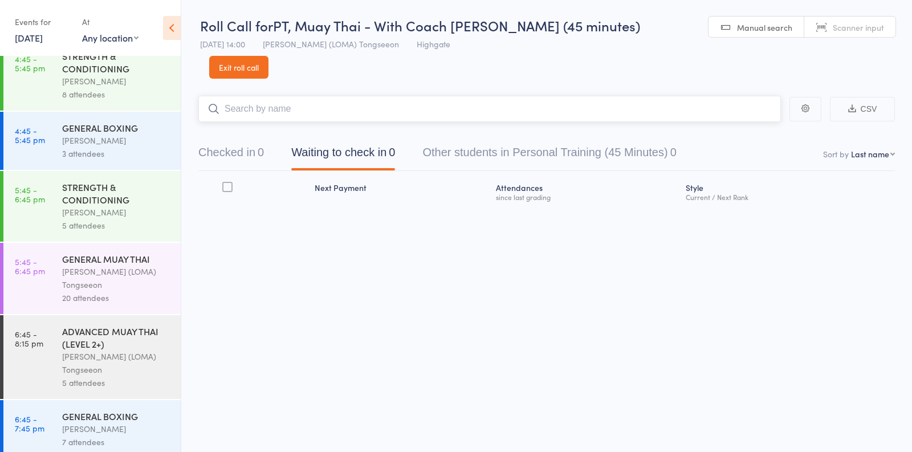
scroll to position [1075, 0]
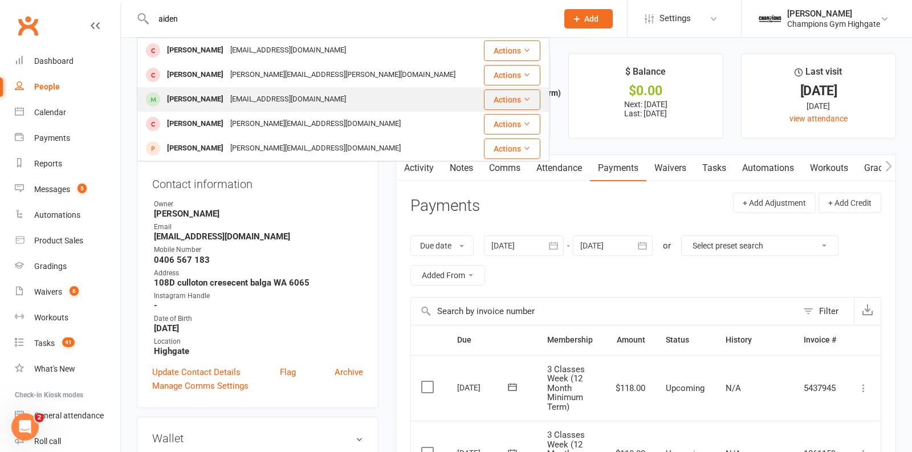
type input "aiden"
click at [227, 95] on div "[EMAIL_ADDRESS][DOMAIN_NAME]" at bounding box center [288, 99] width 123 height 17
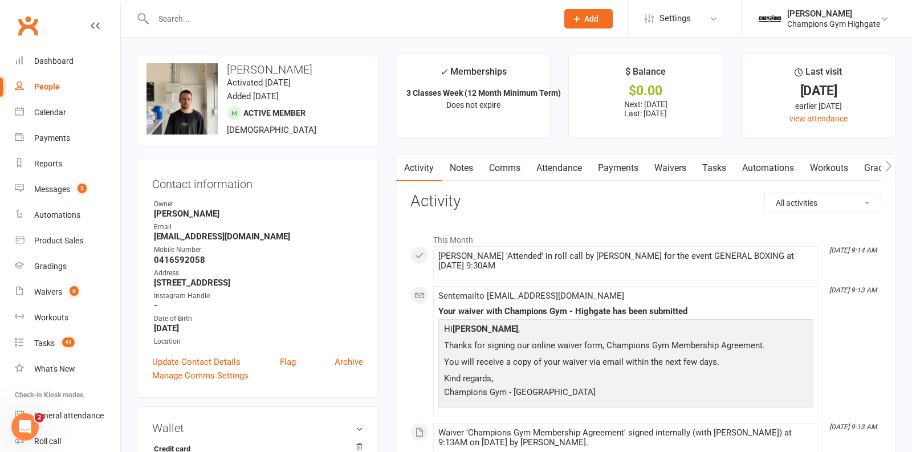
click at [460, 167] on link "Notes" at bounding box center [461, 168] width 39 height 26
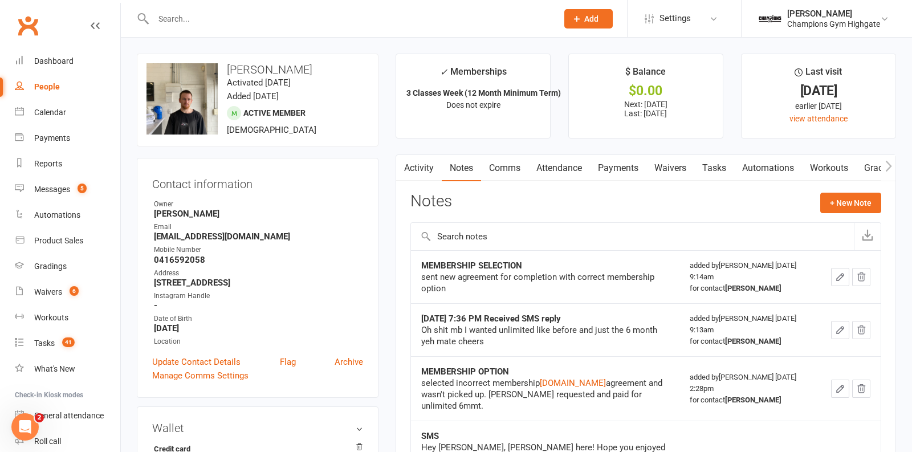
click at [613, 169] on link "Payments" at bounding box center [618, 168] width 56 height 26
